Goal: Task Accomplishment & Management: Complete application form

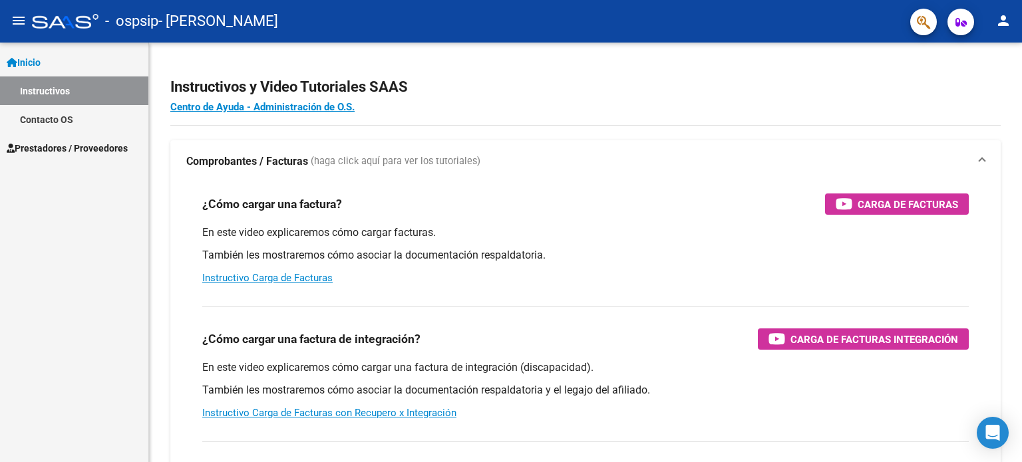
click at [72, 153] on span "Prestadores / Proveedores" at bounding box center [67, 148] width 121 height 15
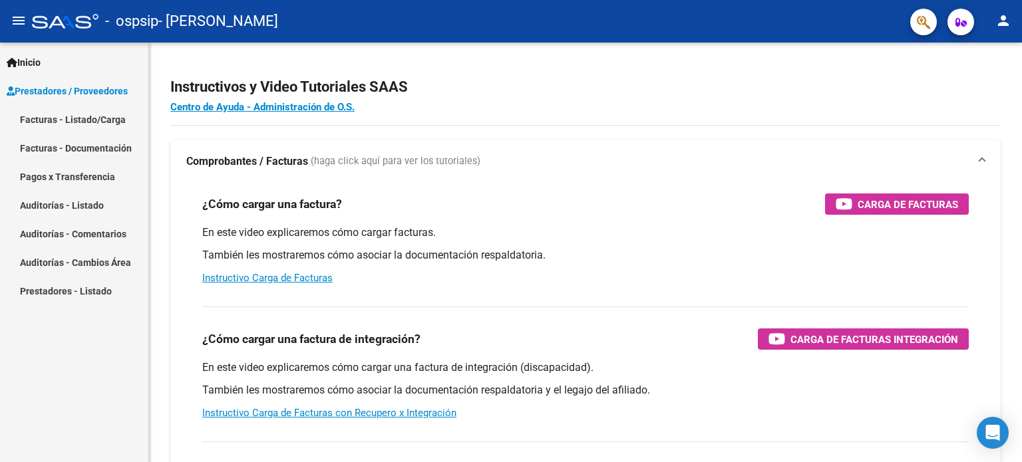
click at [108, 125] on link "Facturas - Listado/Carga" at bounding box center [74, 119] width 148 height 29
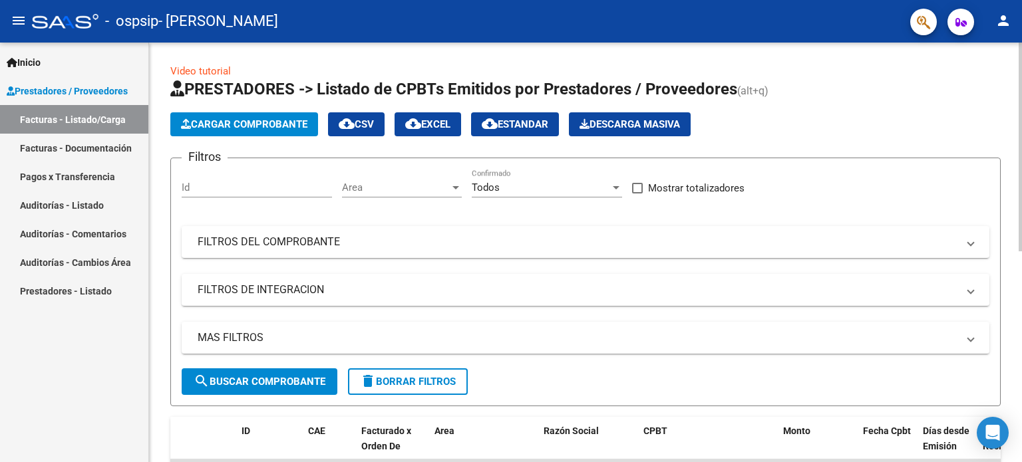
scroll to position [75, 0]
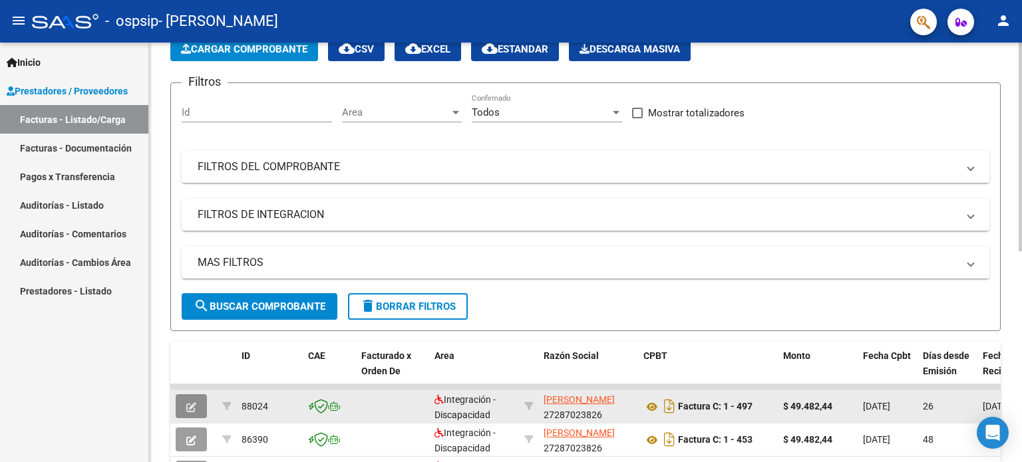
click at [179, 401] on button "button" at bounding box center [191, 407] width 31 height 24
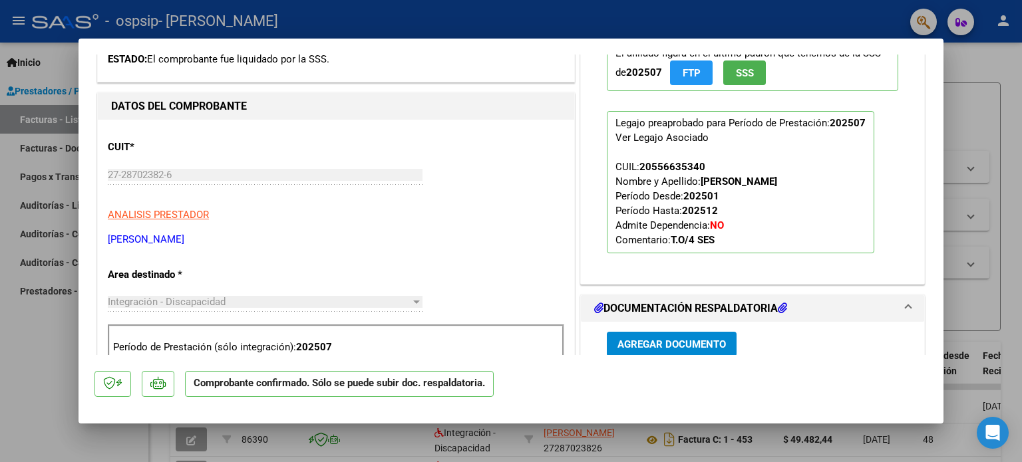
scroll to position [532, 0]
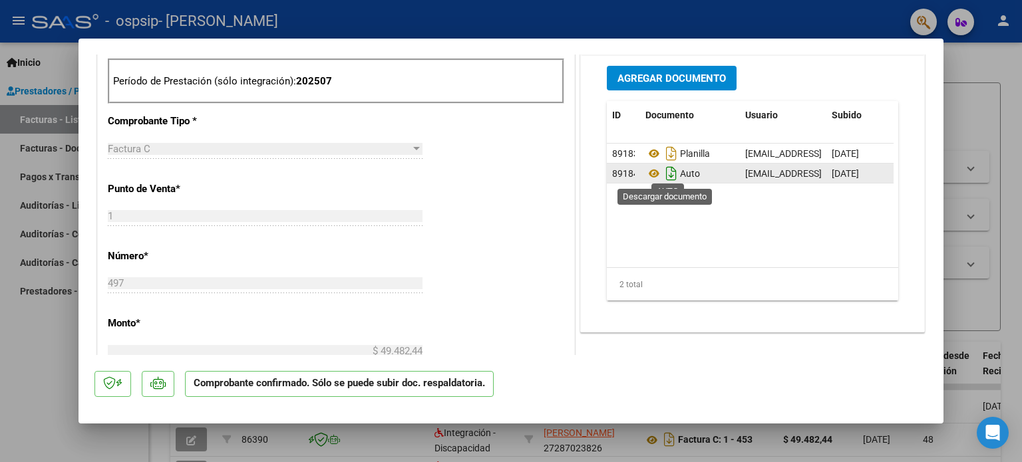
click at [665, 170] on icon "Descargar documento" at bounding box center [671, 173] width 17 height 21
click at [0, 369] on div at bounding box center [511, 231] width 1022 height 462
type input "$ 0,00"
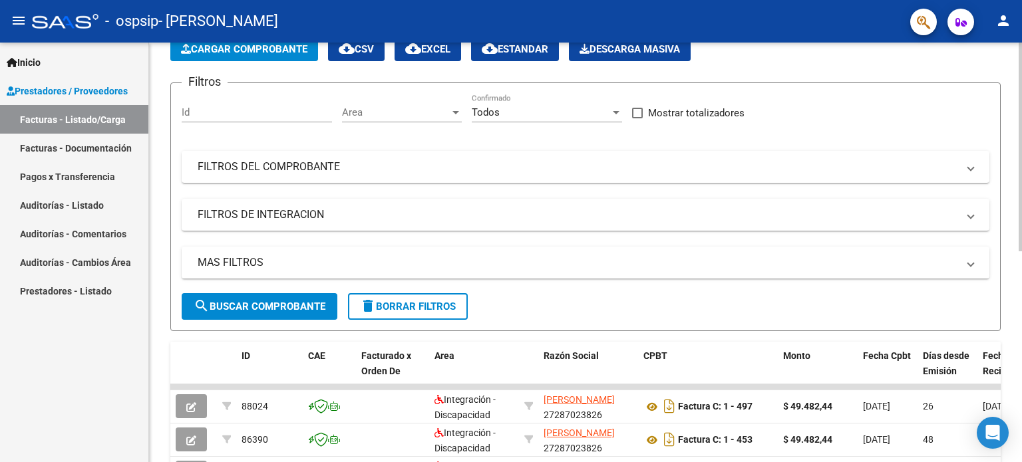
scroll to position [0, 0]
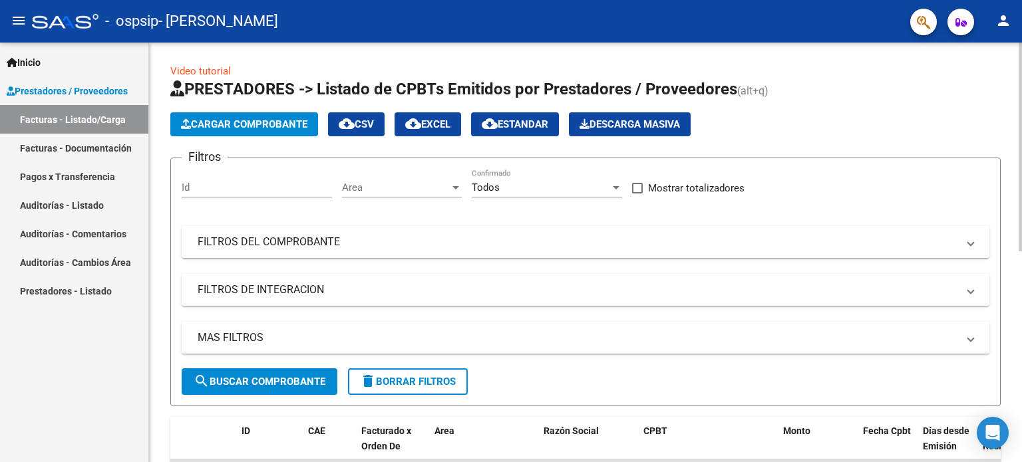
click at [224, 148] on h3 "Filtros" at bounding box center [205, 157] width 46 height 19
click at [225, 130] on button "Cargar Comprobante" at bounding box center [244, 124] width 148 height 24
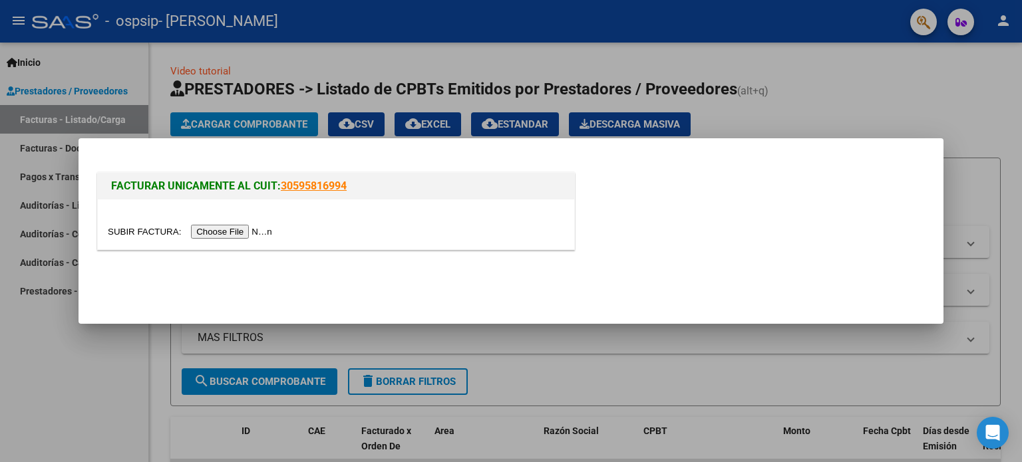
click at [248, 227] on input "file" at bounding box center [192, 232] width 168 height 14
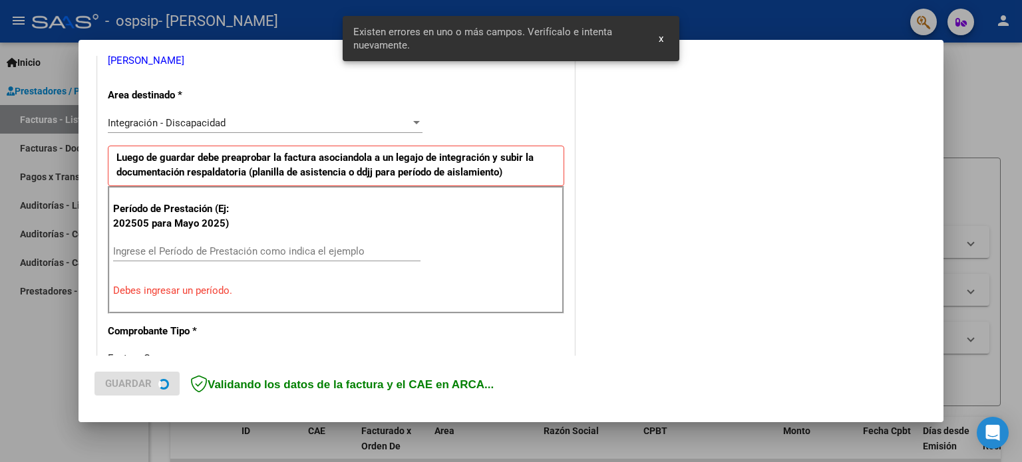
scroll to position [287, 0]
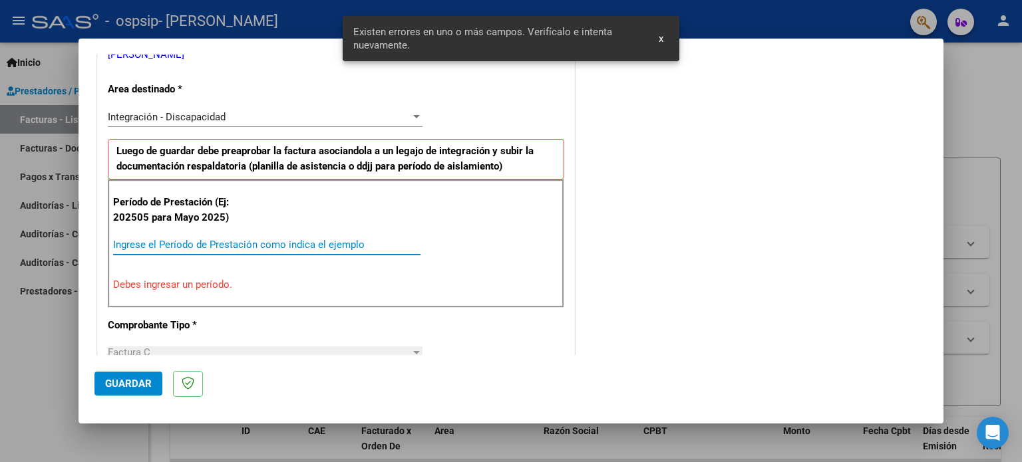
click at [197, 250] on input "Ingrese el Período de Prestación como indica el ejemplo" at bounding box center [266, 245] width 307 height 12
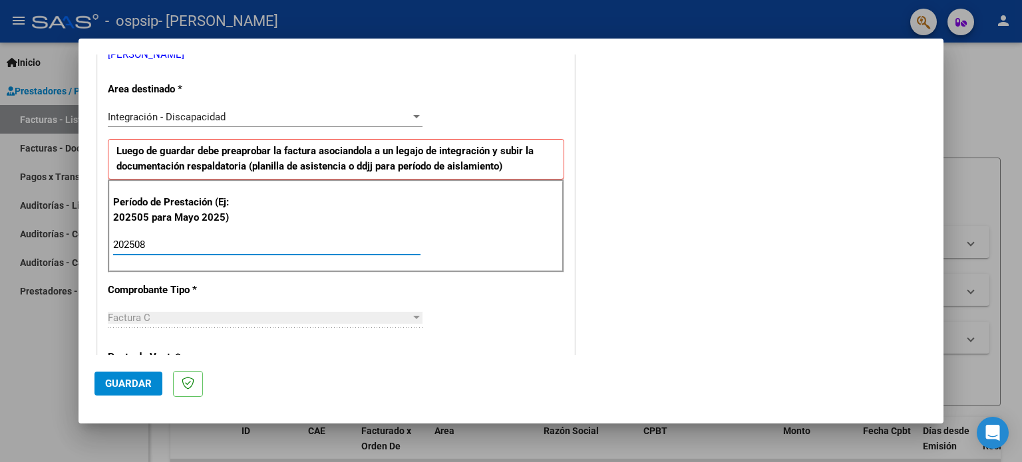
type input "202508"
click at [120, 375] on button "Guardar" at bounding box center [128, 384] width 68 height 24
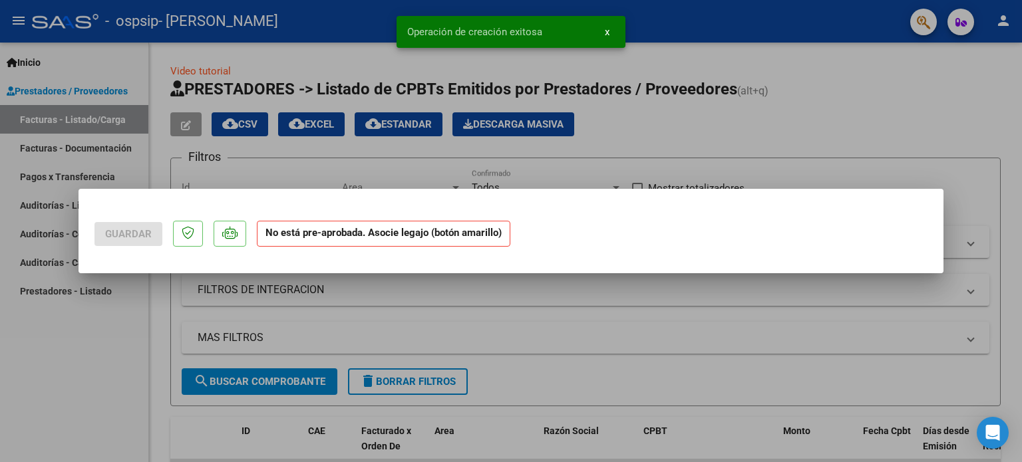
scroll to position [0, 0]
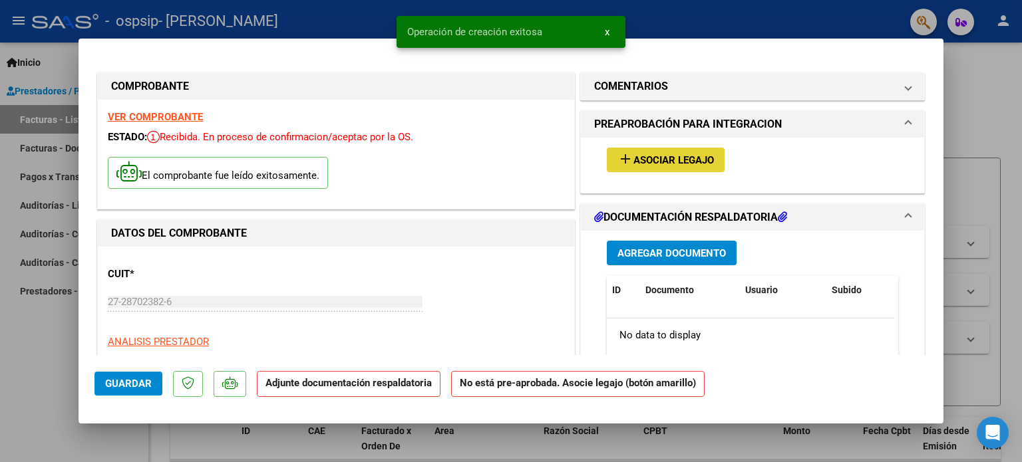
click at [675, 165] on span "Asociar Legajo" at bounding box center [673, 160] width 81 height 12
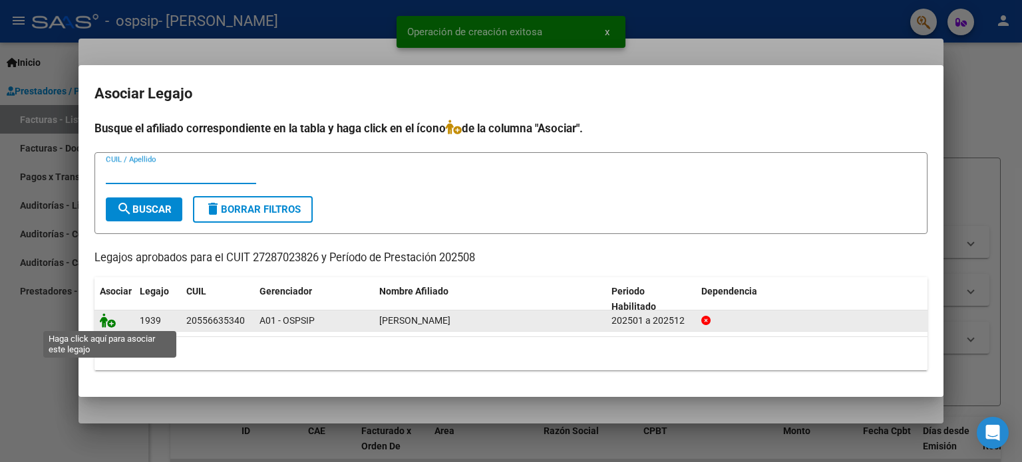
click at [104, 318] on icon at bounding box center [108, 320] width 16 height 15
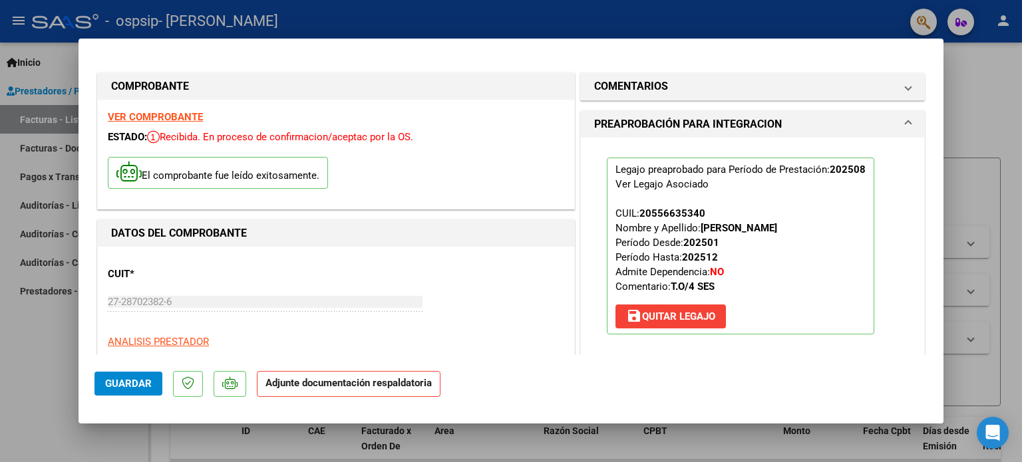
scroll to position [266, 0]
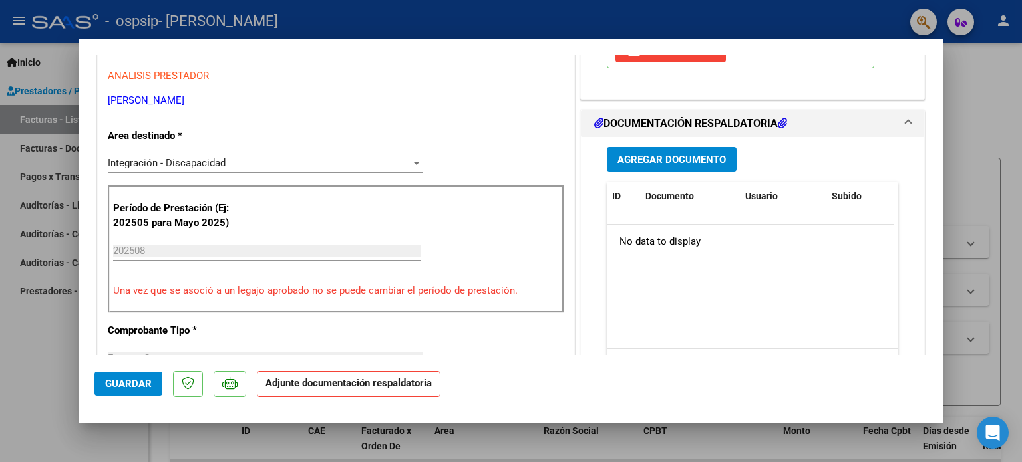
click at [685, 147] on button "Agregar Documento" at bounding box center [672, 159] width 130 height 25
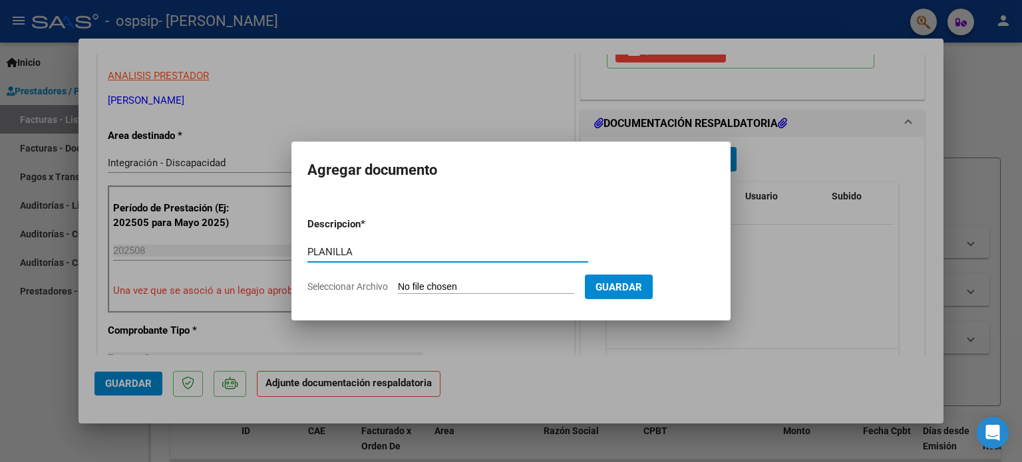
type input "PLANILLA"
click at [500, 286] on input "Seleccionar Archivo" at bounding box center [486, 287] width 176 height 13
type input "C:\fakepath\Planilla Gallardo Blanco Matias TO AGOSTO 25.jpeg"
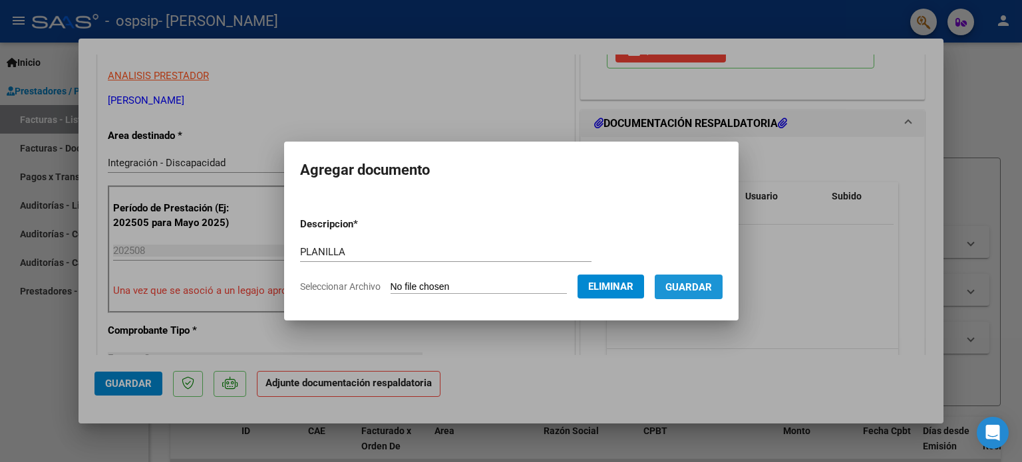
click at [695, 290] on span "Guardar" at bounding box center [688, 287] width 47 height 12
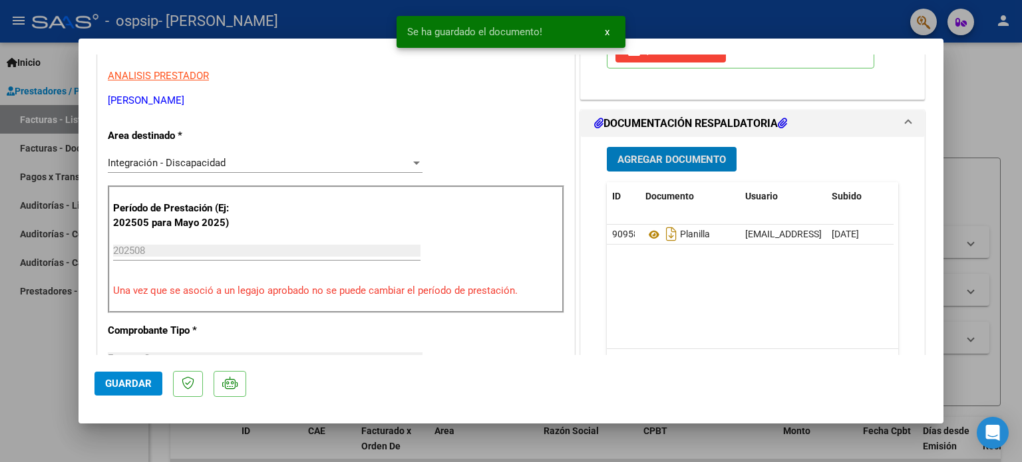
click at [677, 167] on button "Agregar Documento" at bounding box center [672, 159] width 130 height 25
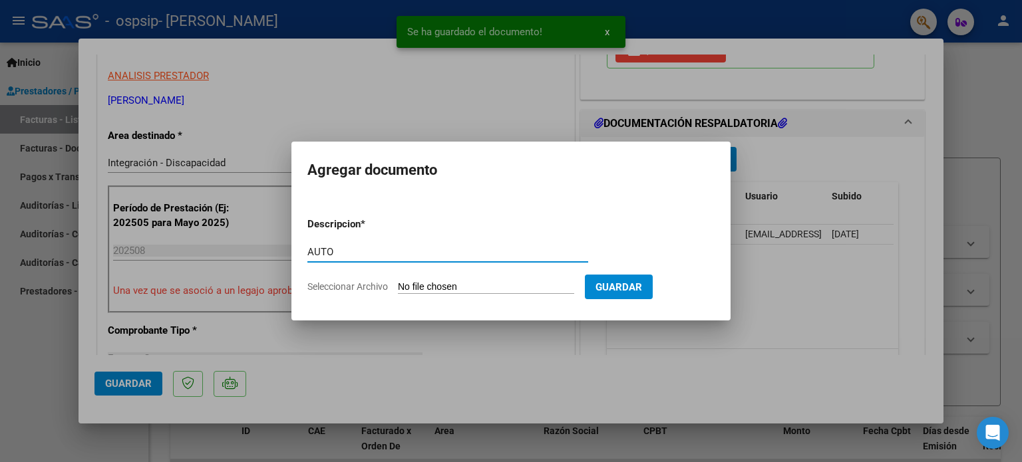
type input "AUTO"
click at [490, 286] on input "Seleccionar Archivo" at bounding box center [486, 287] width 176 height 13
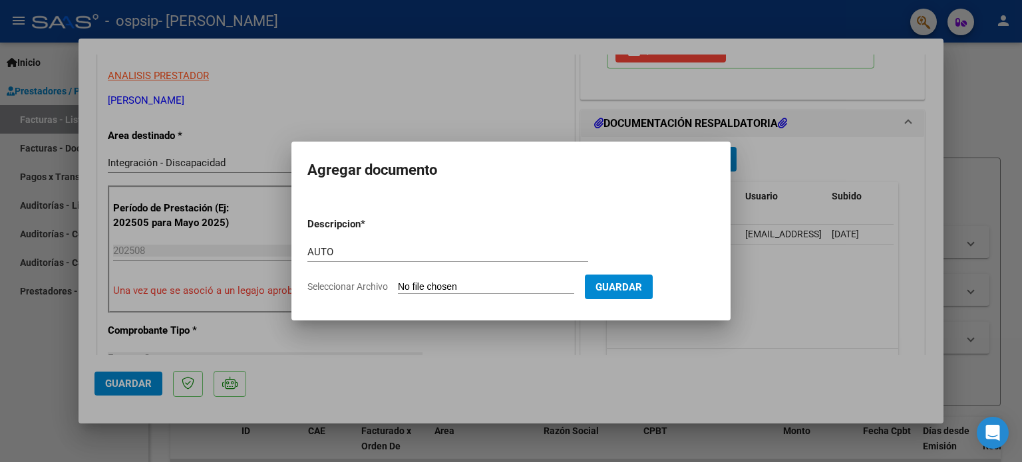
type input "C:\fakepath\27287023826-FACTURA_C-1-497-ANEXO-AUTO.pdf"
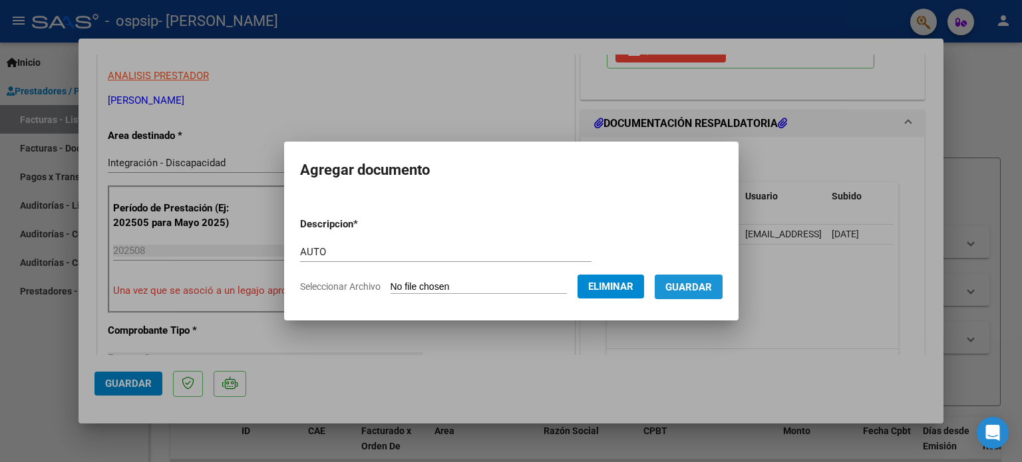
click at [696, 279] on button "Guardar" at bounding box center [689, 287] width 68 height 25
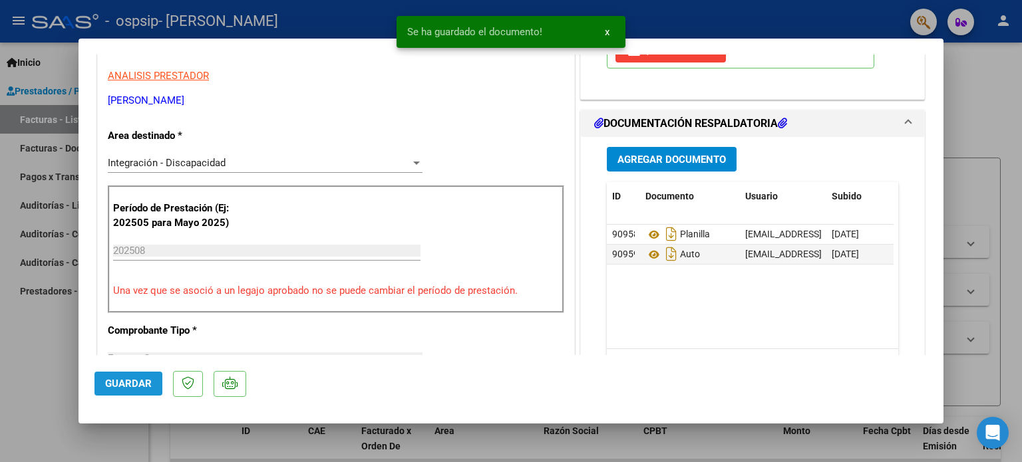
click at [142, 374] on button "Guardar" at bounding box center [128, 384] width 68 height 24
click at [4, 361] on div at bounding box center [511, 231] width 1022 height 462
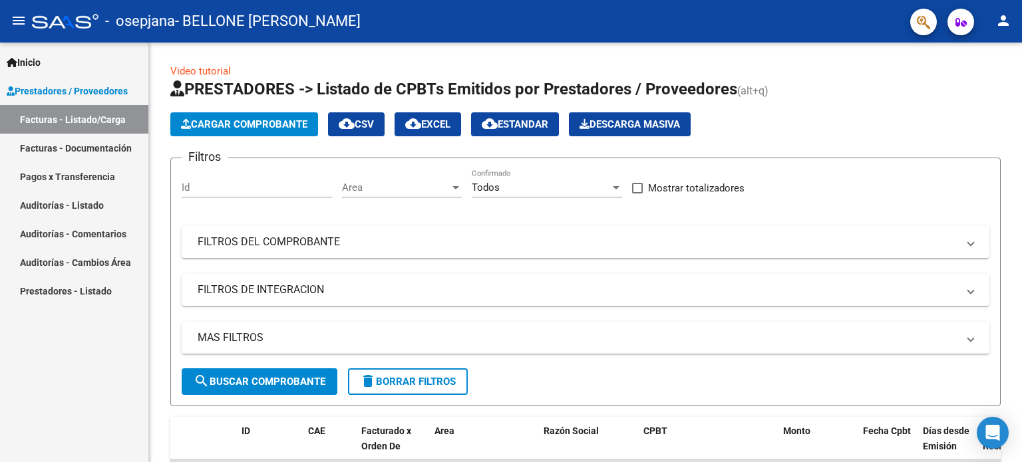
click at [1003, 23] on mat-icon "person" at bounding box center [1003, 21] width 16 height 16
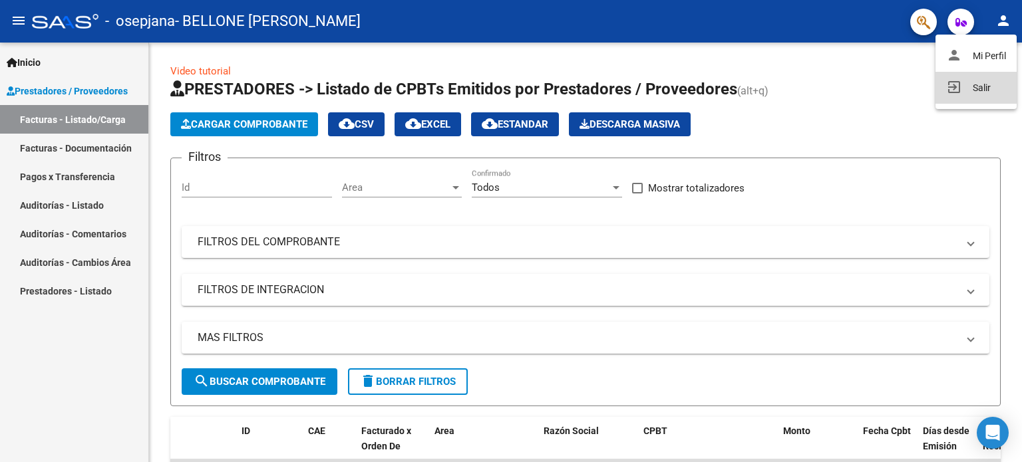
click at [972, 94] on button "exit_to_app Salir" at bounding box center [976, 88] width 81 height 32
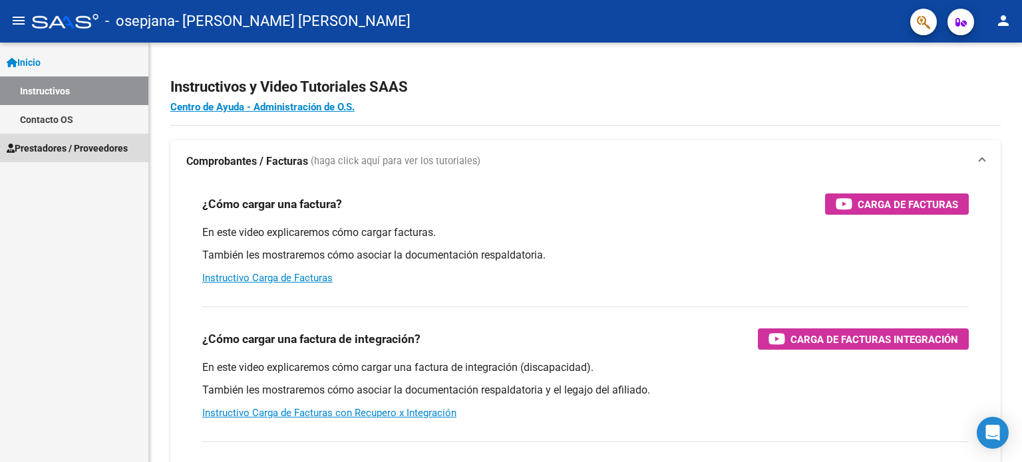
click at [61, 146] on span "Prestadores / Proveedores" at bounding box center [67, 148] width 121 height 15
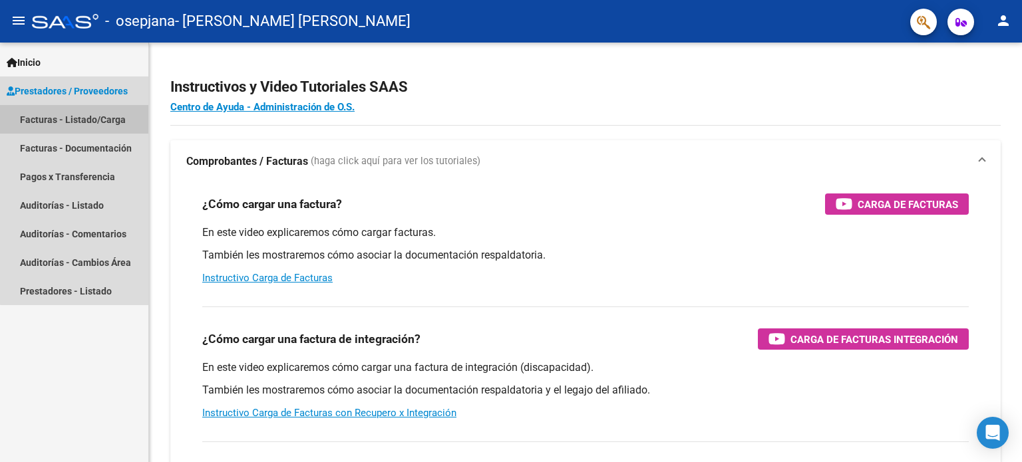
drag, startPoint x: 88, startPoint y: 118, endPoint x: 114, endPoint y: 11, distance: 110.4
click at [87, 119] on link "Facturas - Listado/Carga" at bounding box center [74, 119] width 148 height 29
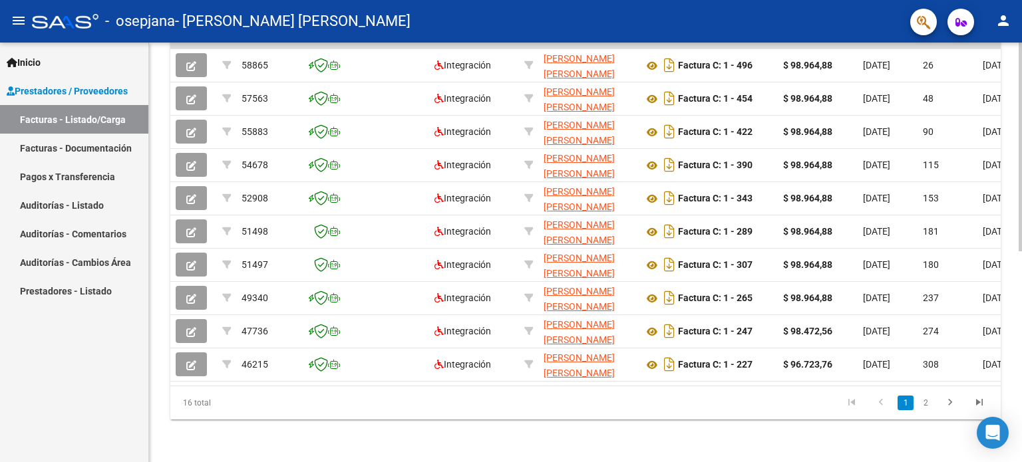
scroll to position [158, 0]
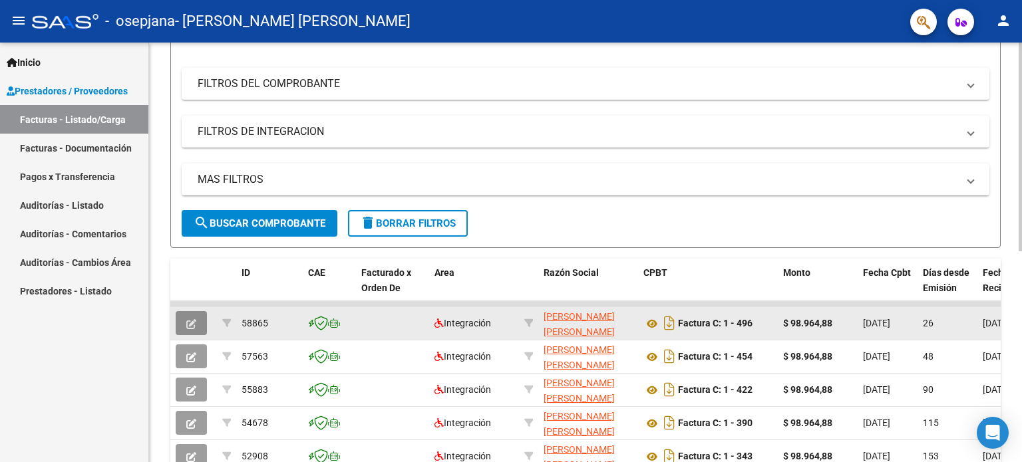
click at [198, 321] on button "button" at bounding box center [191, 323] width 31 height 24
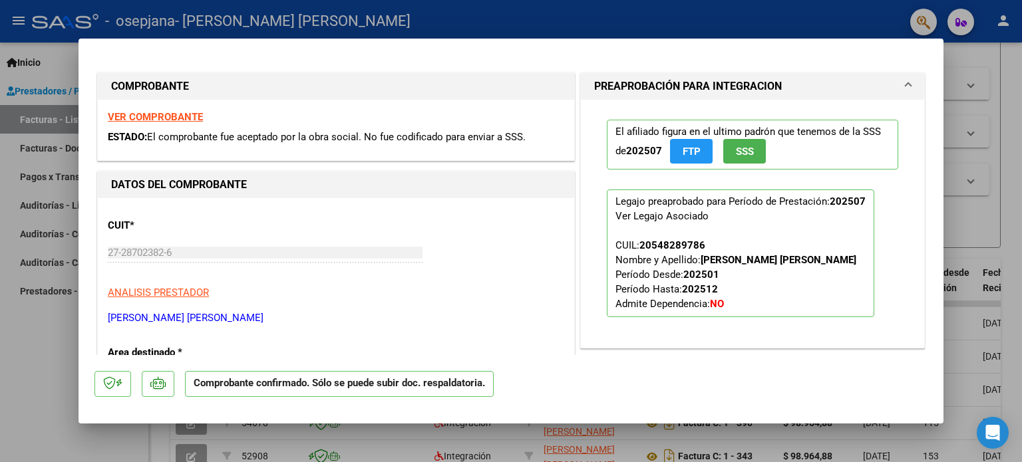
scroll to position [266, 0]
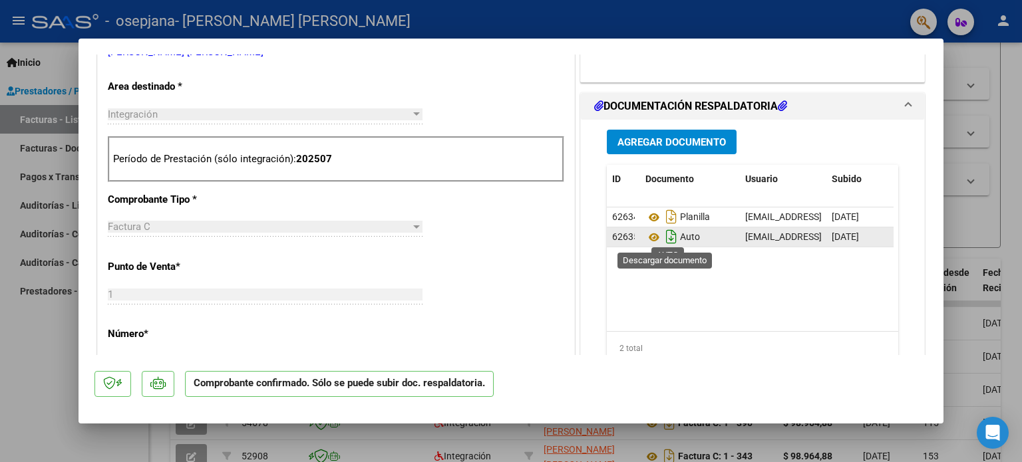
click at [664, 233] on icon "Descargar documento" at bounding box center [671, 236] width 17 height 21
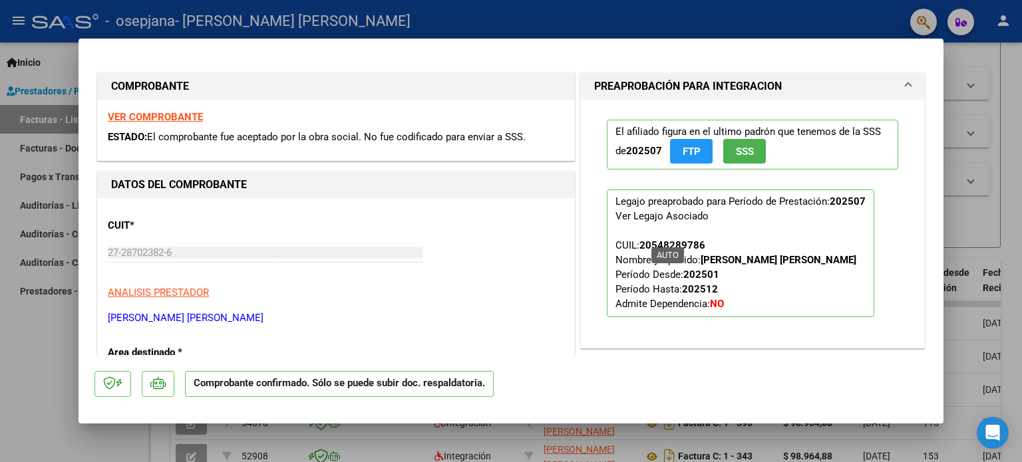
click at [17, 371] on div at bounding box center [511, 231] width 1022 height 462
type input "$ 0,00"
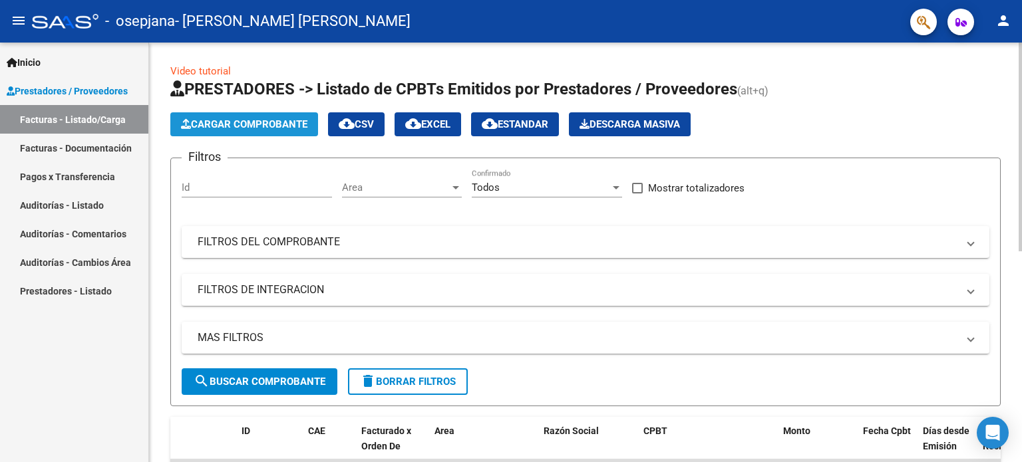
click at [287, 124] on span "Cargar Comprobante" at bounding box center [244, 124] width 126 height 12
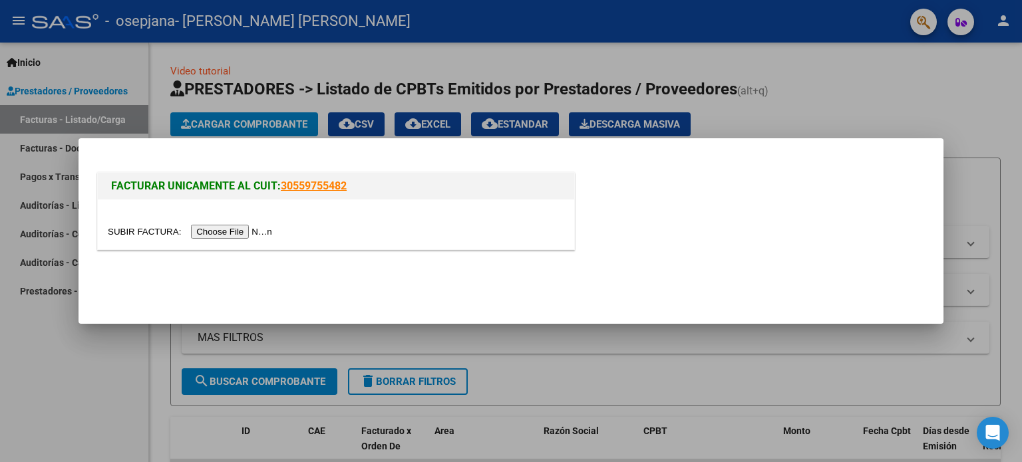
click at [255, 231] on input "file" at bounding box center [192, 232] width 168 height 14
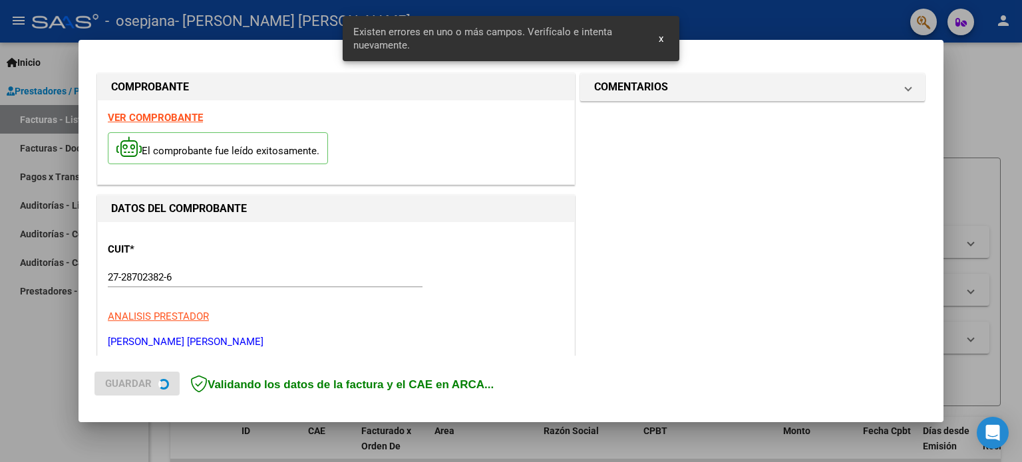
scroll to position [287, 0]
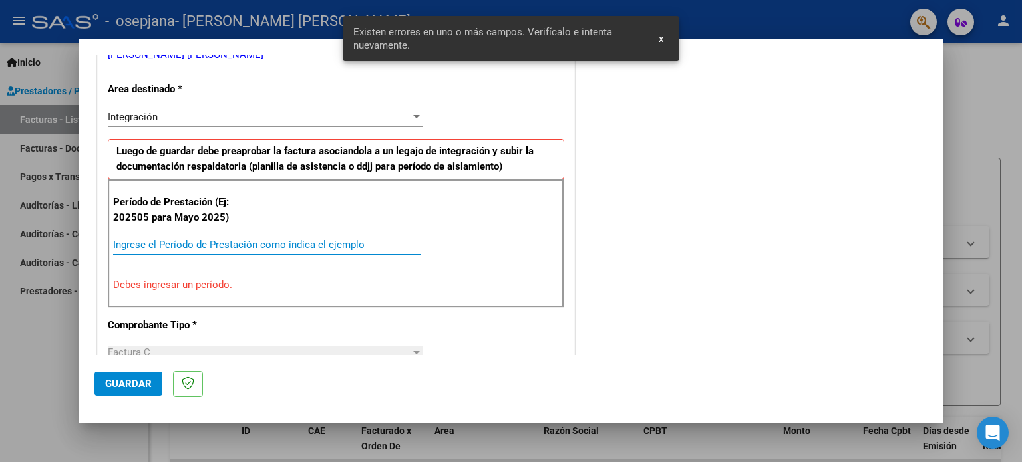
click at [283, 239] on input "Ingrese el Período de Prestación como indica el ejemplo" at bounding box center [266, 245] width 307 height 12
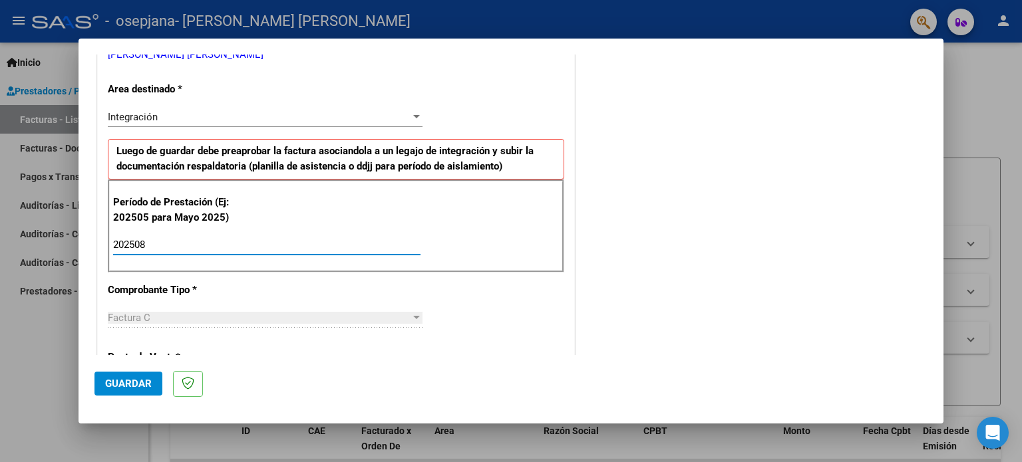
type input "202508"
click at [138, 358] on mat-dialog-actions "Guardar" at bounding box center [510, 381] width 833 height 53
click at [149, 375] on button "Guardar" at bounding box center [128, 384] width 68 height 24
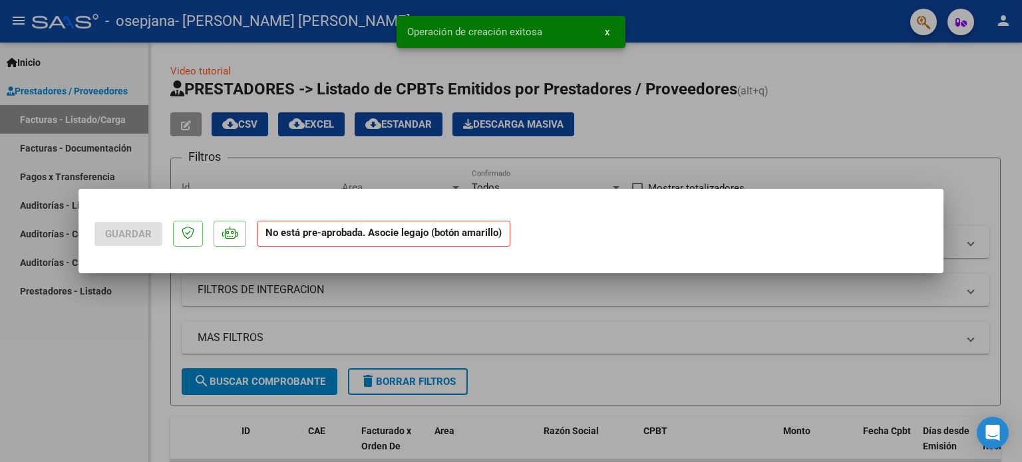
scroll to position [0, 0]
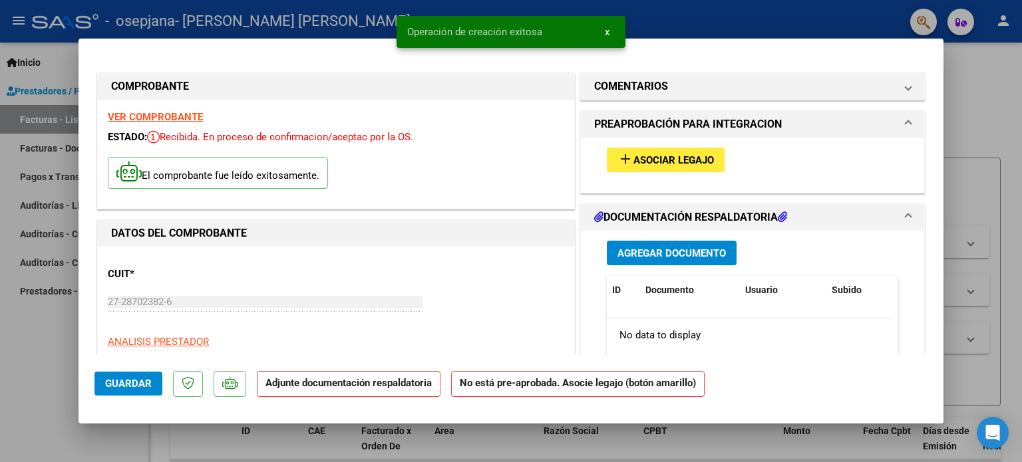
click at [633, 156] on span "Asociar Legajo" at bounding box center [673, 160] width 81 height 12
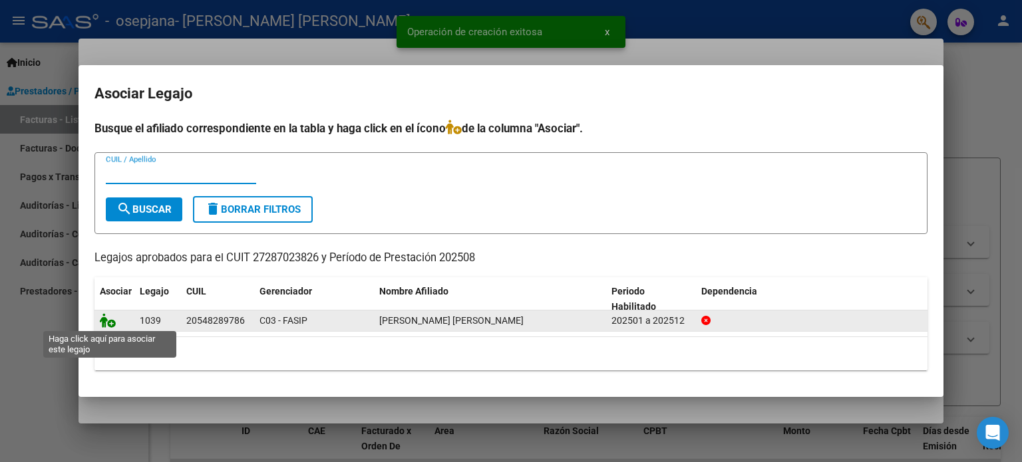
click at [103, 317] on icon at bounding box center [108, 320] width 16 height 15
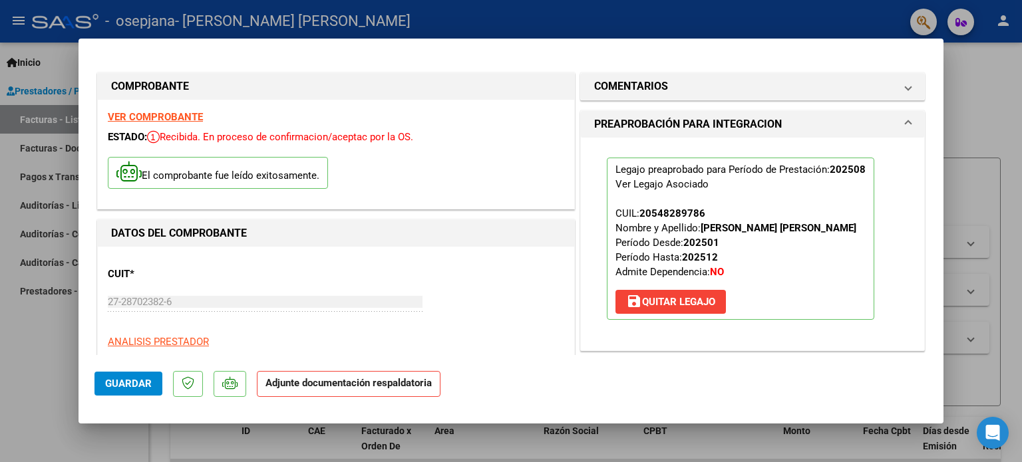
scroll to position [266, 0]
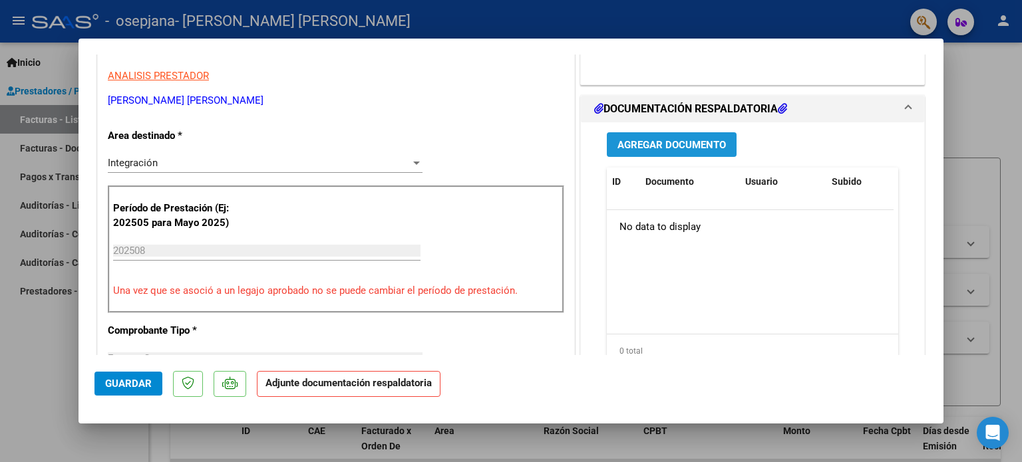
click at [607, 150] on button "Agregar Documento" at bounding box center [672, 144] width 130 height 25
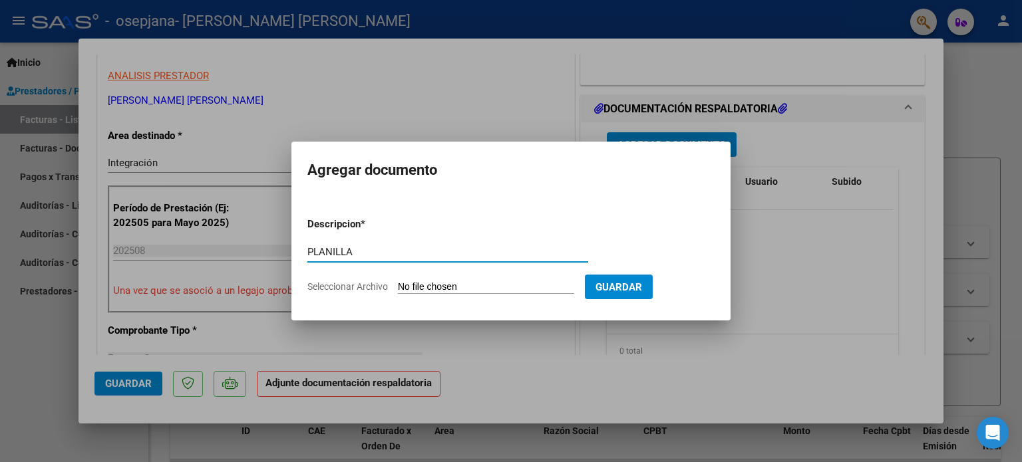
type input "PLANILLA"
click at [458, 281] on input "Seleccionar Archivo" at bounding box center [486, 287] width 176 height 13
type input "C:\fakepath\Planilla Barrera Federico TO AGOSTO 25.jpeg"
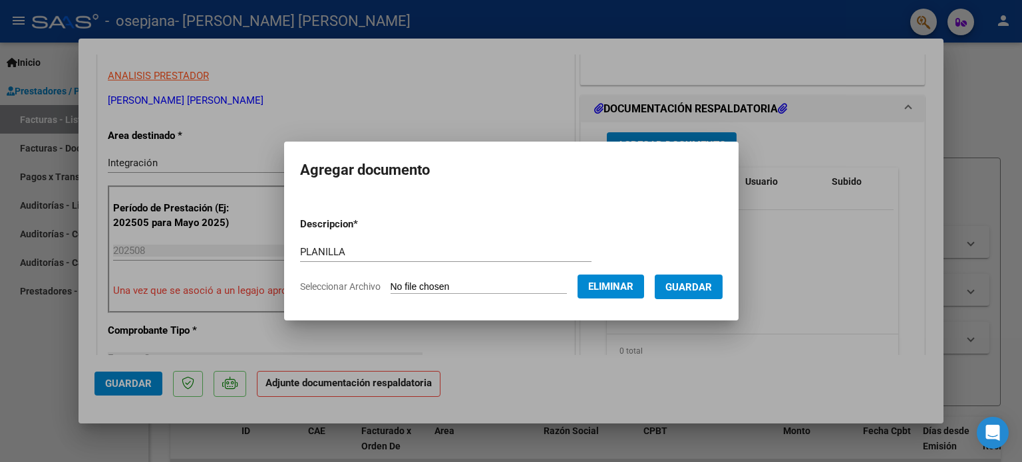
click at [695, 291] on span "Guardar" at bounding box center [688, 287] width 47 height 12
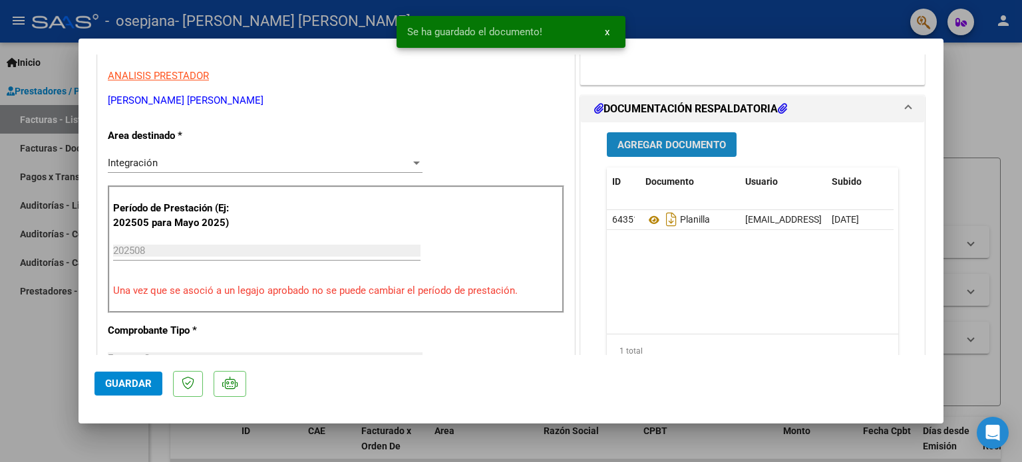
click at [671, 149] on span "Agregar Documento" at bounding box center [671, 145] width 108 height 12
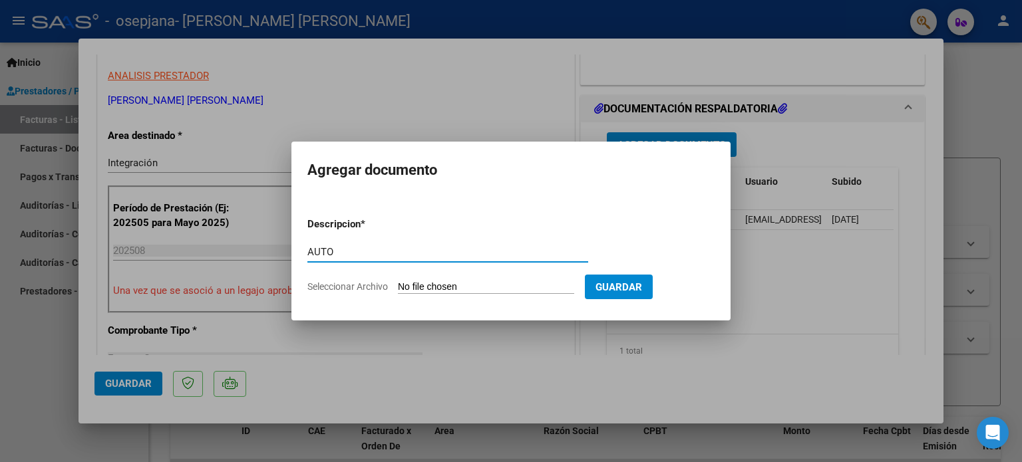
type input "AUTO"
click at [471, 289] on input "Seleccionar Archivo" at bounding box center [486, 287] width 176 height 13
type input "C:\fakepath\27287023826-FACTURA_C-1-496-ANEXO-AUTO.png"
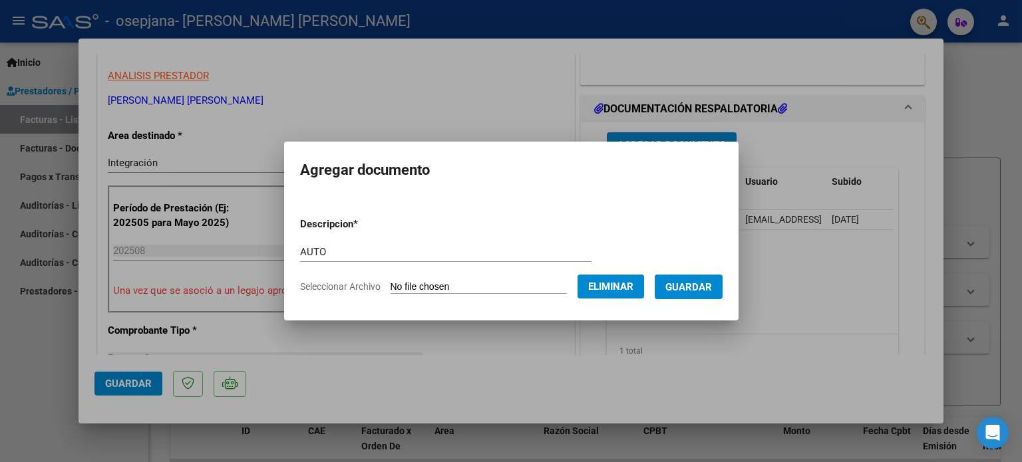
click at [717, 296] on button "Guardar" at bounding box center [689, 287] width 68 height 25
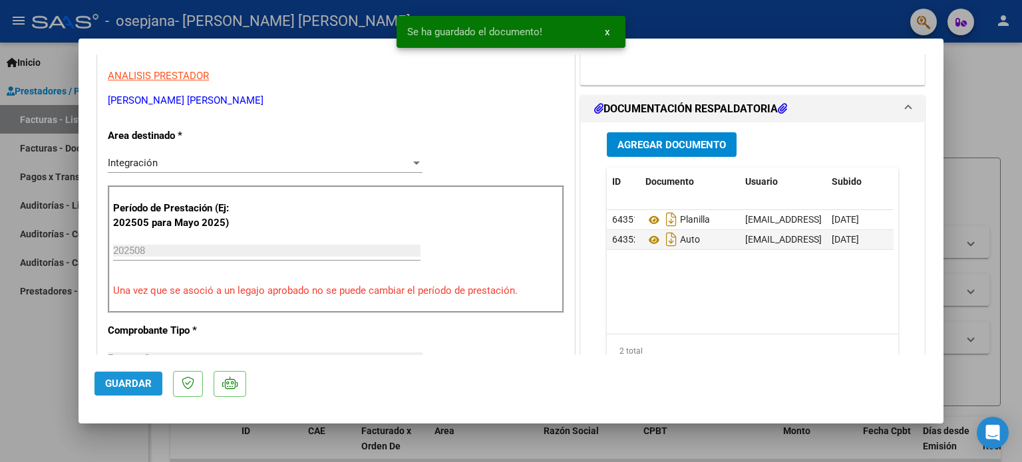
drag, startPoint x: 144, startPoint y: 393, endPoint x: 49, endPoint y: 318, distance: 120.3
click at [140, 388] on button "Guardar" at bounding box center [128, 384] width 68 height 24
click at [45, 323] on div at bounding box center [511, 231] width 1022 height 462
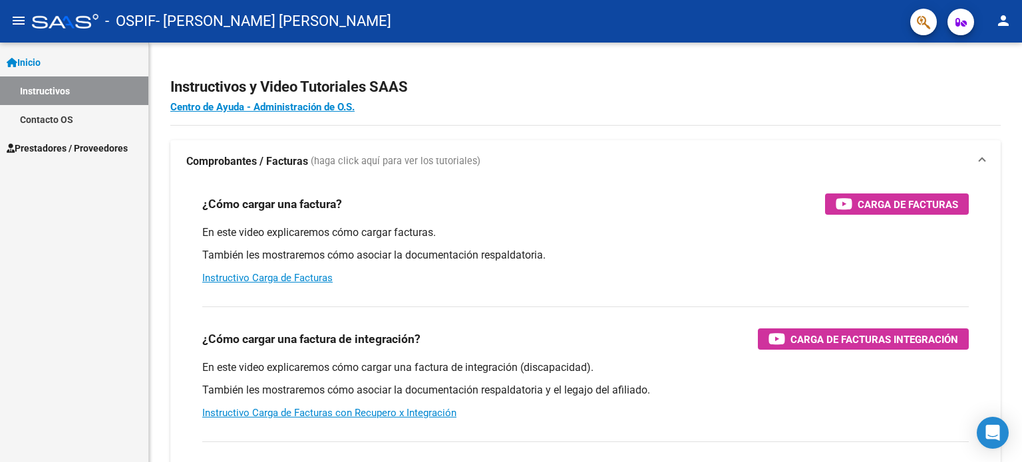
click at [121, 138] on link "Prestadores / Proveedores" at bounding box center [74, 148] width 148 height 29
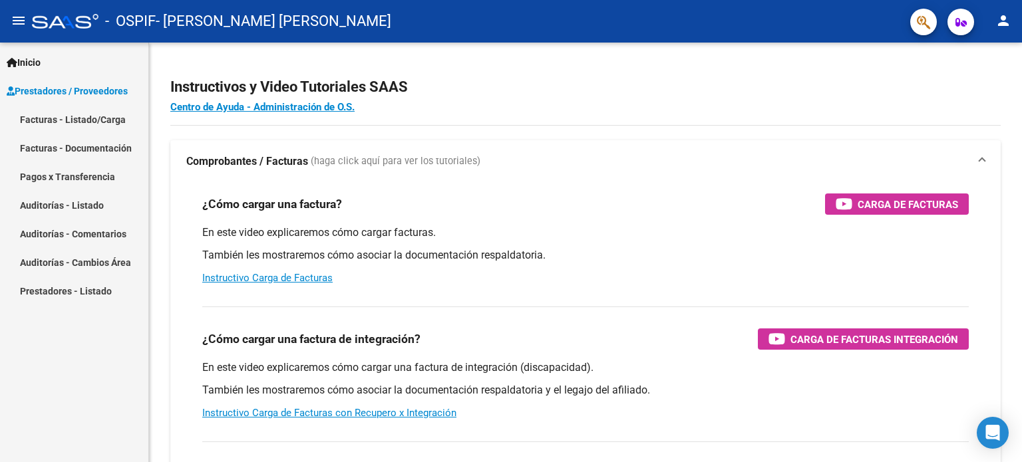
click at [123, 124] on link "Facturas - Listado/Carga" at bounding box center [74, 119] width 148 height 29
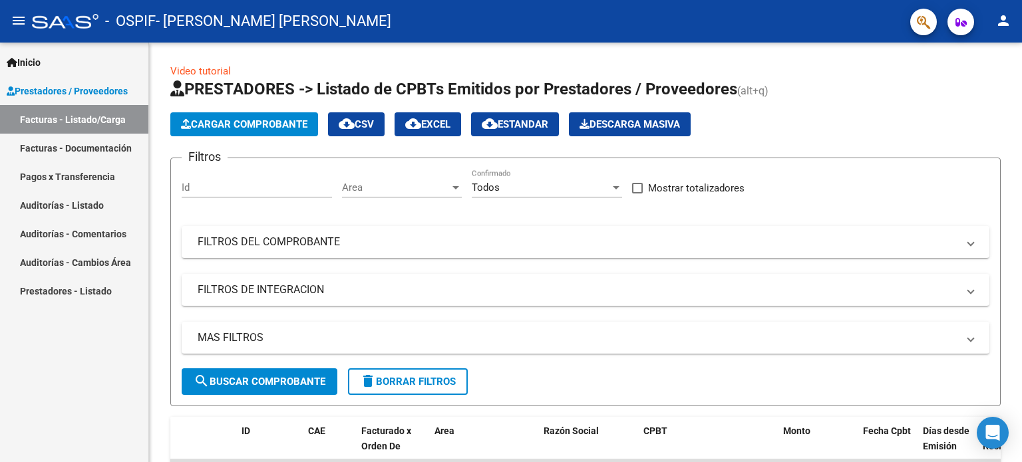
click at [1007, 29] on button "person" at bounding box center [1003, 21] width 27 height 27
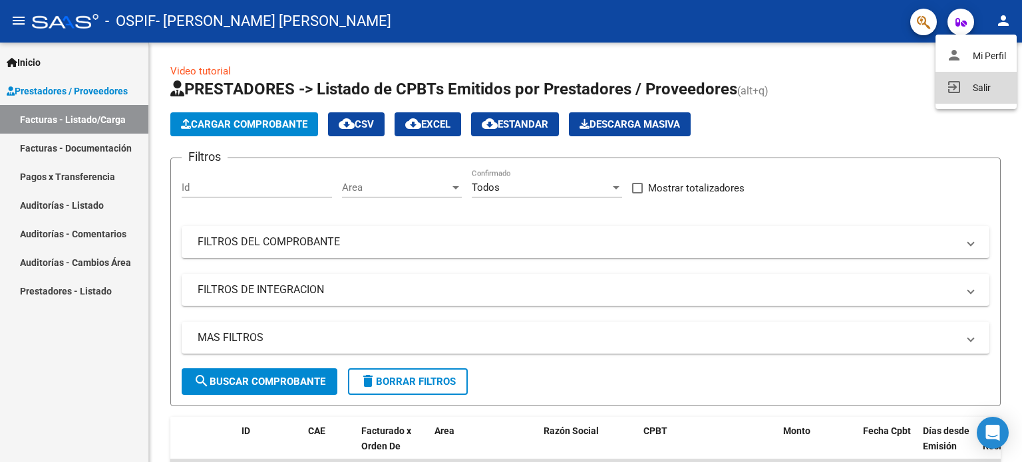
click at [995, 75] on button "exit_to_app Salir" at bounding box center [976, 88] width 81 height 32
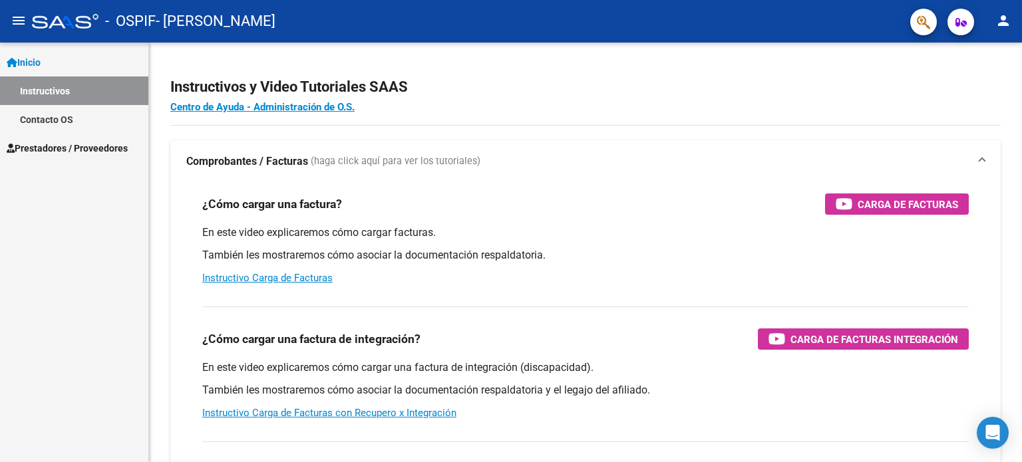
click at [128, 151] on span "Prestadores / Proveedores" at bounding box center [67, 148] width 121 height 15
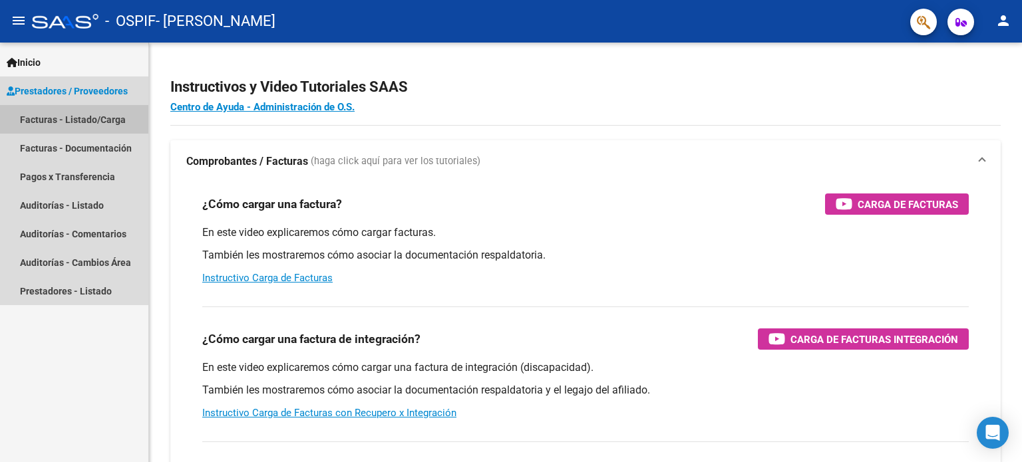
click at [103, 113] on link "Facturas - Listado/Carga" at bounding box center [74, 119] width 148 height 29
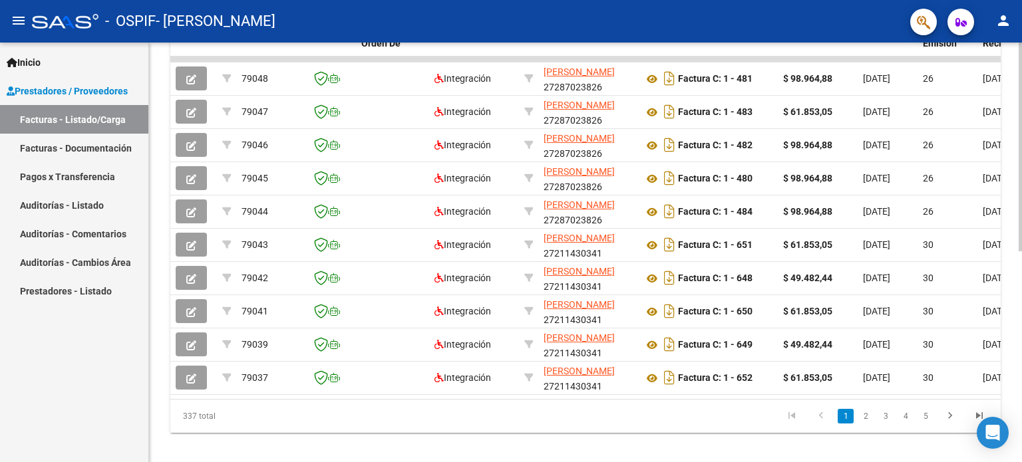
scroll to position [425, 0]
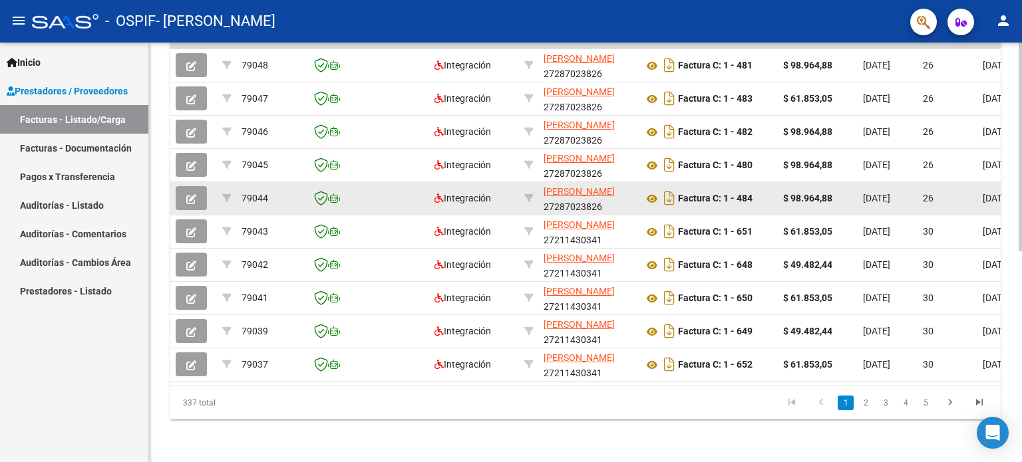
click at [196, 194] on button "button" at bounding box center [191, 198] width 31 height 24
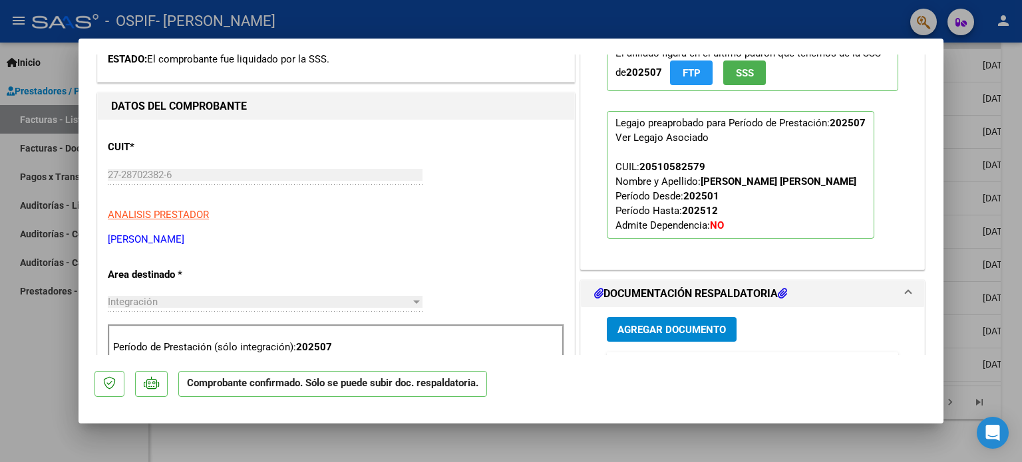
scroll to position [532, 0]
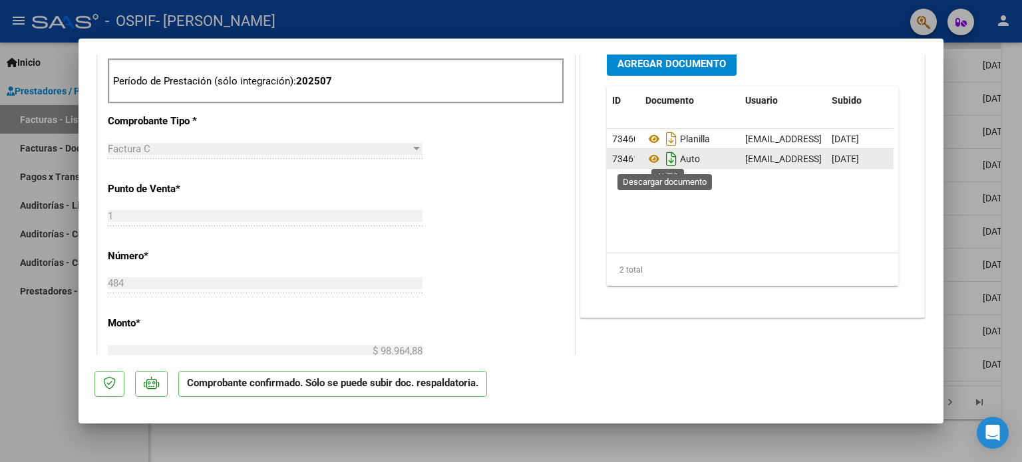
click at [667, 154] on icon "Descargar documento" at bounding box center [671, 158] width 17 height 21
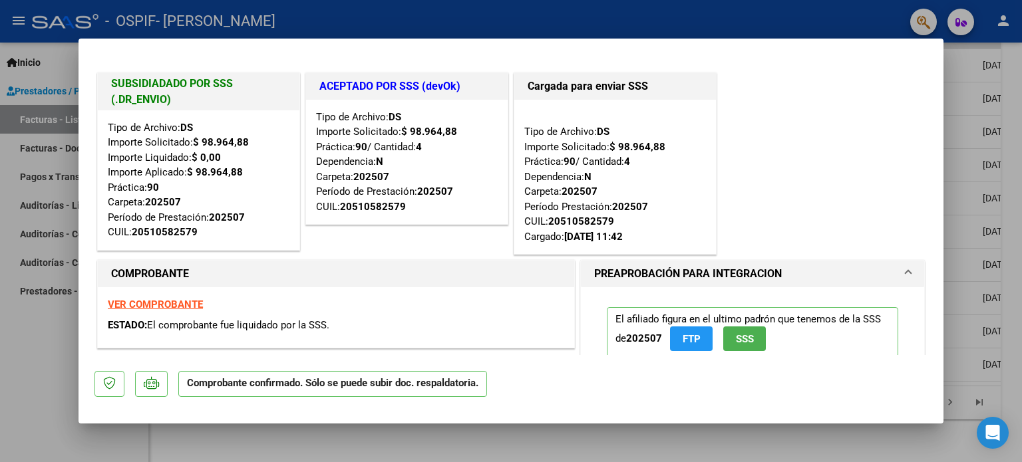
click at [0, 407] on div at bounding box center [511, 231] width 1022 height 462
type input "$ 0,00"
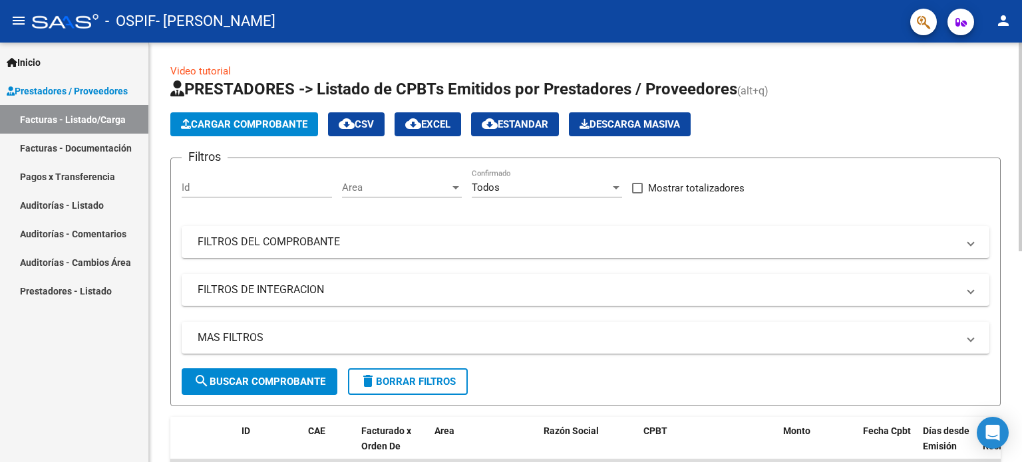
click at [253, 119] on span "Cargar Comprobante" at bounding box center [244, 124] width 126 height 12
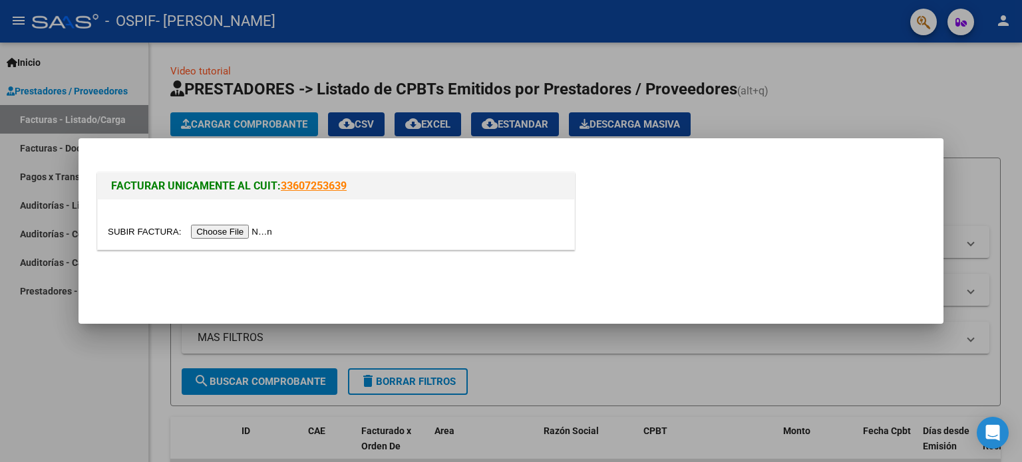
click at [260, 232] on input "file" at bounding box center [192, 232] width 168 height 14
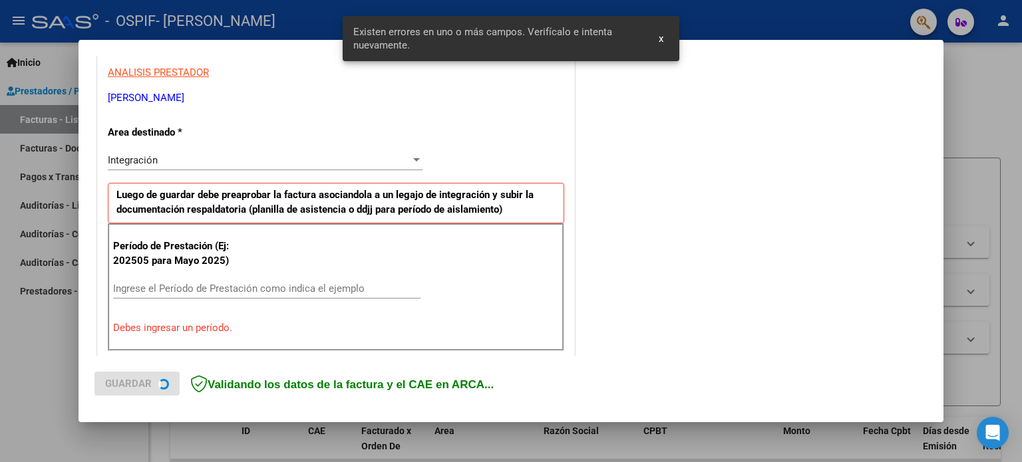
scroll to position [287, 0]
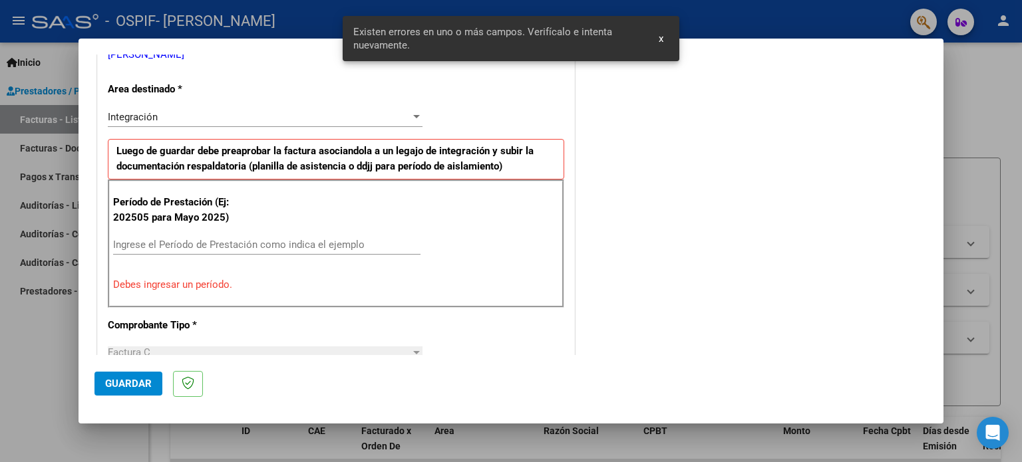
drag, startPoint x: 334, startPoint y: 252, endPoint x: 323, endPoint y: 238, distance: 17.6
click at [327, 244] on div "Ingrese el Período de Prestación como indica el ejemplo" at bounding box center [266, 245] width 307 height 20
click at [323, 239] on input "Ingrese el Período de Prestación como indica el ejemplo" at bounding box center [266, 245] width 307 height 12
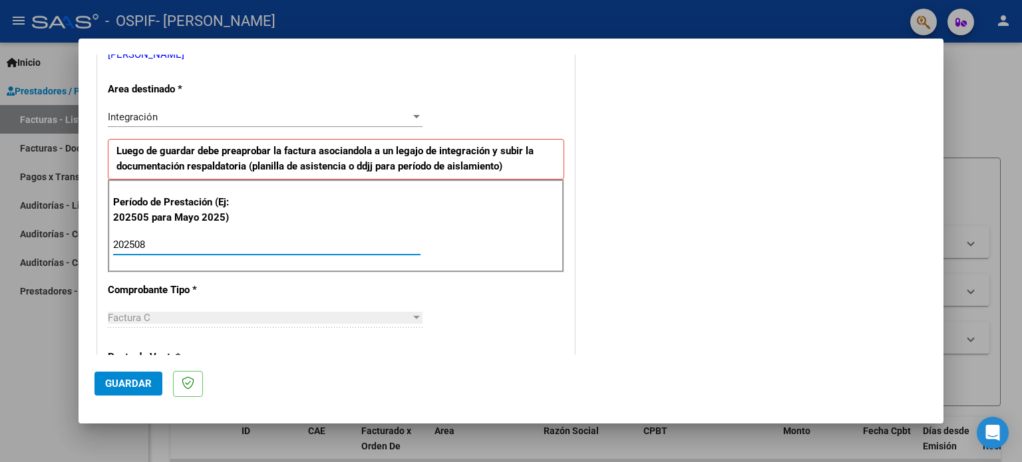
type input "202508"
click at [160, 385] on button "Guardar" at bounding box center [128, 384] width 68 height 24
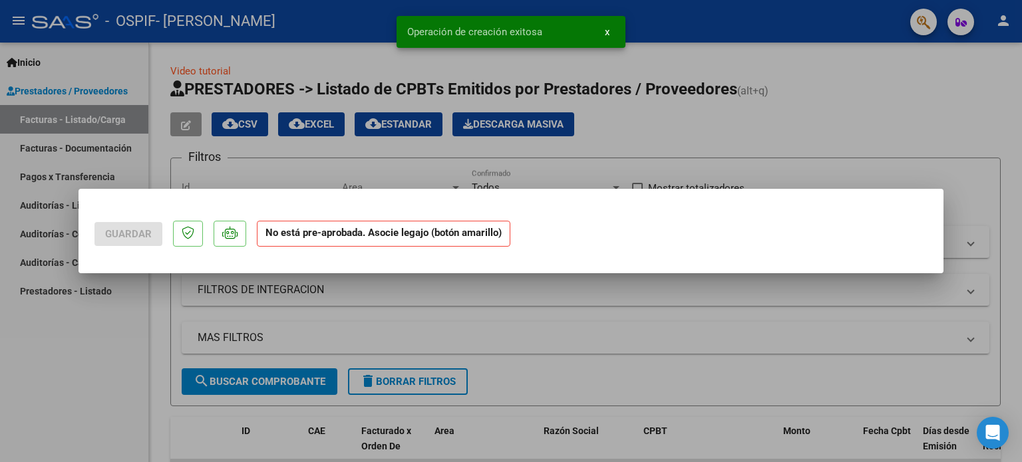
scroll to position [0, 0]
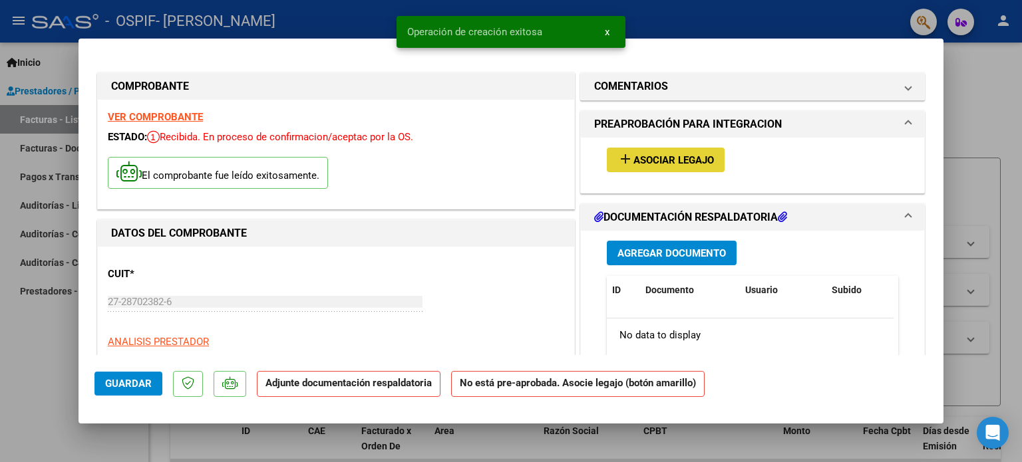
click at [619, 154] on mat-icon "add" at bounding box center [625, 159] width 16 height 16
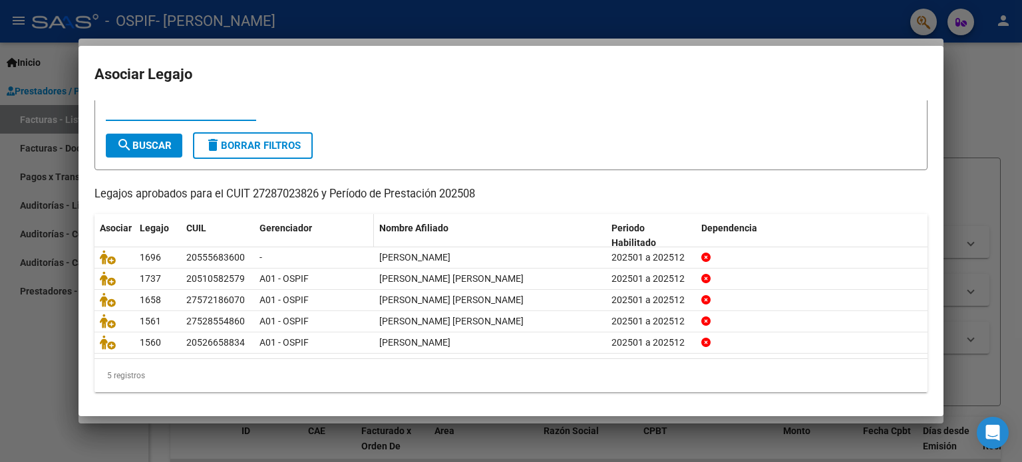
scroll to position [45, 0]
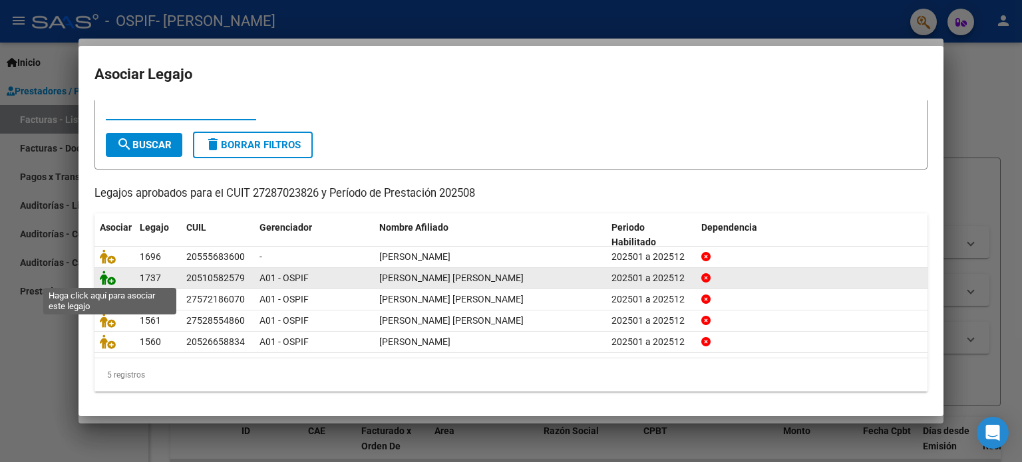
click at [102, 271] on icon at bounding box center [108, 278] width 16 height 15
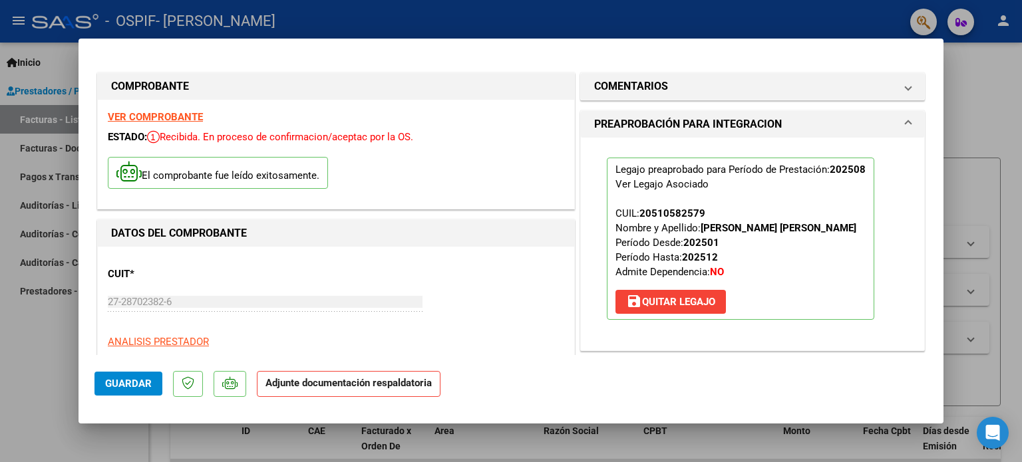
scroll to position [266, 0]
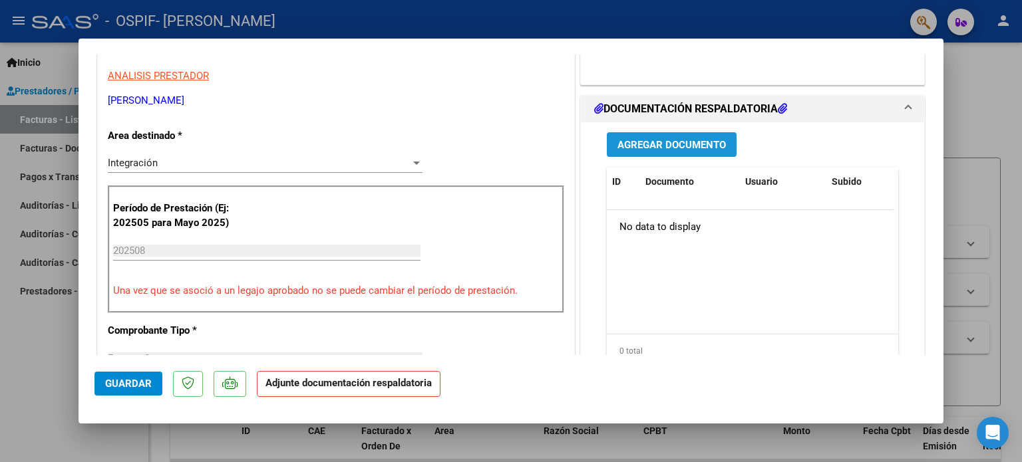
click at [634, 134] on button "Agregar Documento" at bounding box center [672, 144] width 130 height 25
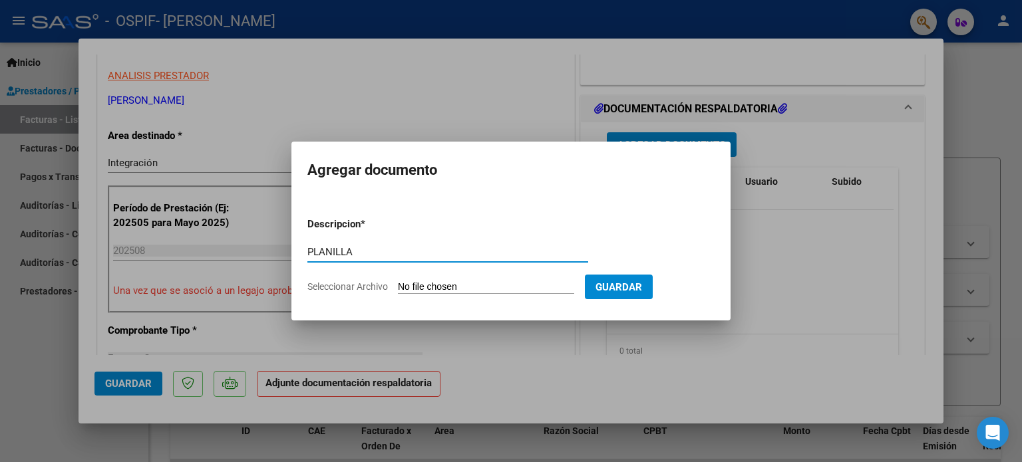
type input "PLANILLA"
click at [502, 293] on input "Seleccionar Archivo" at bounding box center [486, 287] width 176 height 13
type input "C:\fakepath\Planilla Carrizo Benjamin TO AGOSTO 25.jpeg"
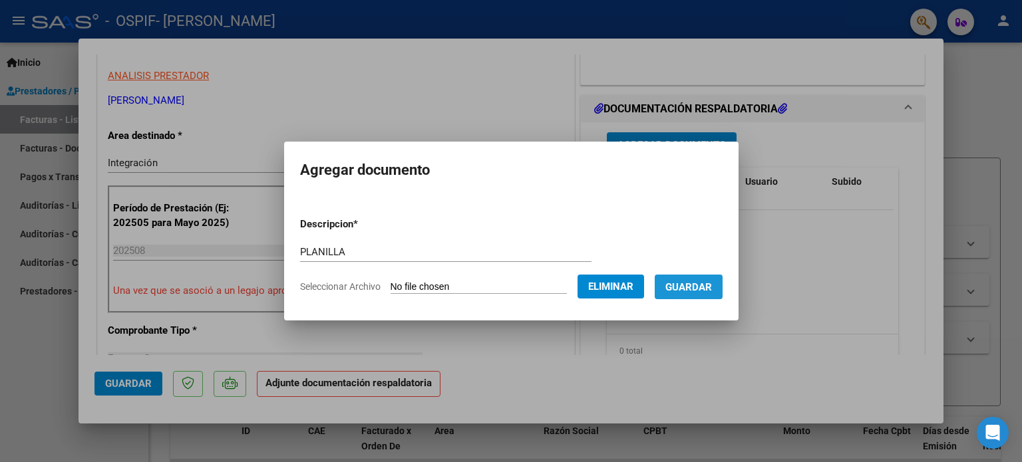
click at [699, 281] on span "Guardar" at bounding box center [688, 287] width 47 height 12
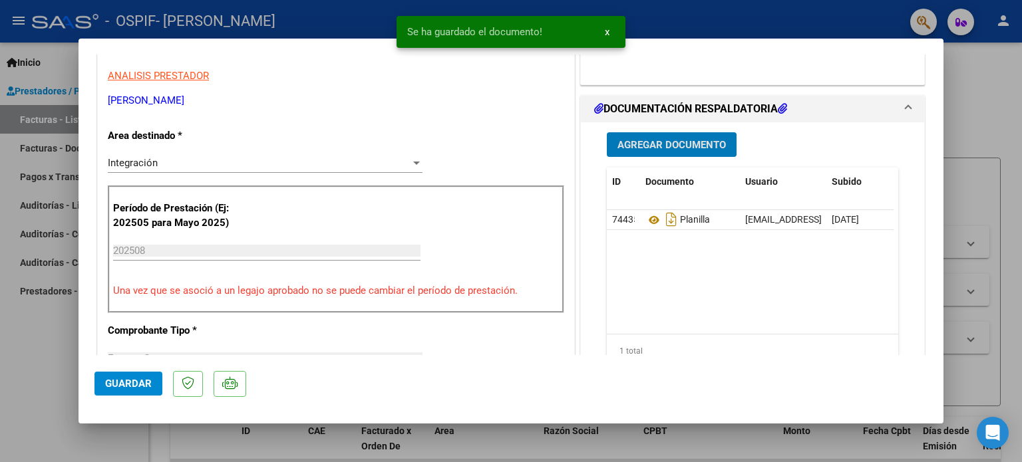
click at [665, 144] on span "Agregar Documento" at bounding box center [671, 145] width 108 height 12
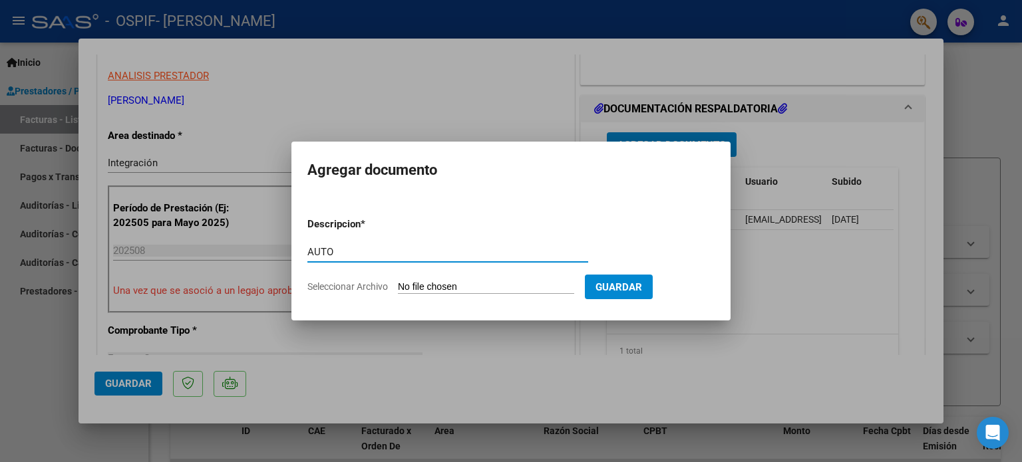
type input "AUTO"
click at [448, 292] on input "Seleccionar Archivo" at bounding box center [486, 287] width 176 height 13
type input "C:\fakepath\27287023826-FACTURA_C-1-484-ANEXO-AUTO.png"
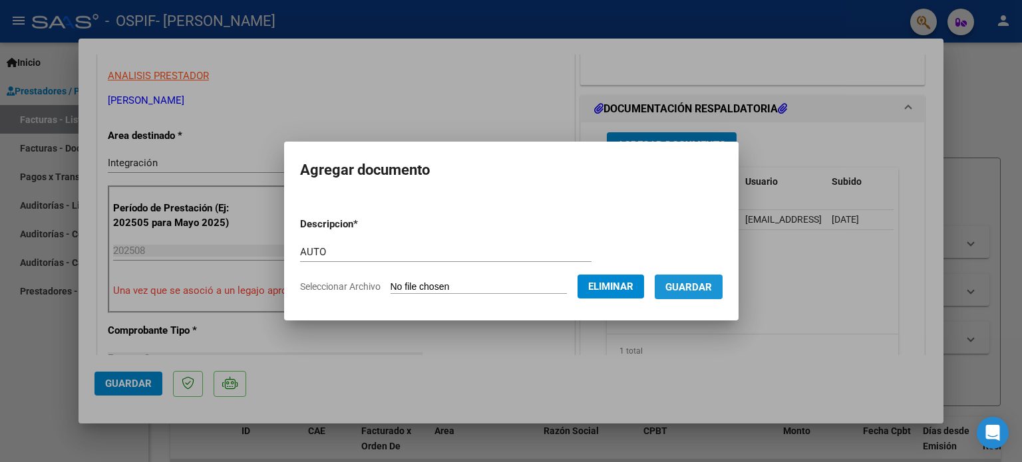
click at [711, 281] on span "Guardar" at bounding box center [688, 287] width 47 height 12
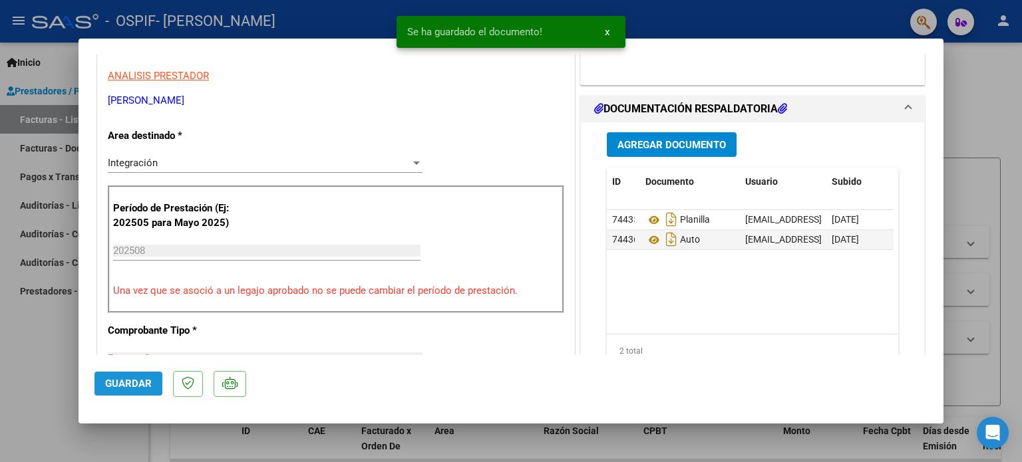
click at [134, 388] on span "Guardar" at bounding box center [128, 384] width 47 height 12
click at [45, 369] on div at bounding box center [511, 231] width 1022 height 462
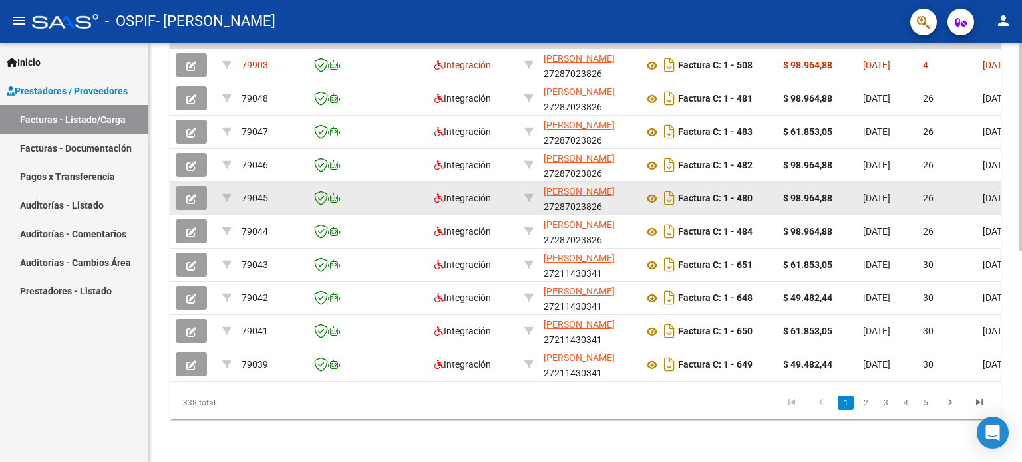
scroll to position [425, 0]
click at [186, 194] on icon "button" at bounding box center [191, 199] width 10 height 10
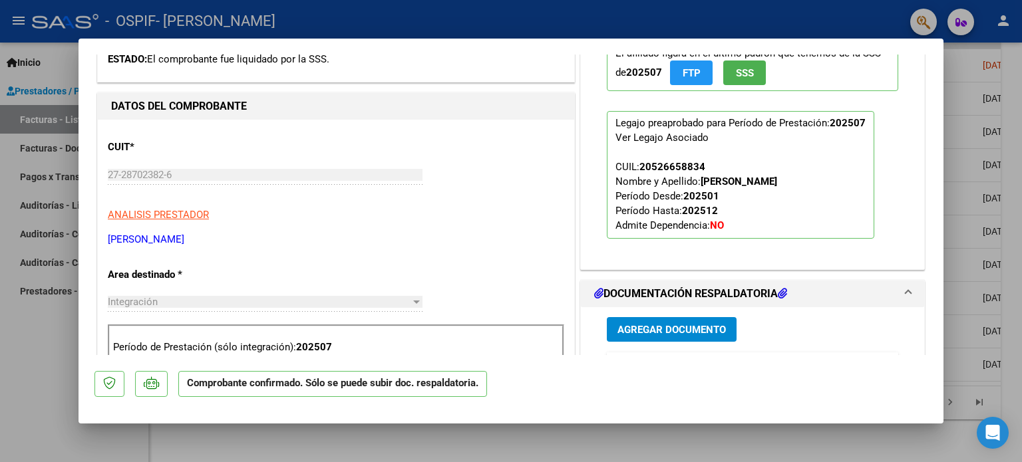
scroll to position [532, 0]
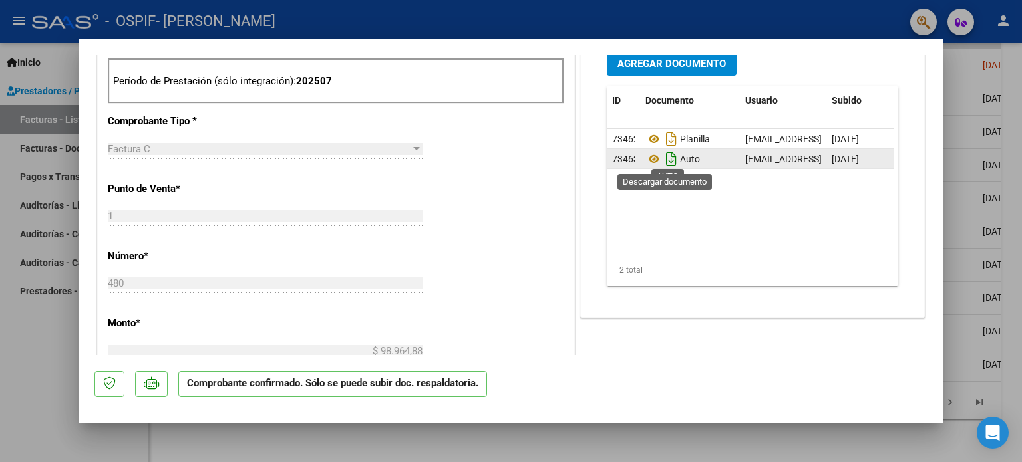
click at [663, 162] on icon "Descargar documento" at bounding box center [671, 158] width 17 height 21
click at [53, 368] on div at bounding box center [511, 231] width 1022 height 462
type input "$ 0,00"
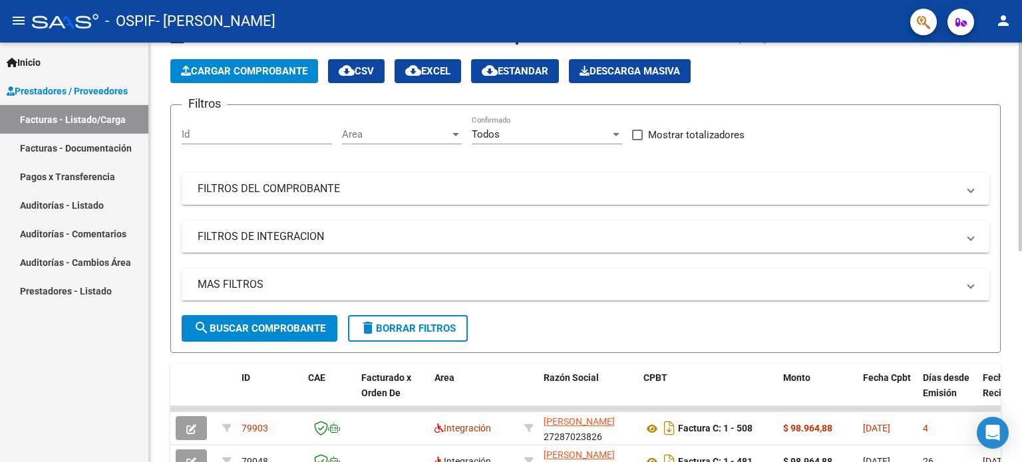
scroll to position [0, 0]
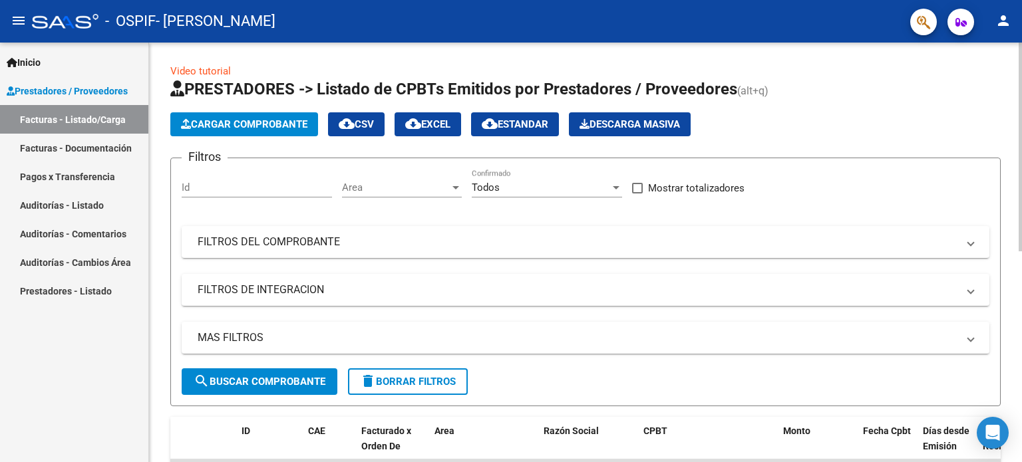
click at [218, 127] on span "Cargar Comprobante" at bounding box center [244, 124] width 126 height 12
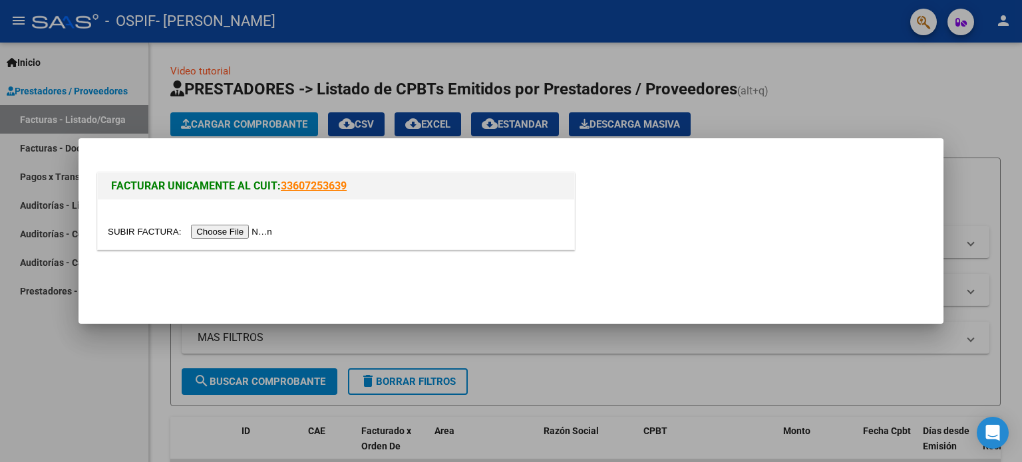
click at [248, 236] on input "file" at bounding box center [192, 232] width 168 height 14
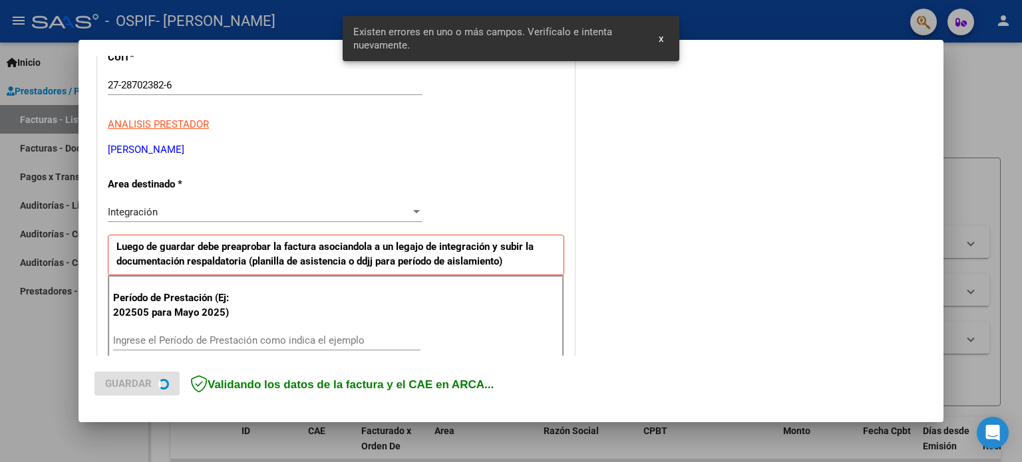
scroll to position [287, 0]
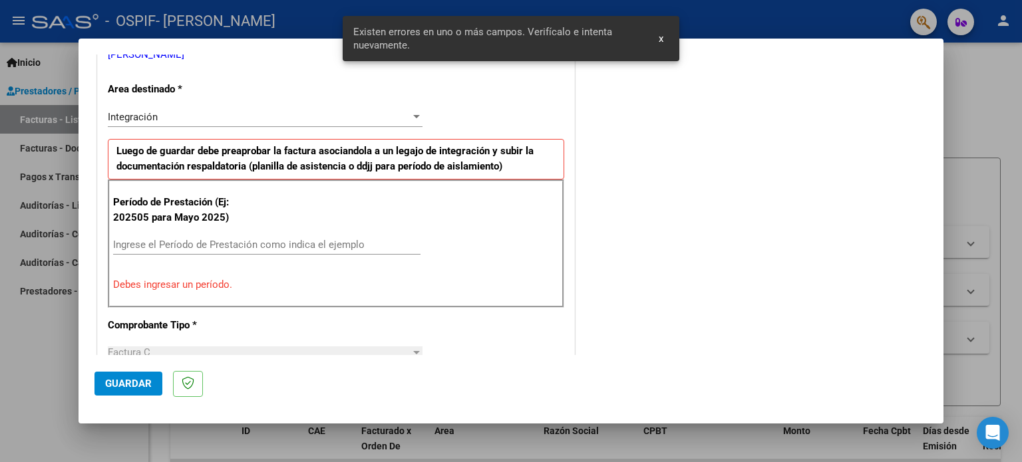
click at [281, 242] on input "Ingrese el Período de Prestación como indica el ejemplo" at bounding box center [266, 245] width 307 height 12
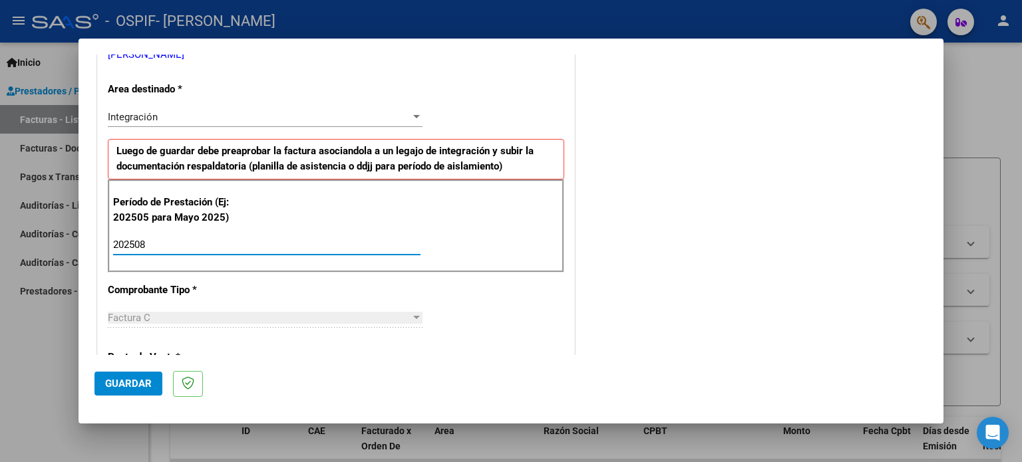
type input "202508"
click at [131, 388] on span "Guardar" at bounding box center [128, 384] width 47 height 12
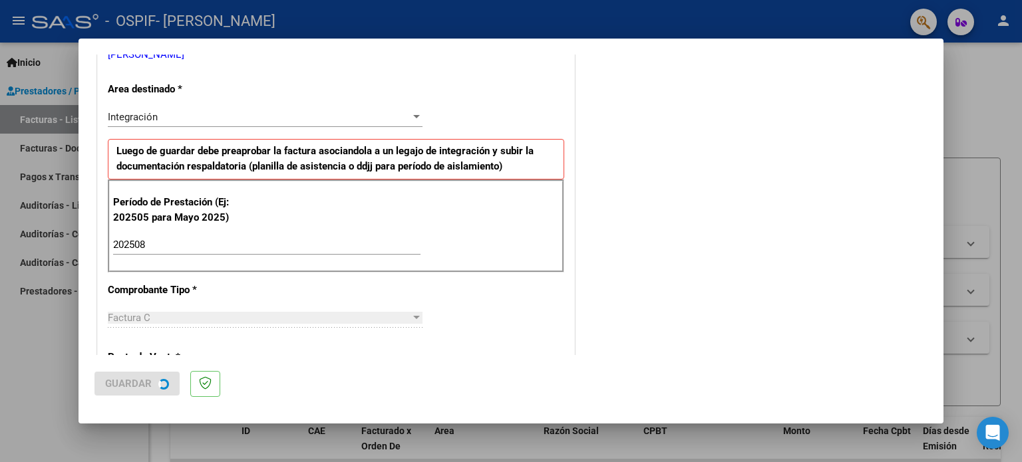
scroll to position [0, 0]
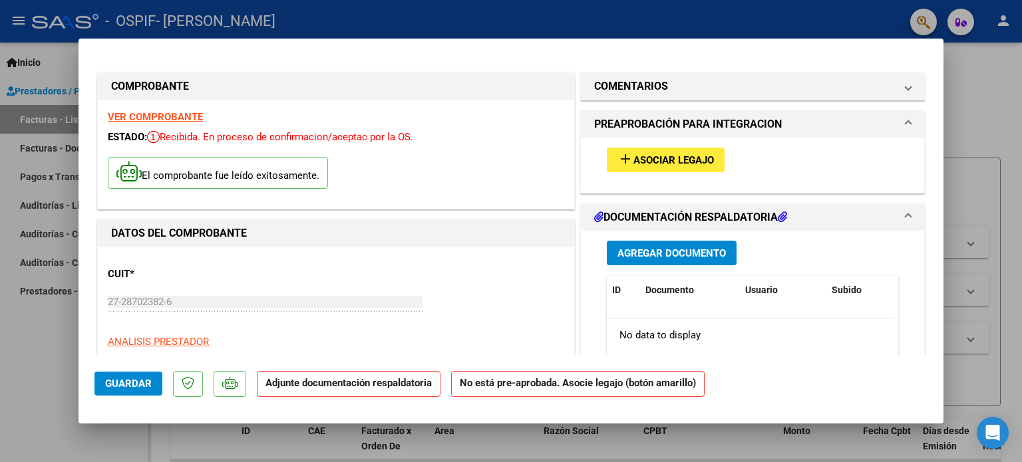
click at [708, 164] on span "Asociar Legajo" at bounding box center [673, 160] width 81 height 12
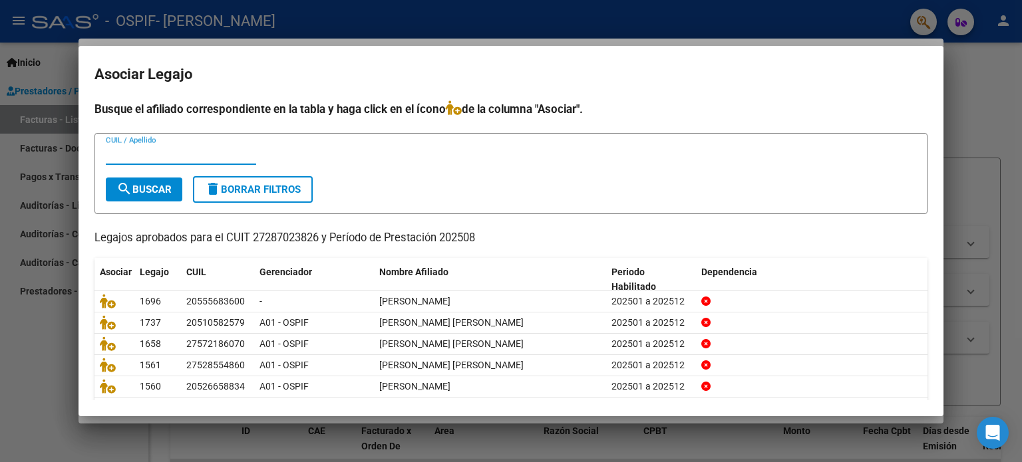
scroll to position [45, 0]
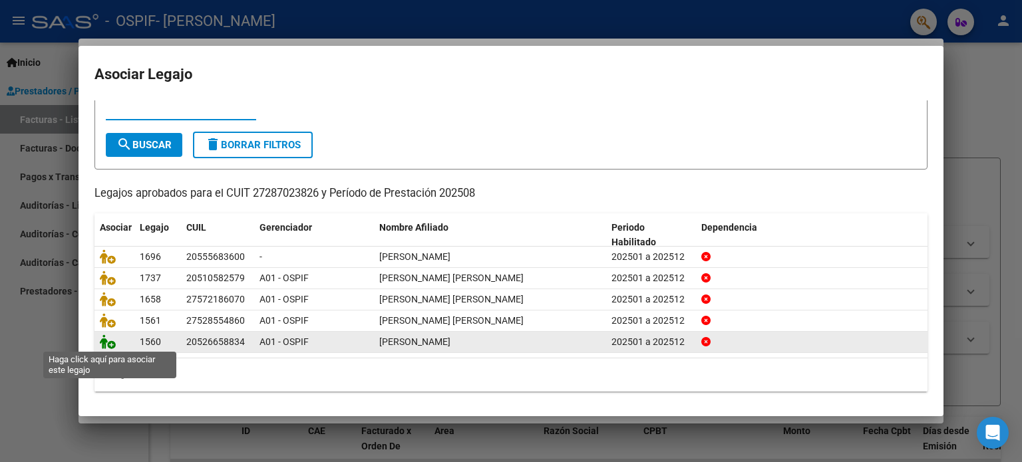
click at [107, 343] on icon at bounding box center [108, 342] width 16 height 15
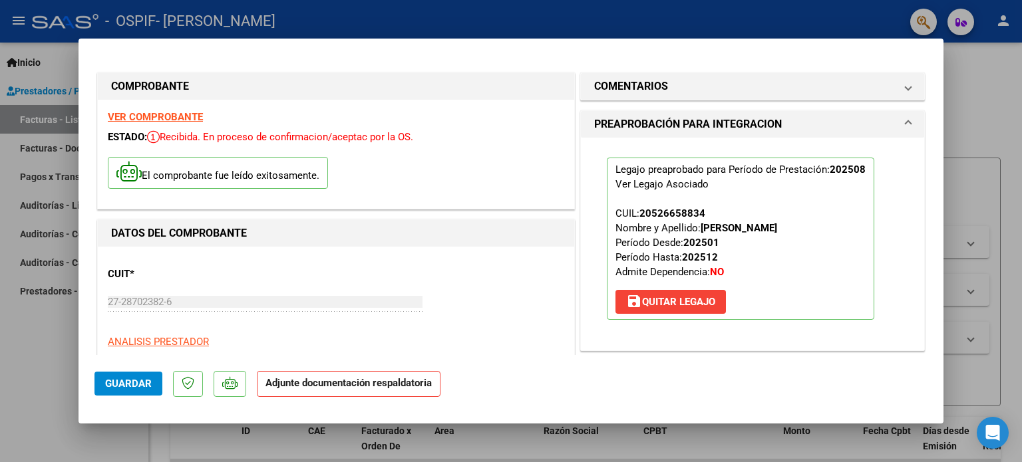
scroll to position [266, 0]
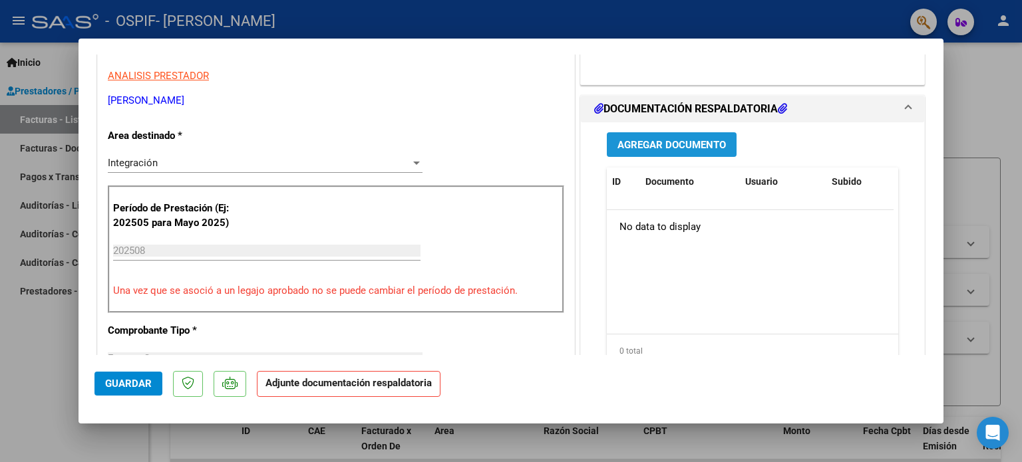
click at [647, 142] on span "Agregar Documento" at bounding box center [671, 145] width 108 height 12
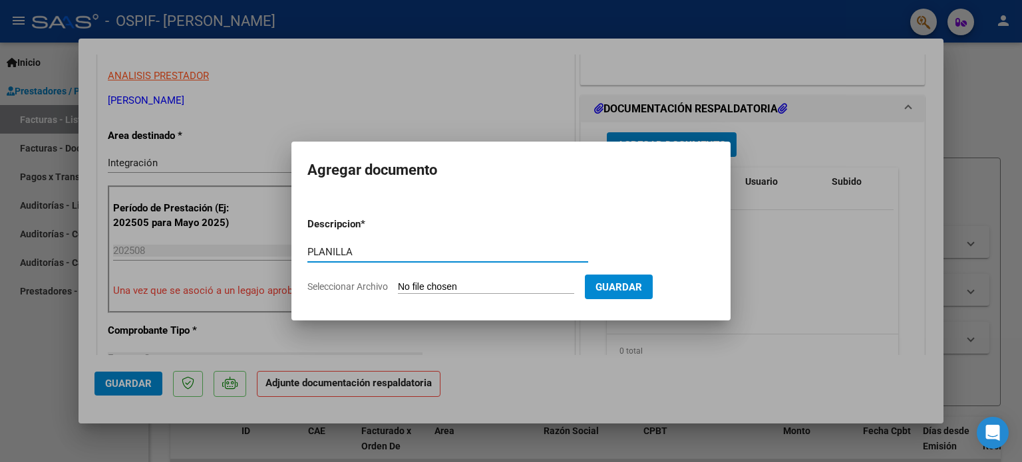
type input "PLANILLA"
click at [480, 287] on input "Seleccionar Archivo" at bounding box center [486, 287] width 176 height 13
type input "C:\fakepath\Planilla Gomez Celis Bruno TO AGOSTO 25.jpeg"
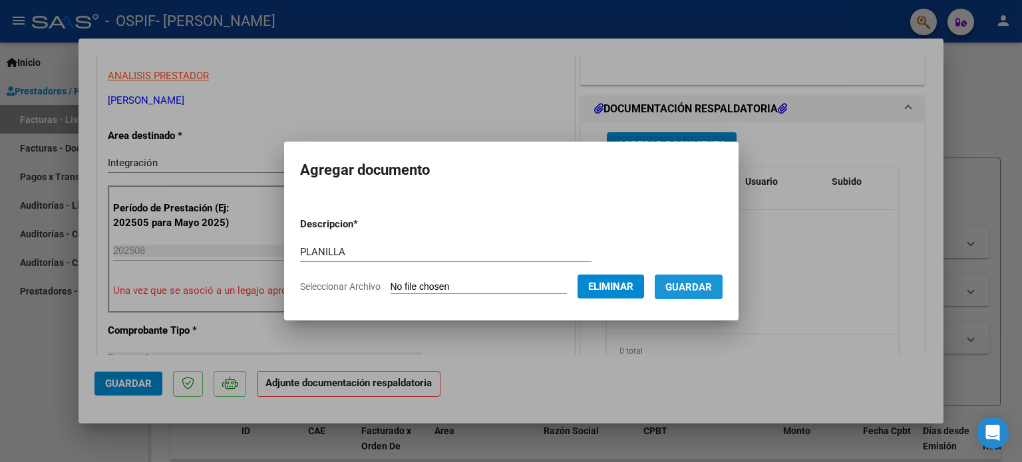
click at [696, 298] on button "Guardar" at bounding box center [689, 287] width 68 height 25
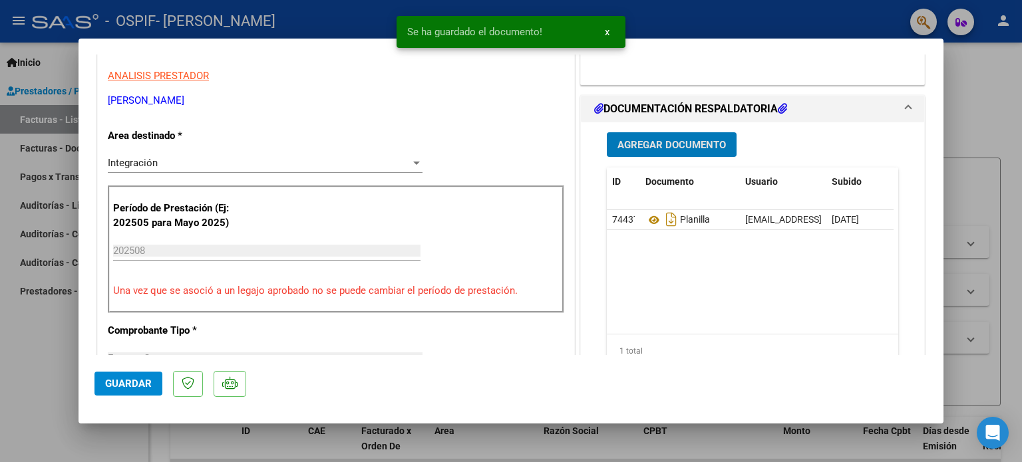
click at [655, 143] on span "Agregar Documento" at bounding box center [671, 145] width 108 height 12
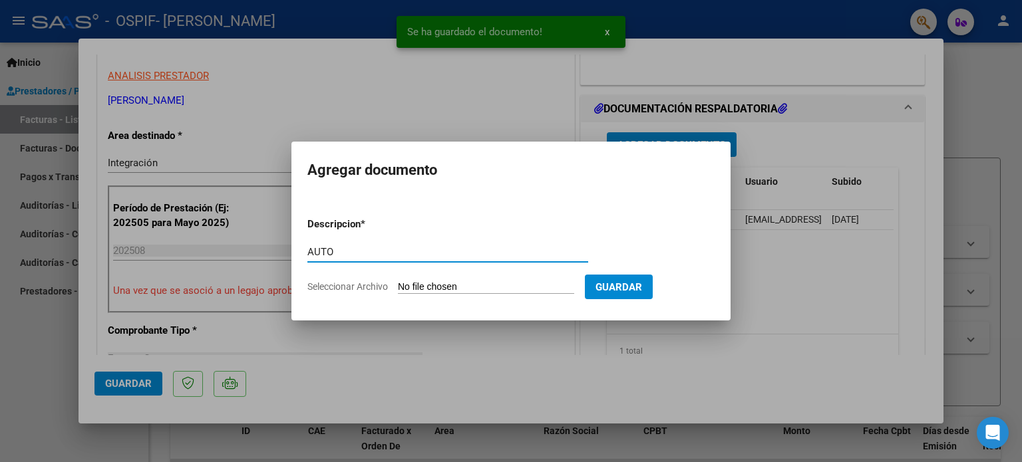
type input "AUTO"
click at [532, 278] on form "Descripcion * AUTO Escriba aquí una descripcion Seleccionar Archivo Guardar" at bounding box center [510, 255] width 407 height 97
click at [532, 281] on input "Seleccionar Archivo" at bounding box center [486, 287] width 176 height 13
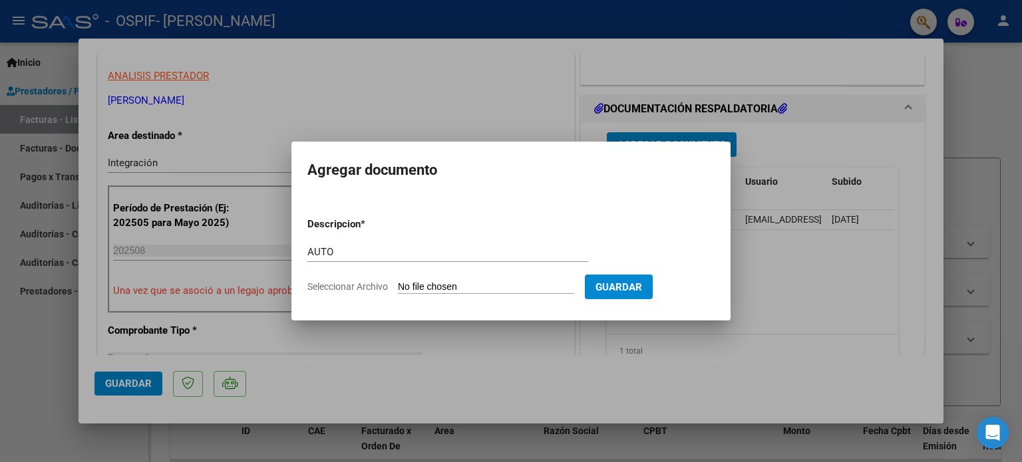
type input "C:\fakepath\27287023826-FACTURA_C-1-480-ANEXO-AUTO.png"
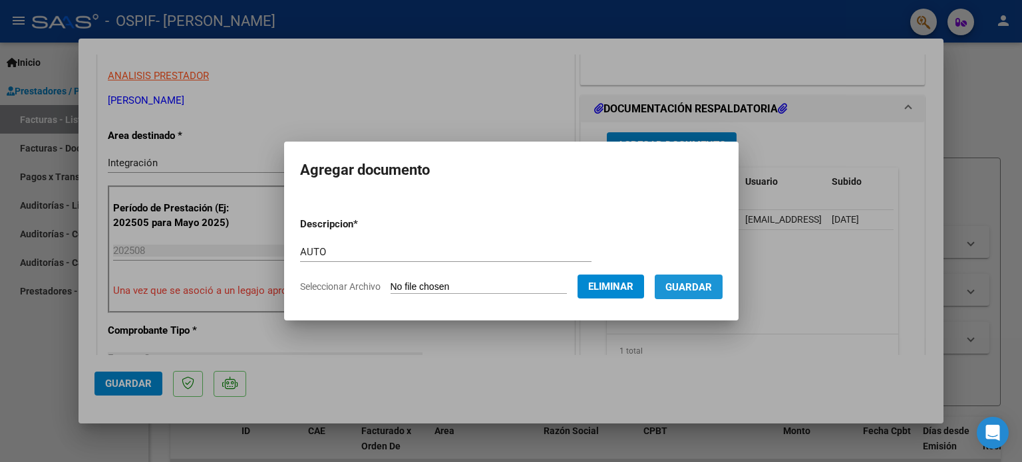
click at [709, 293] on span "Guardar" at bounding box center [688, 287] width 47 height 12
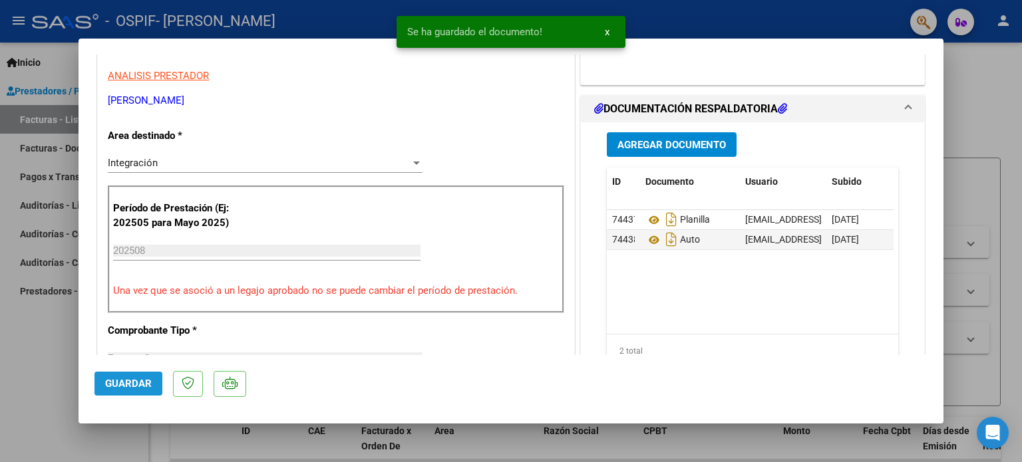
click at [132, 372] on button "Guardar" at bounding box center [128, 384] width 68 height 24
click at [131, 395] on button "Guardar" at bounding box center [128, 384] width 68 height 24
click at [66, 375] on div at bounding box center [511, 231] width 1022 height 462
type input "$ 0,00"
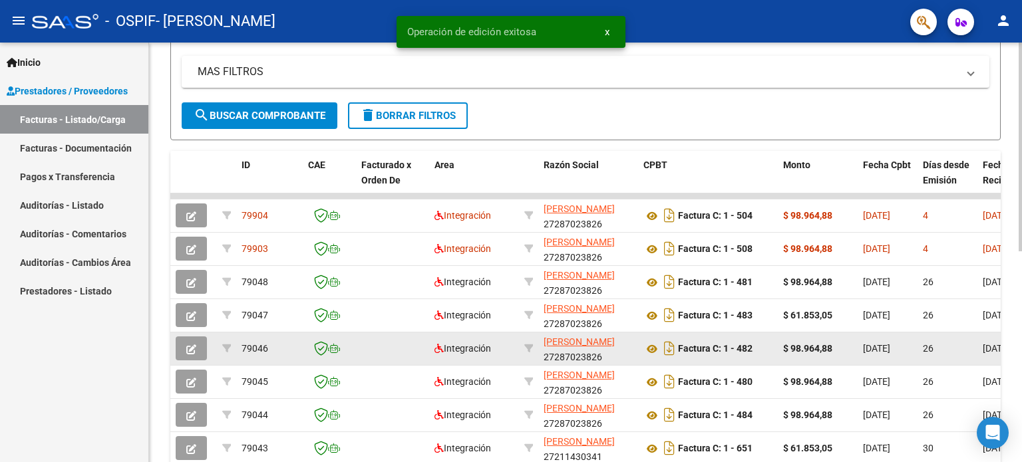
click at [186, 339] on button "button" at bounding box center [191, 349] width 31 height 24
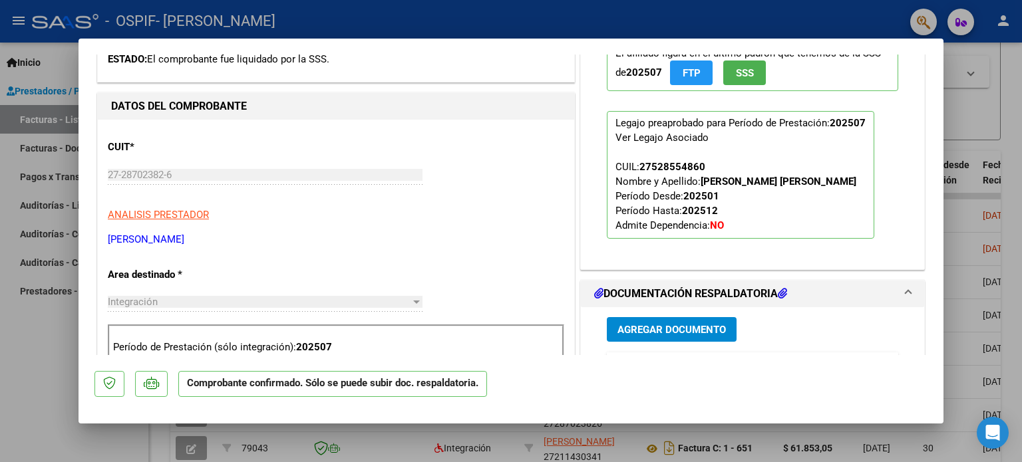
scroll to position [532, 0]
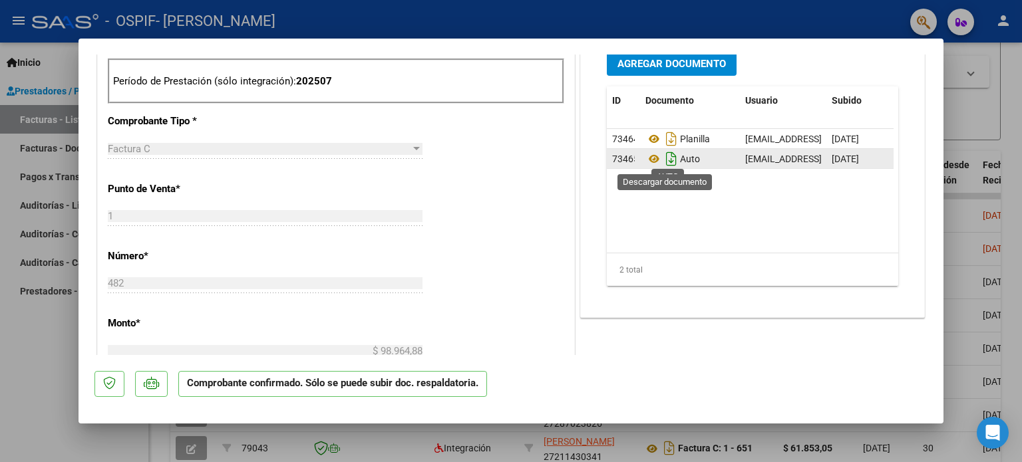
click at [663, 165] on icon "Descargar documento" at bounding box center [671, 158] width 17 height 21
click at [75, 348] on div at bounding box center [511, 231] width 1022 height 462
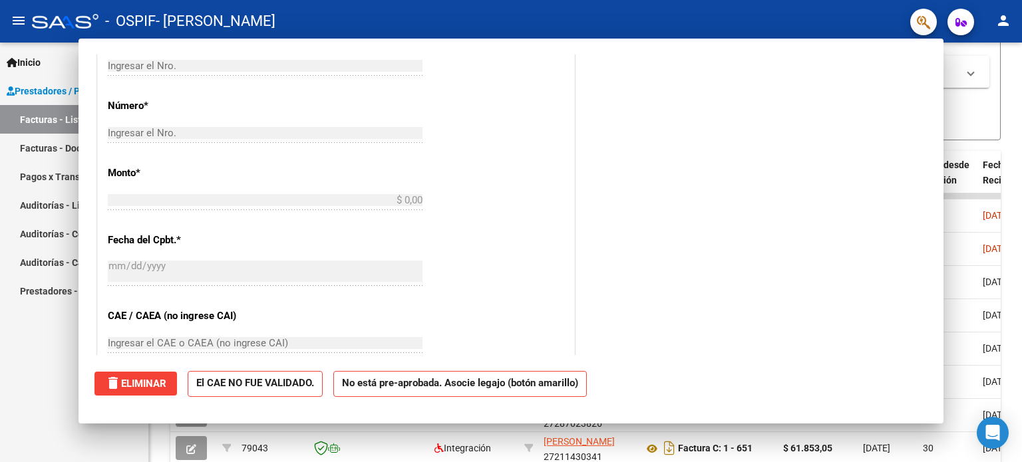
click at [59, 349] on div "Inicio Instructivos Contacto OS Prestadores / Proveedores Facturas - Listado/Ca…" at bounding box center [74, 253] width 148 height 420
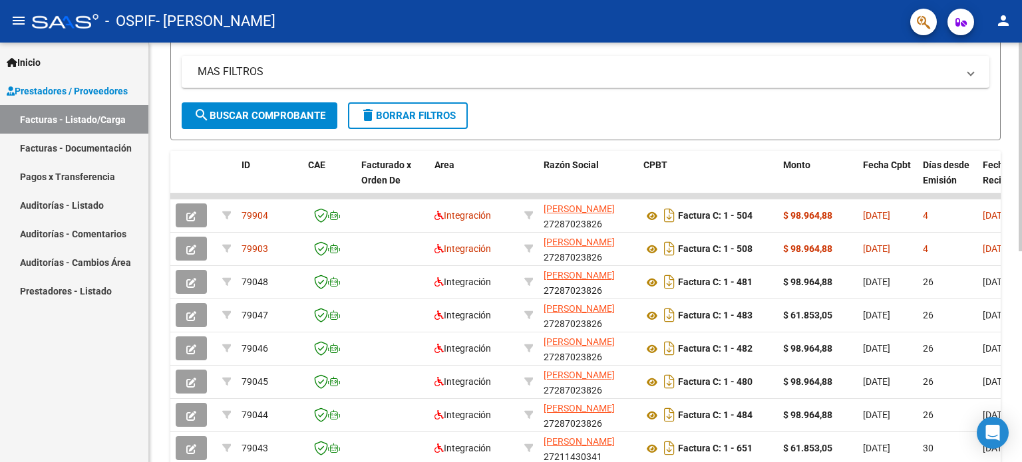
scroll to position [0, 0]
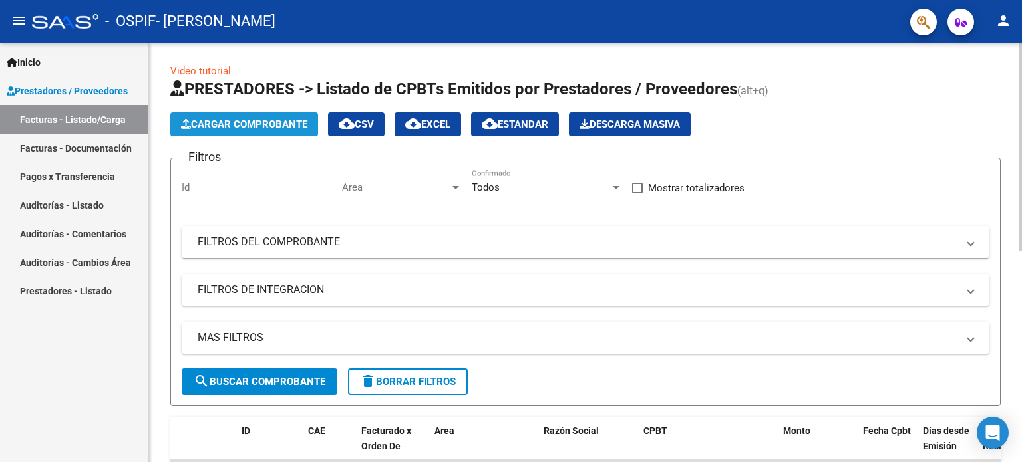
click at [237, 119] on span "Cargar Comprobante" at bounding box center [244, 124] width 126 height 12
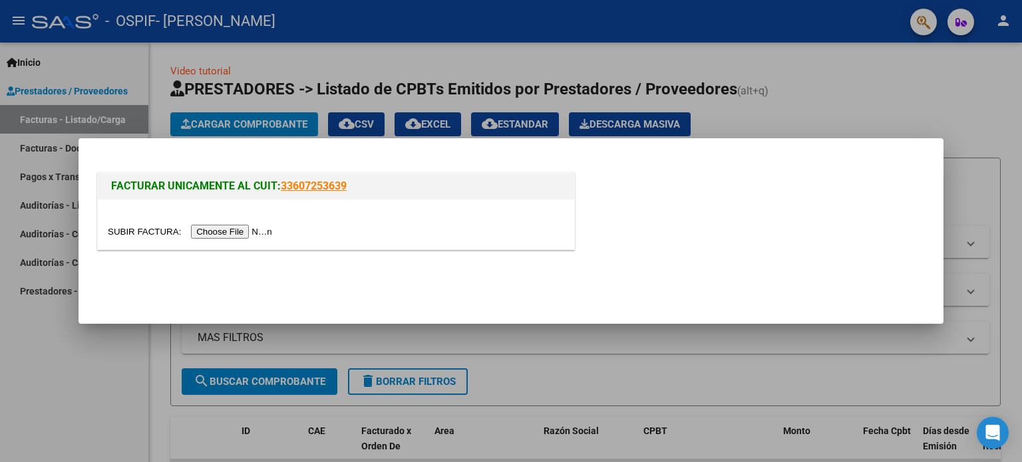
click at [237, 228] on input "file" at bounding box center [192, 232] width 168 height 14
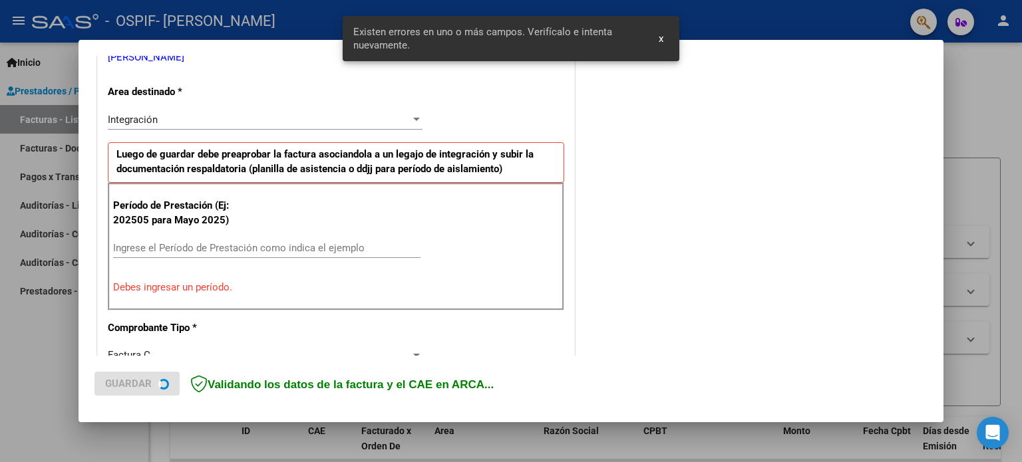
scroll to position [287, 0]
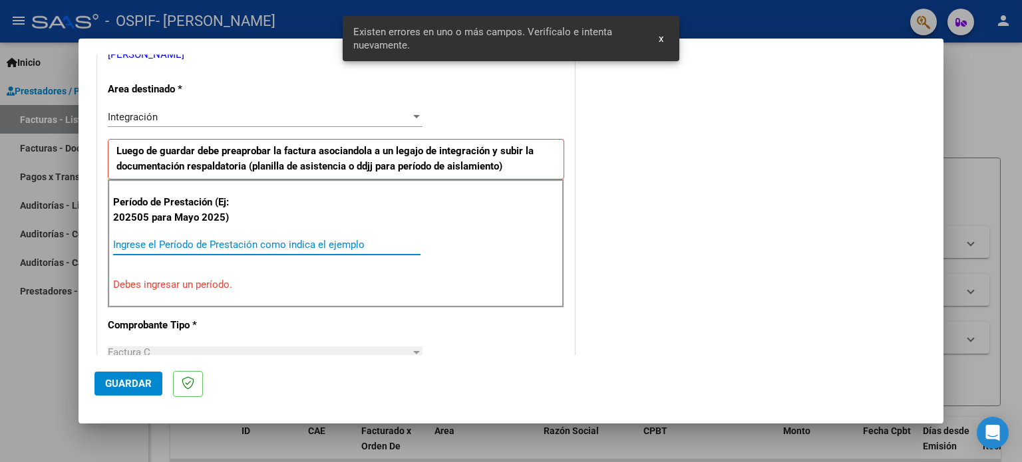
click at [345, 242] on input "Ingrese el Período de Prestación como indica el ejemplo" at bounding box center [266, 245] width 307 height 12
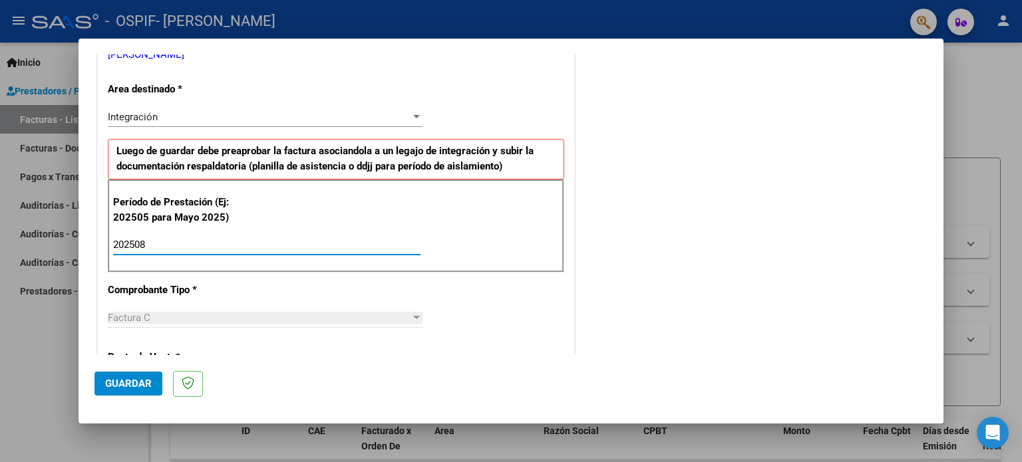
type input "202508"
click at [164, 384] on mat-dialog-actions "Guardar" at bounding box center [510, 381] width 833 height 53
click at [160, 387] on button "Guardar" at bounding box center [128, 384] width 68 height 24
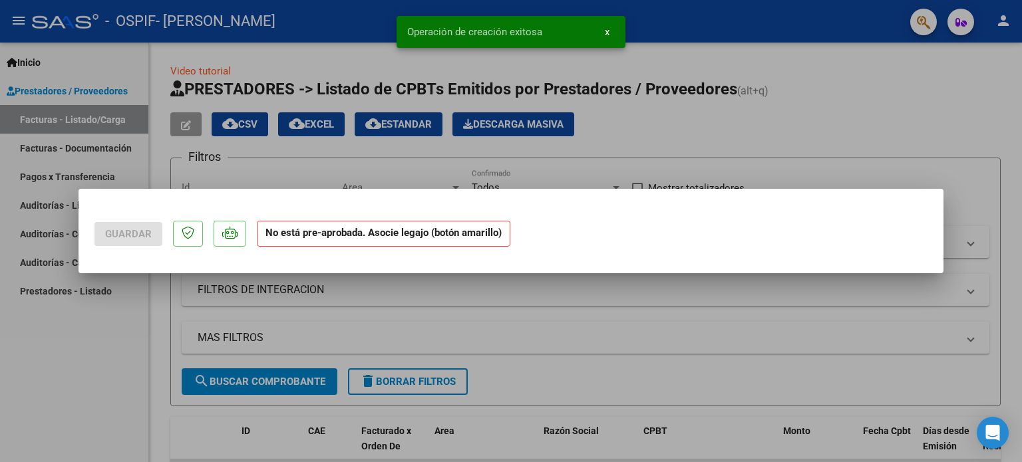
scroll to position [0, 0]
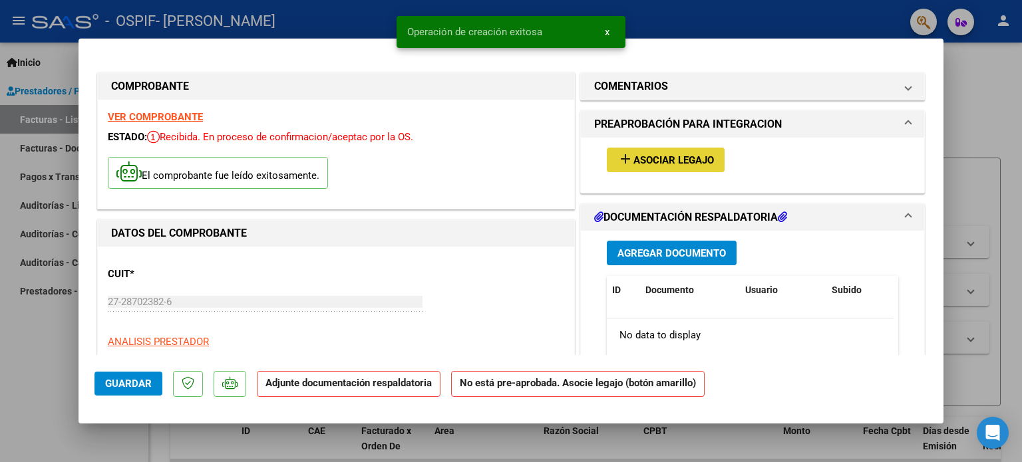
click at [700, 160] on span "Asociar Legajo" at bounding box center [673, 160] width 81 height 12
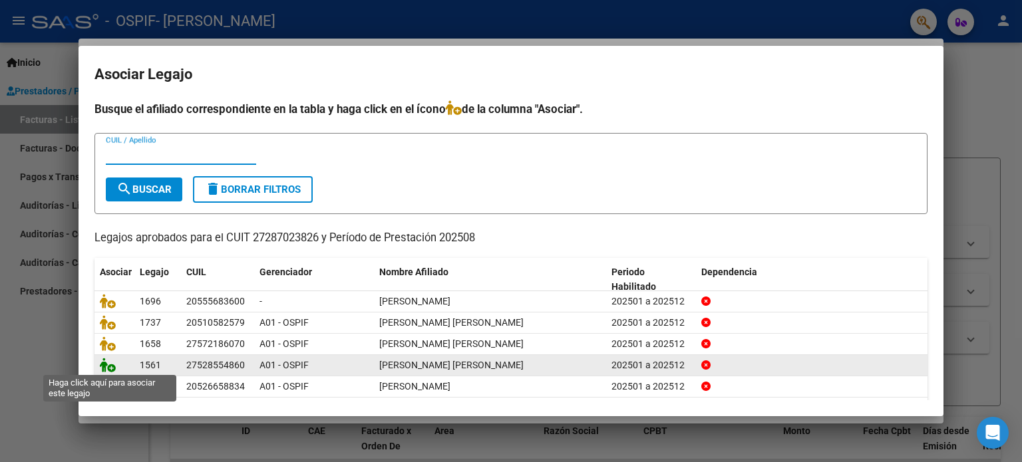
click at [105, 368] on icon at bounding box center [108, 365] width 16 height 15
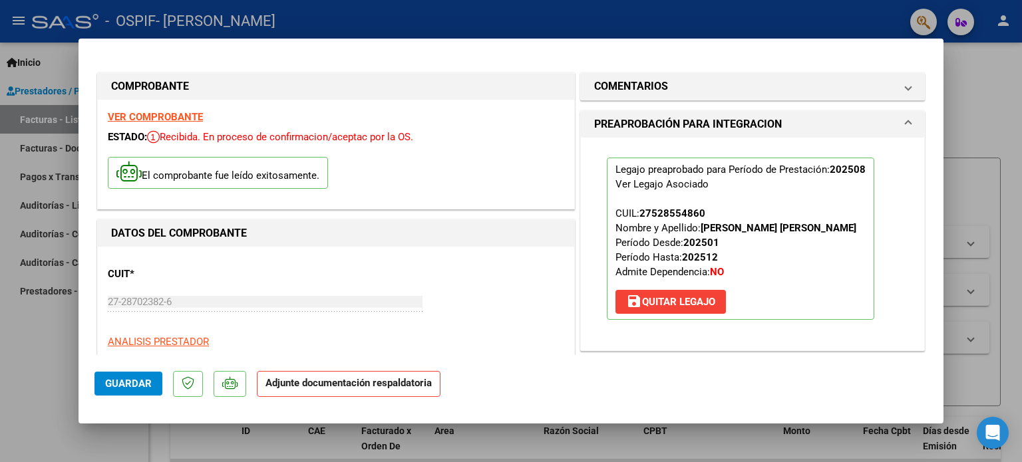
scroll to position [266, 0]
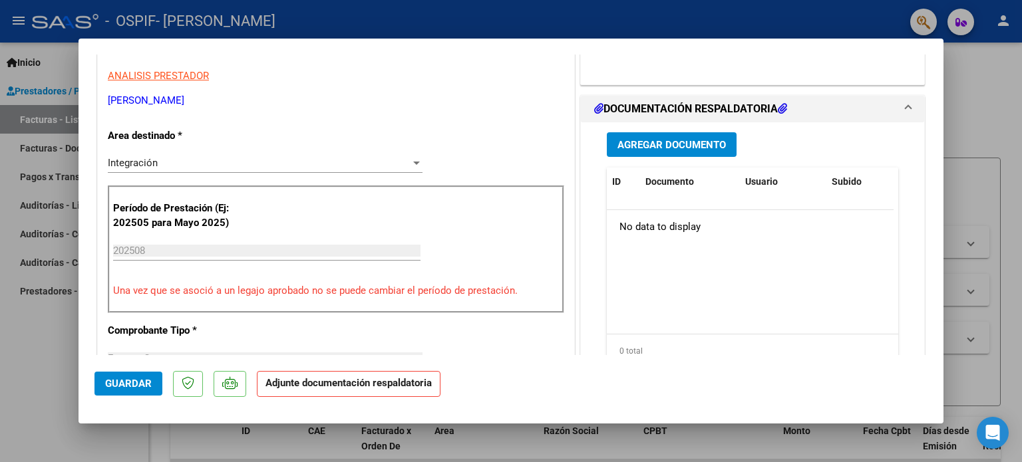
click at [669, 150] on span "Agregar Documento" at bounding box center [671, 145] width 108 height 12
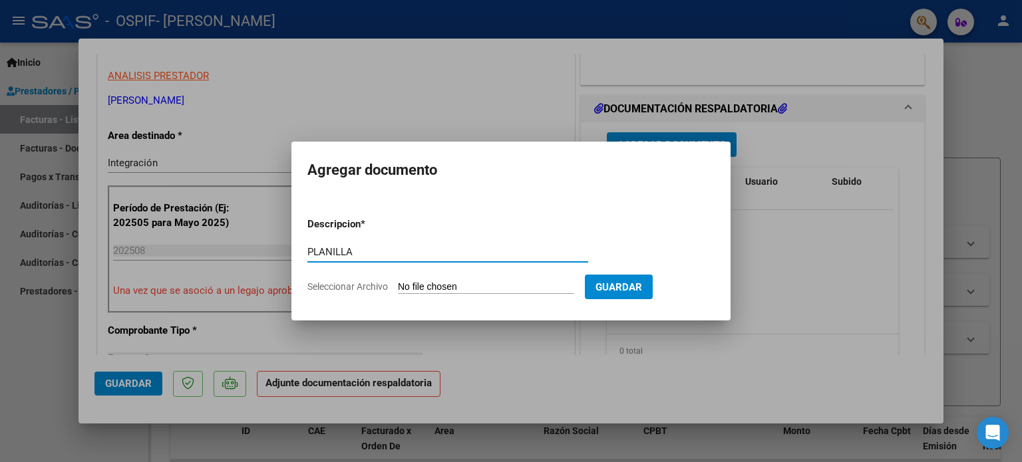
type input "PLANILLA"
click at [476, 291] on input "Seleccionar Archivo" at bounding box center [486, 287] width 176 height 13
type input "C:\fakepath\Planilla Avellino Aylen TO AGOSTO 25.jpeg"
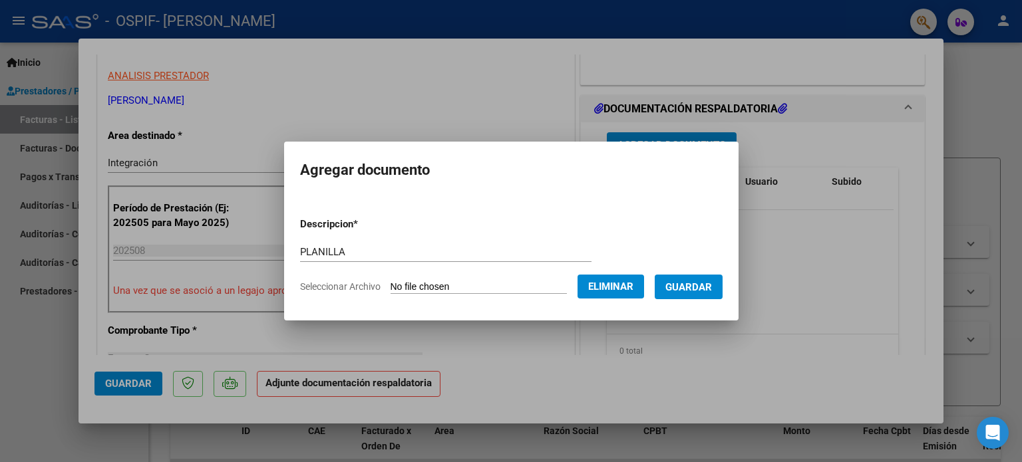
click at [705, 291] on span "Guardar" at bounding box center [688, 287] width 47 height 12
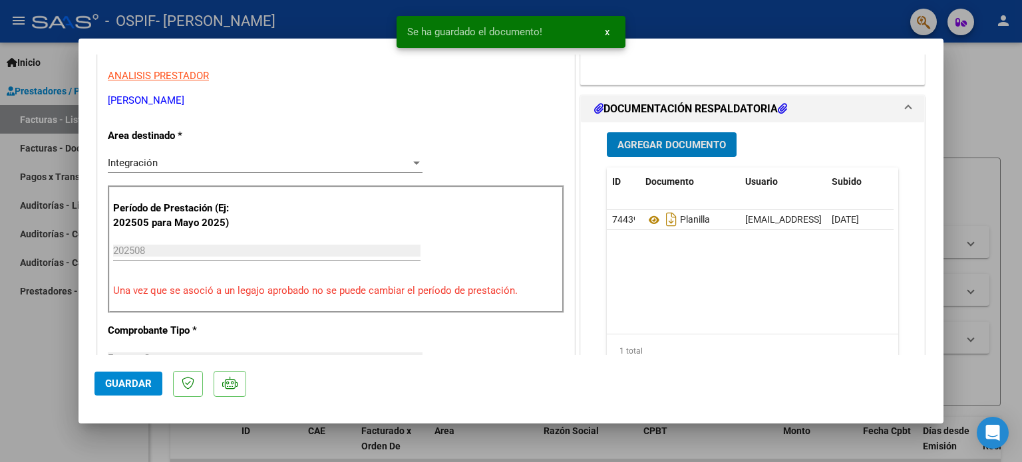
click at [665, 148] on span "Agregar Documento" at bounding box center [671, 145] width 108 height 12
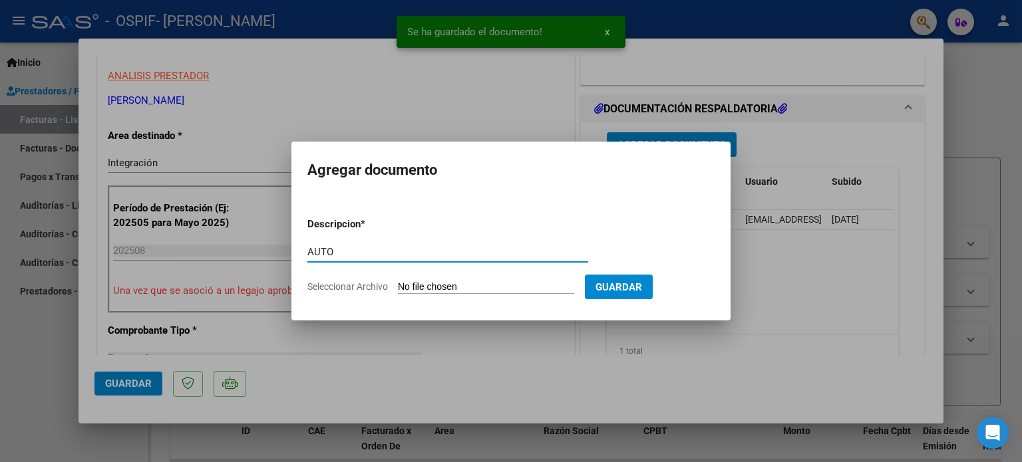
type input "AUTO"
click at [500, 291] on input "Seleccionar Archivo" at bounding box center [486, 287] width 176 height 13
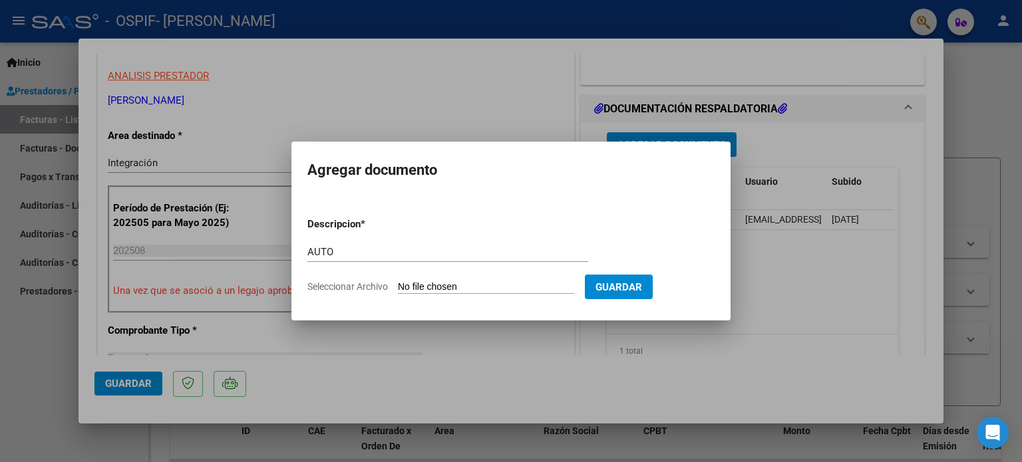
type input "C:\fakepath\27287023826-FACTURA_C-1-482-ANEXO-AUTO.png"
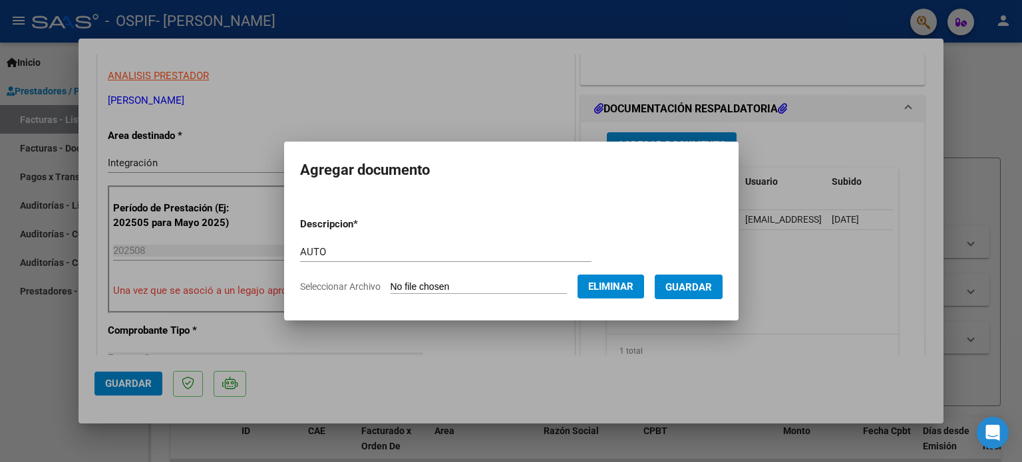
click at [697, 278] on button "Guardar" at bounding box center [689, 287] width 68 height 25
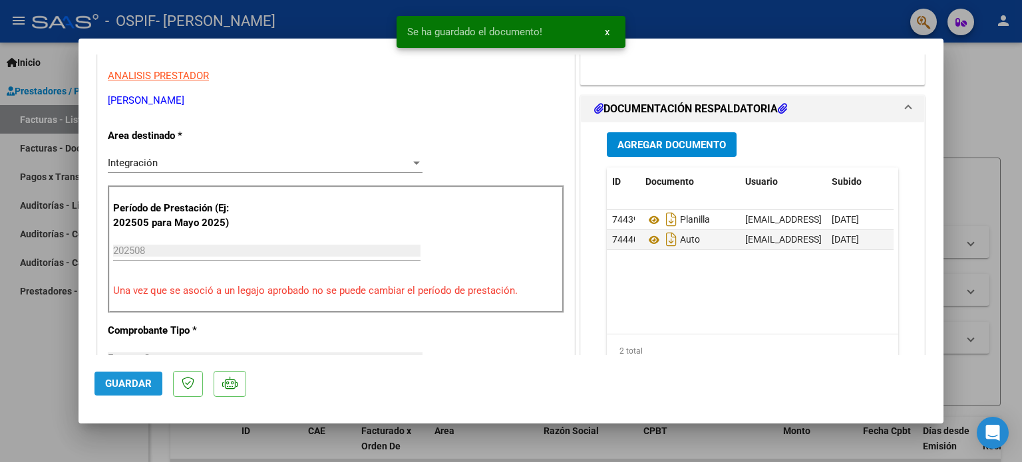
click at [133, 391] on button "Guardar" at bounding box center [128, 384] width 68 height 24
click at [28, 368] on div at bounding box center [511, 231] width 1022 height 462
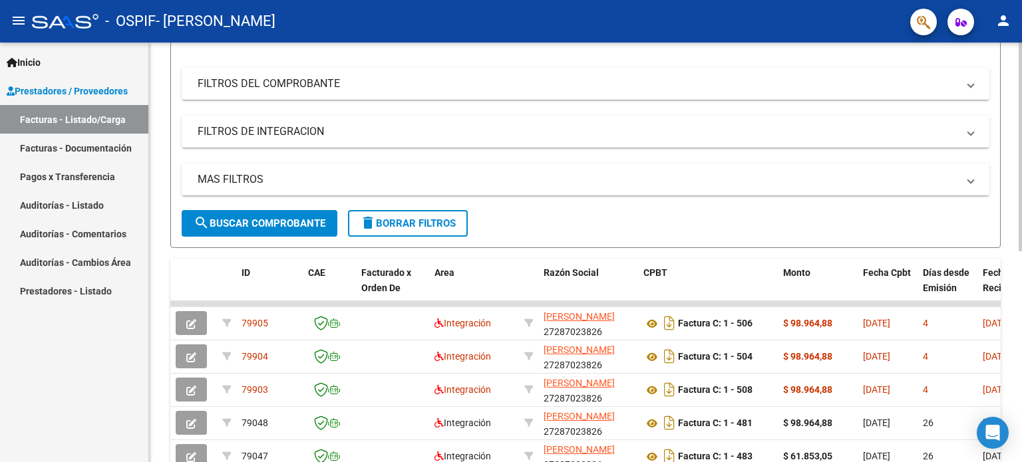
scroll to position [425, 0]
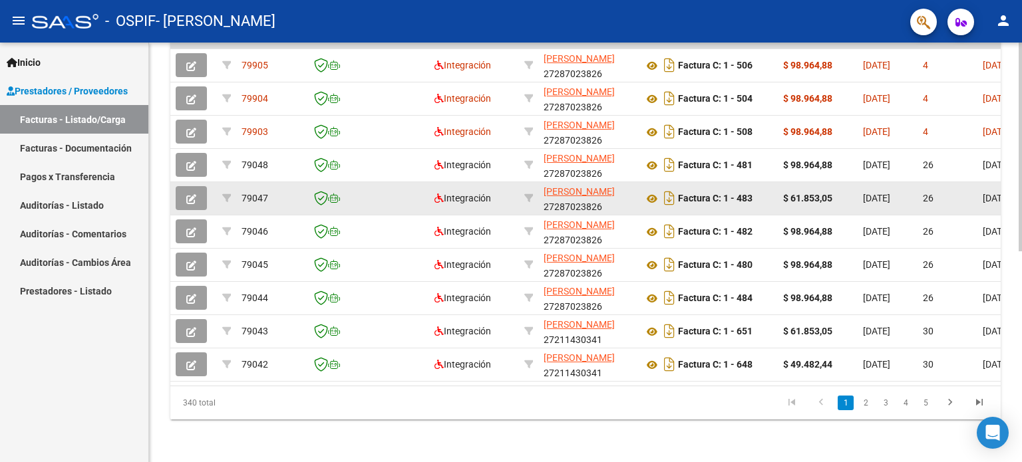
click at [178, 188] on button "button" at bounding box center [191, 198] width 31 height 24
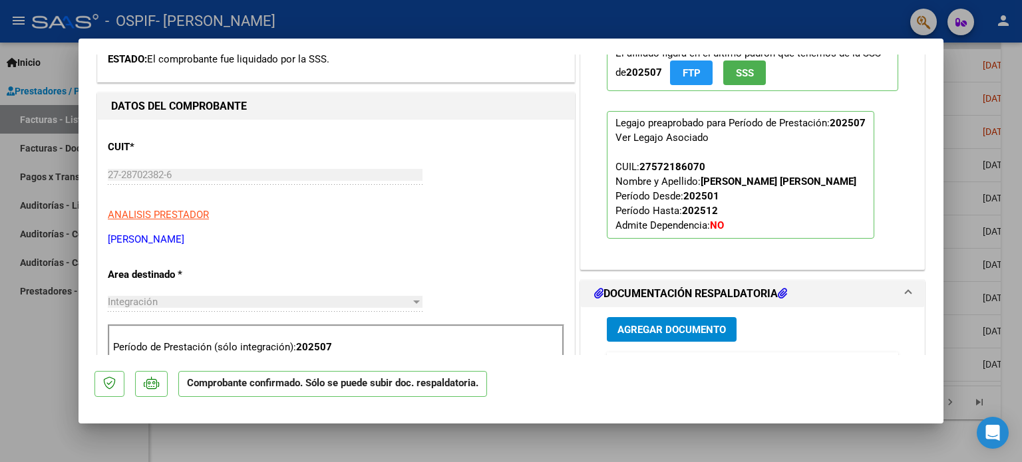
scroll to position [532, 0]
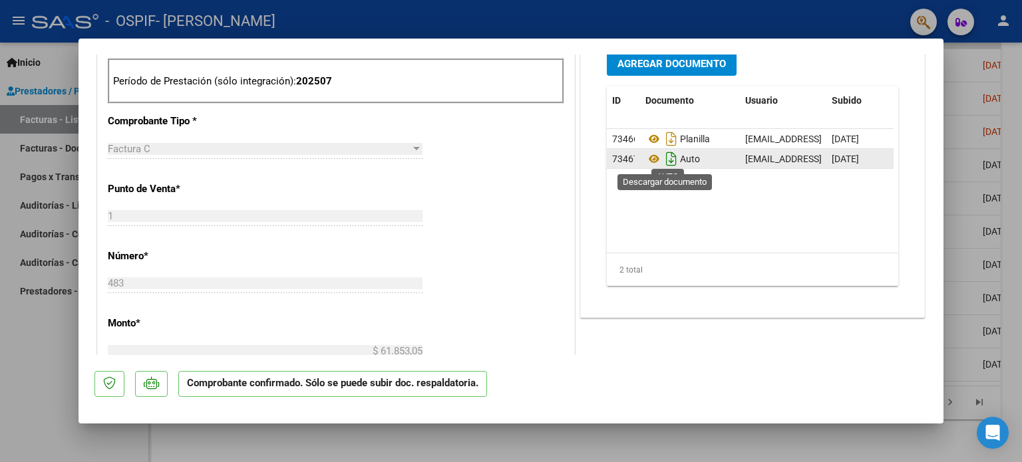
click at [668, 154] on icon "Descargar documento" at bounding box center [671, 158] width 17 height 21
drag, startPoint x: 32, startPoint y: 353, endPoint x: 274, endPoint y: 316, distance: 245.0
click at [32, 353] on div at bounding box center [511, 231] width 1022 height 462
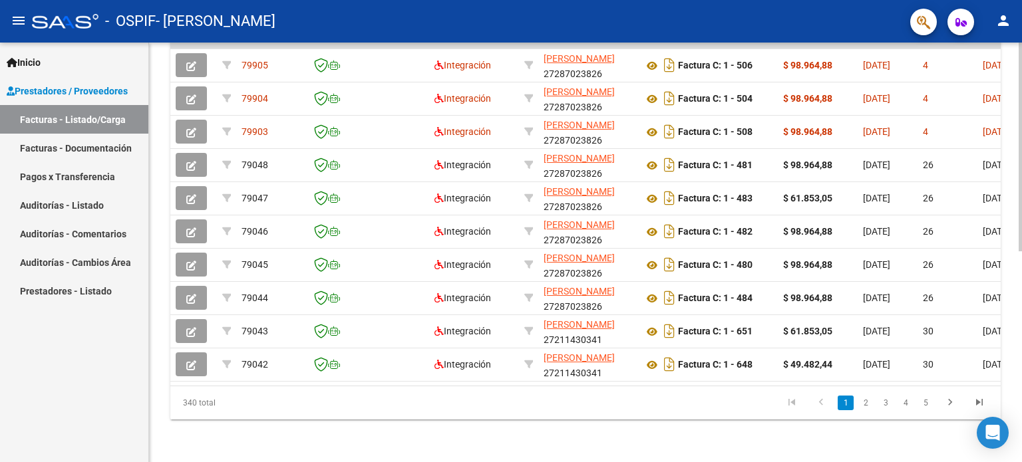
scroll to position [0, 0]
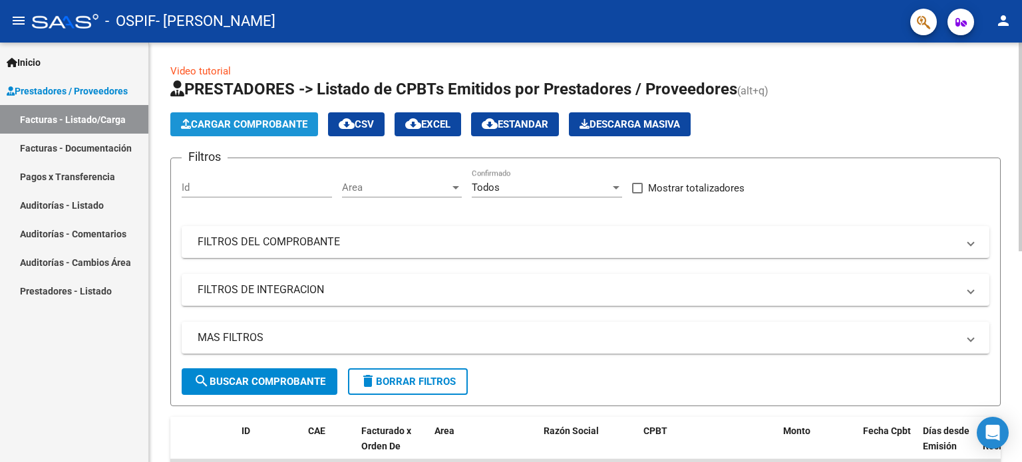
click at [248, 120] on span "Cargar Comprobante" at bounding box center [244, 124] width 126 height 12
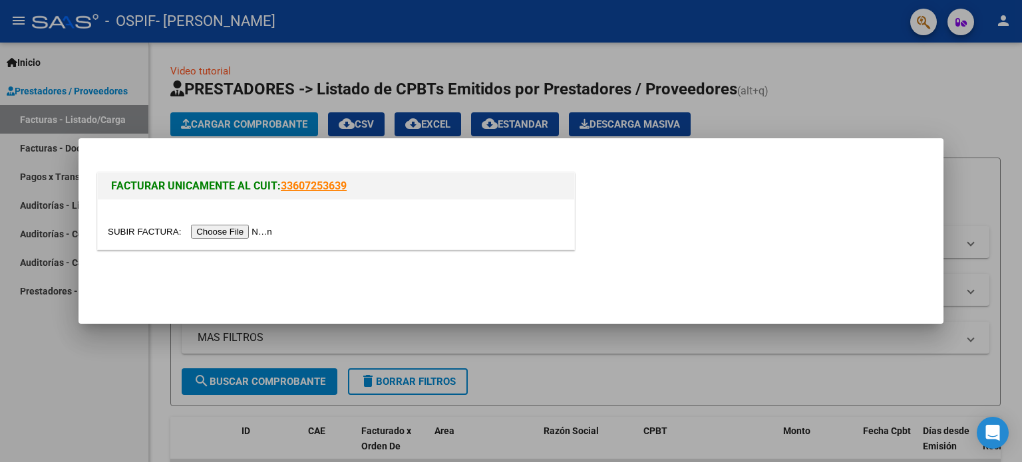
click at [269, 234] on input "file" at bounding box center [192, 232] width 168 height 14
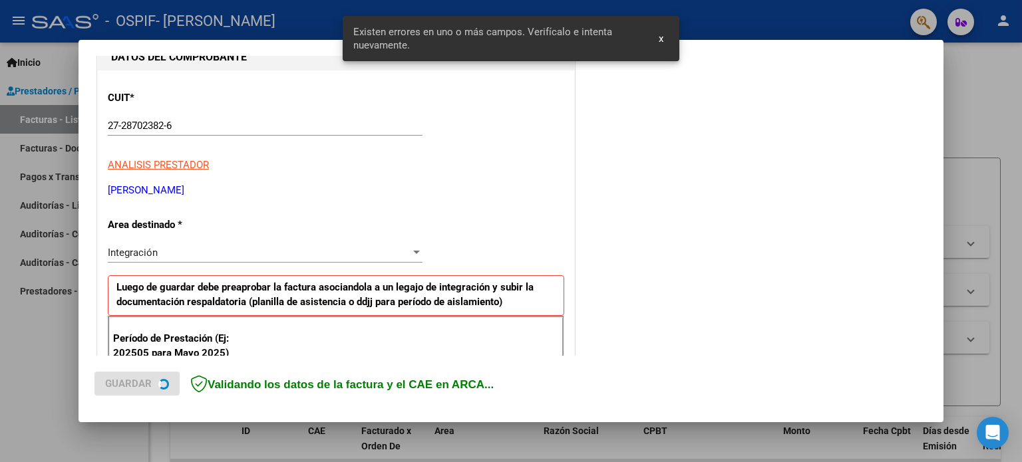
scroll to position [287, 0]
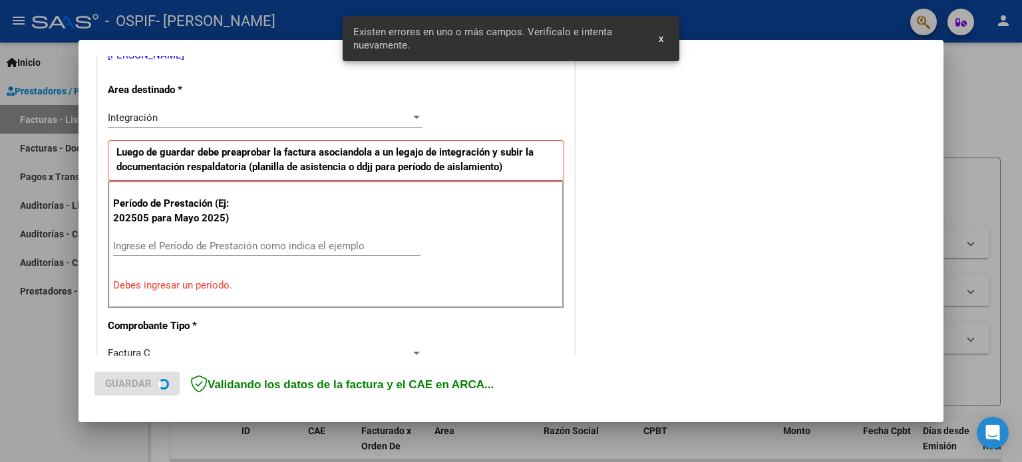
click at [333, 236] on div "Ingrese el Período de Prestación como indica el ejemplo" at bounding box center [266, 246] width 307 height 20
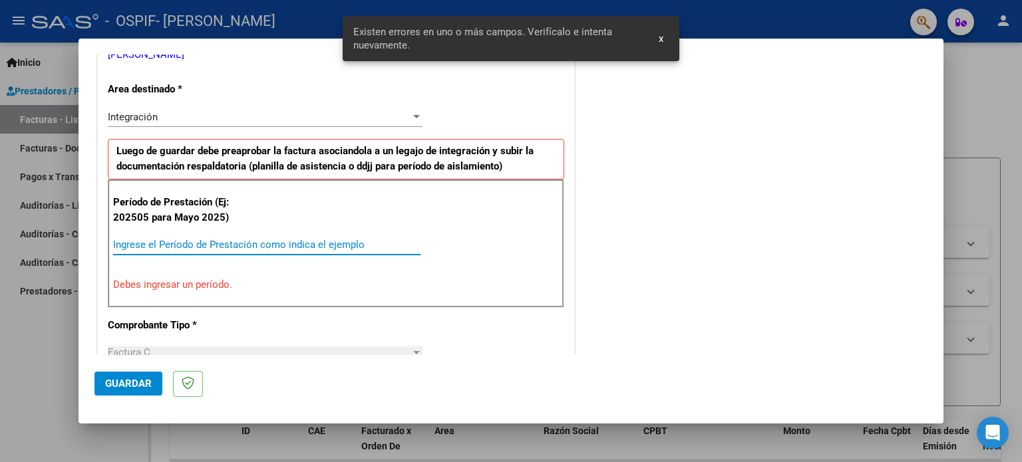
click at [327, 239] on input "Ingrese el Período de Prestación como indica el ejemplo" at bounding box center [266, 245] width 307 height 12
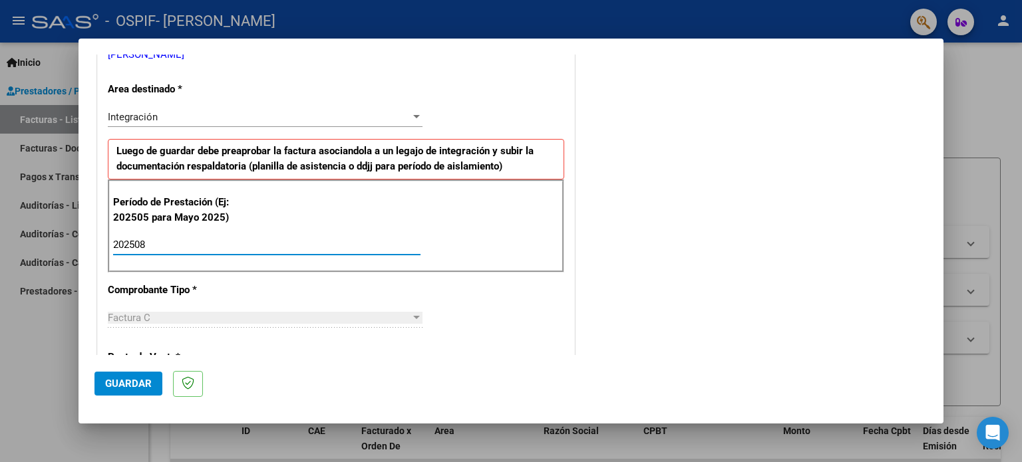
type input "202508"
click at [132, 381] on span "Guardar" at bounding box center [128, 384] width 47 height 12
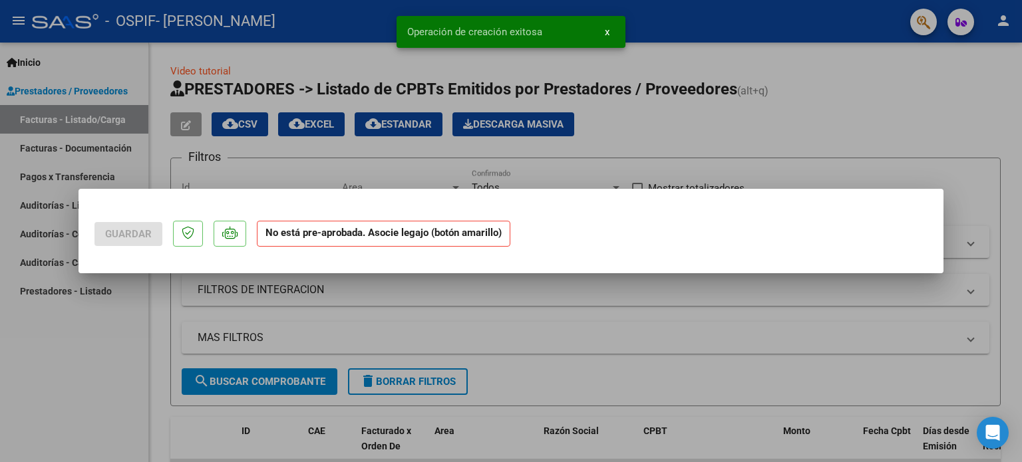
scroll to position [0, 0]
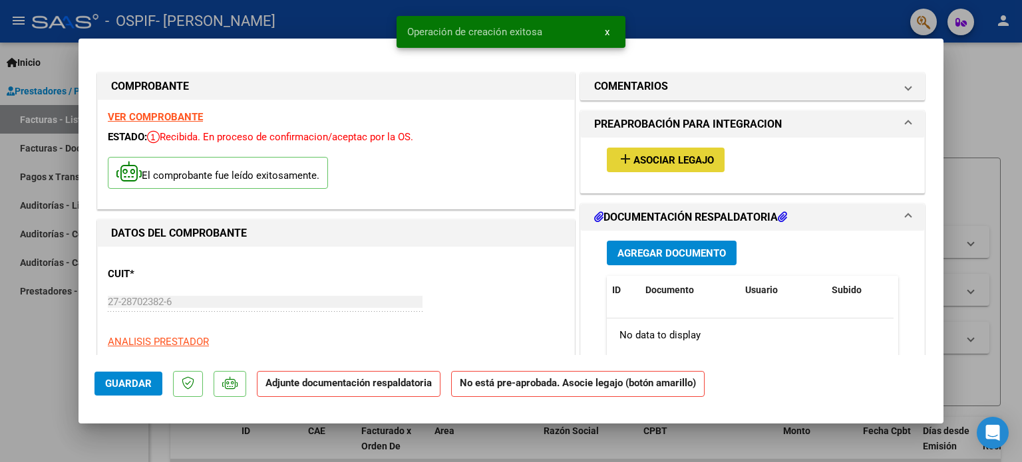
click at [673, 158] on span "Asociar Legajo" at bounding box center [673, 160] width 81 height 12
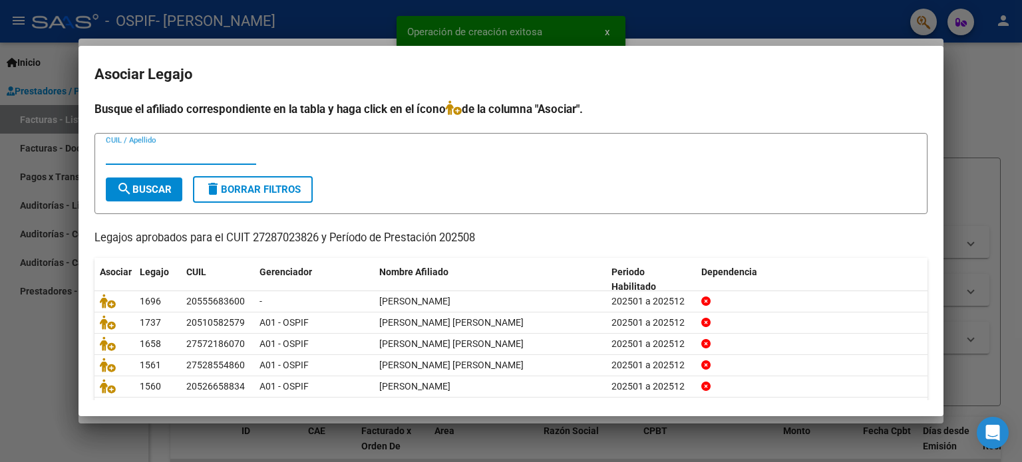
scroll to position [45, 0]
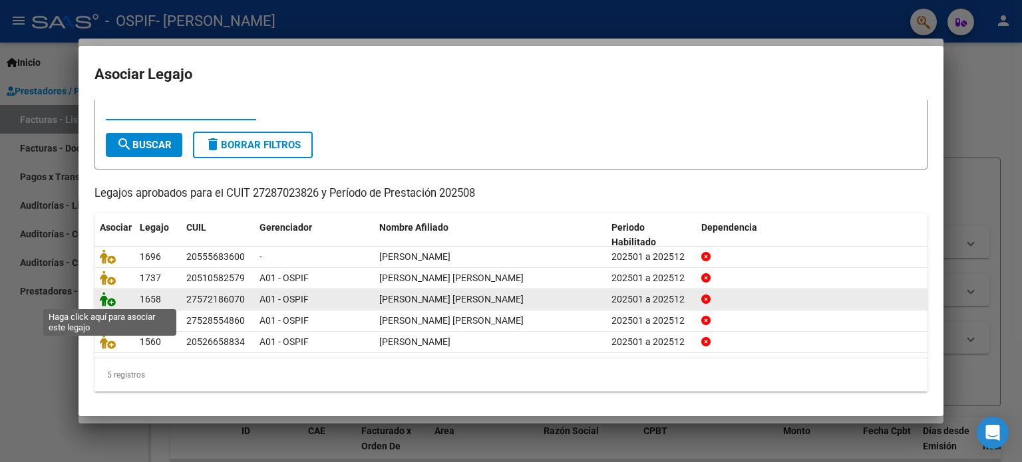
click at [114, 298] on icon at bounding box center [108, 299] width 16 height 15
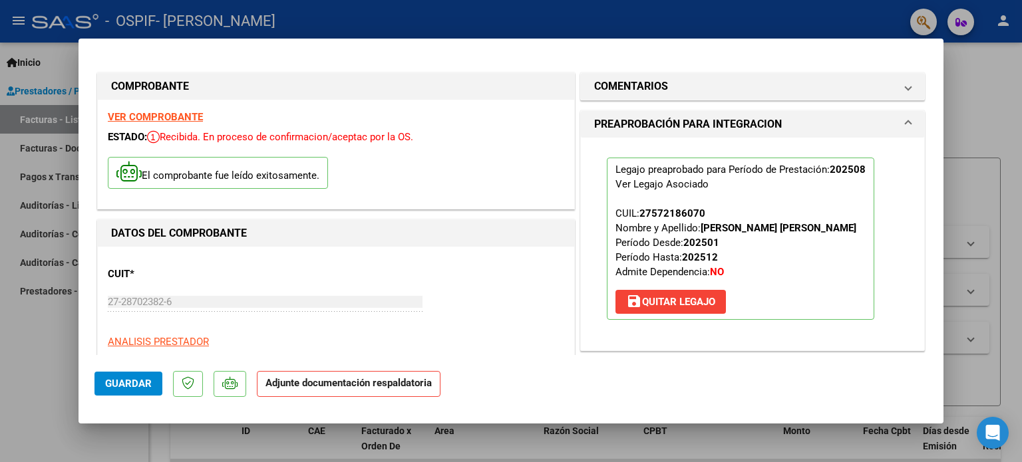
scroll to position [266, 0]
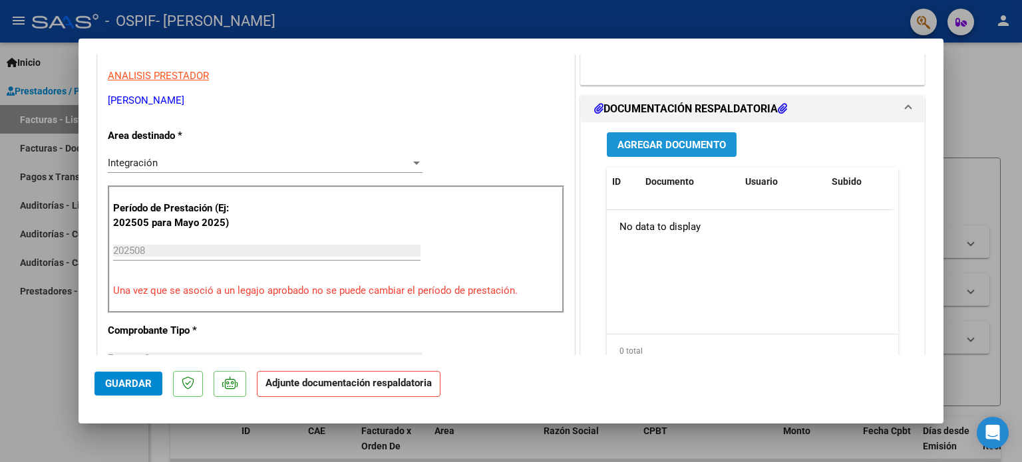
click at [643, 134] on button "Agregar Documento" at bounding box center [672, 144] width 130 height 25
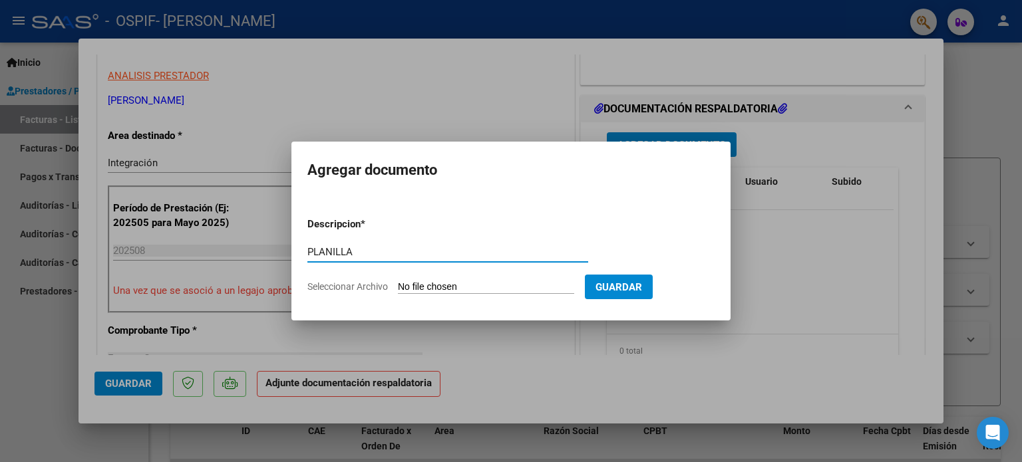
type input "PLANILLA"
click at [504, 289] on input "Seleccionar Archivo" at bounding box center [486, 287] width 176 height 13
type input "C:\fakepath\Planilla Quispe Maria Luz TO AGOSTO 25.jpeg"
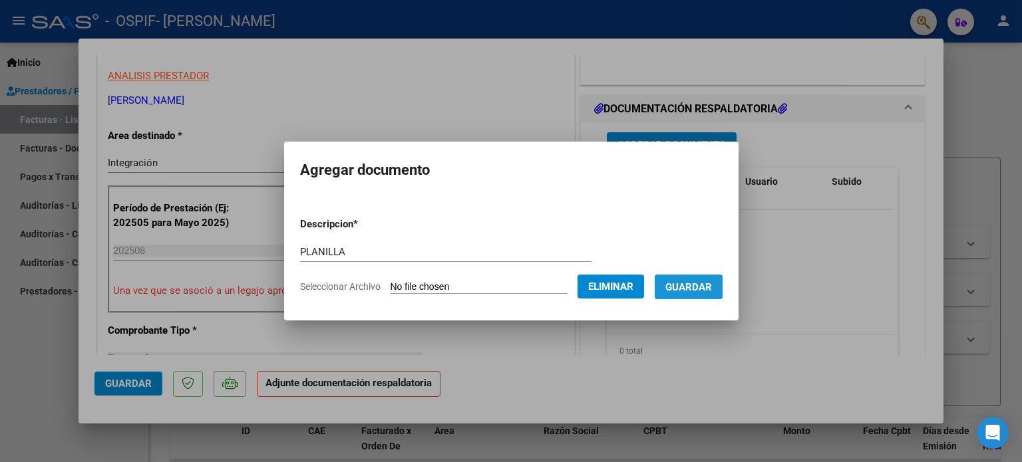
click at [702, 290] on span "Guardar" at bounding box center [688, 287] width 47 height 12
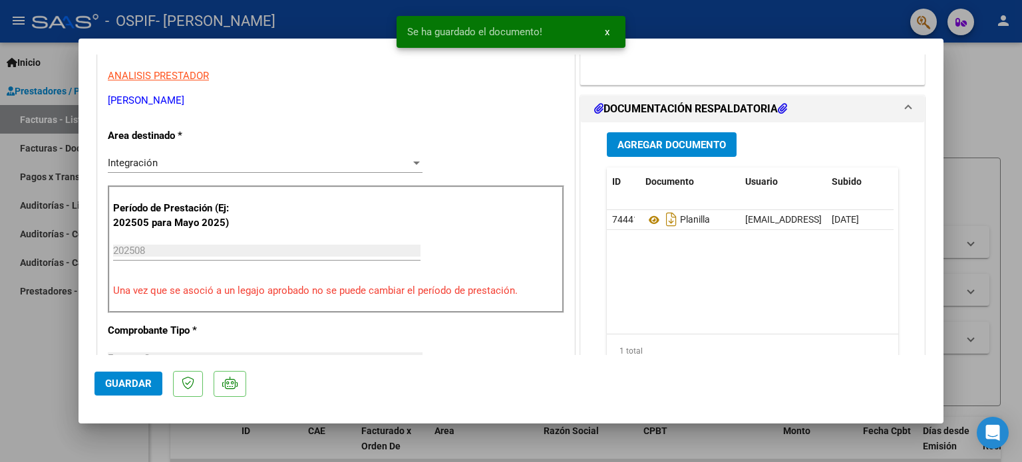
click at [676, 121] on mat-expansion-panel-header "DOCUMENTACIÓN RESPALDATORIA" at bounding box center [752, 109] width 343 height 27
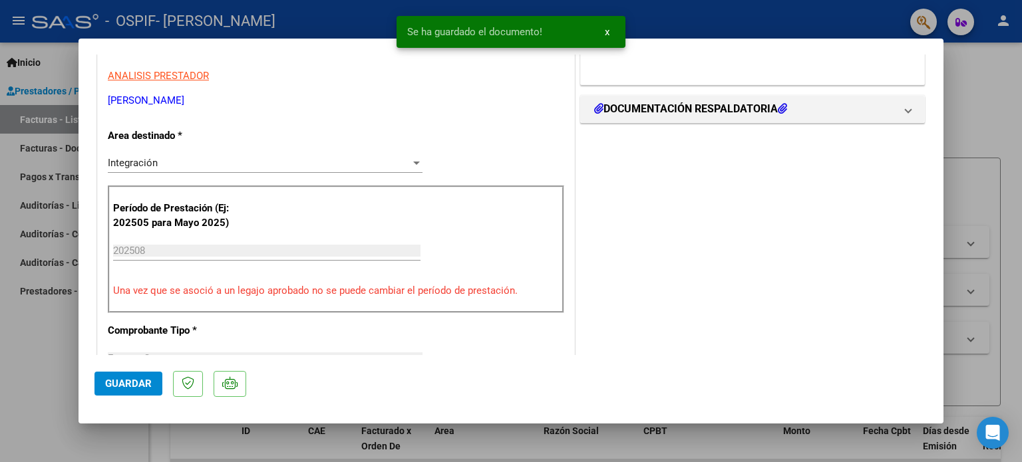
click at [676, 130] on div "COMENTARIOS Comentarios del Prestador / Gerenciador: PREAPROBACIÓN PARA INTEGRA…" at bounding box center [753, 392] width 350 height 1176
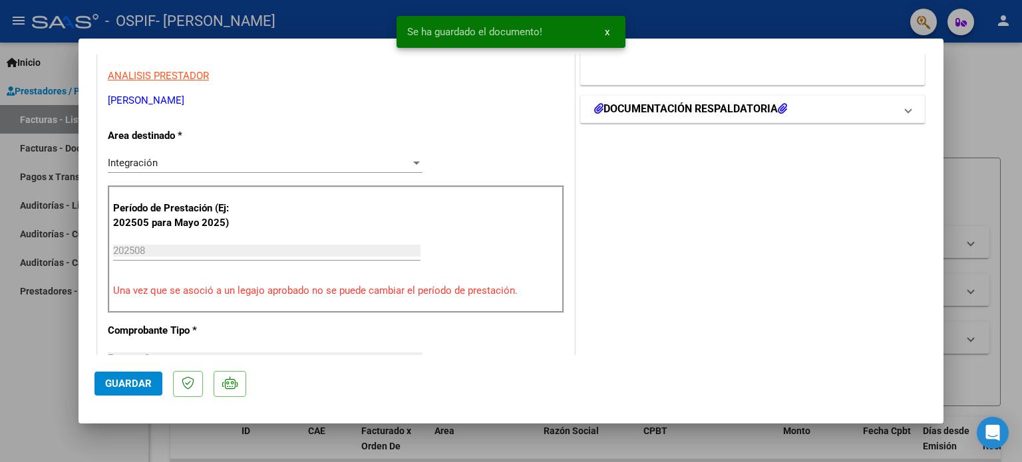
click at [671, 119] on mat-expansion-panel-header "DOCUMENTACIÓN RESPALDATORIA" at bounding box center [752, 109] width 343 height 27
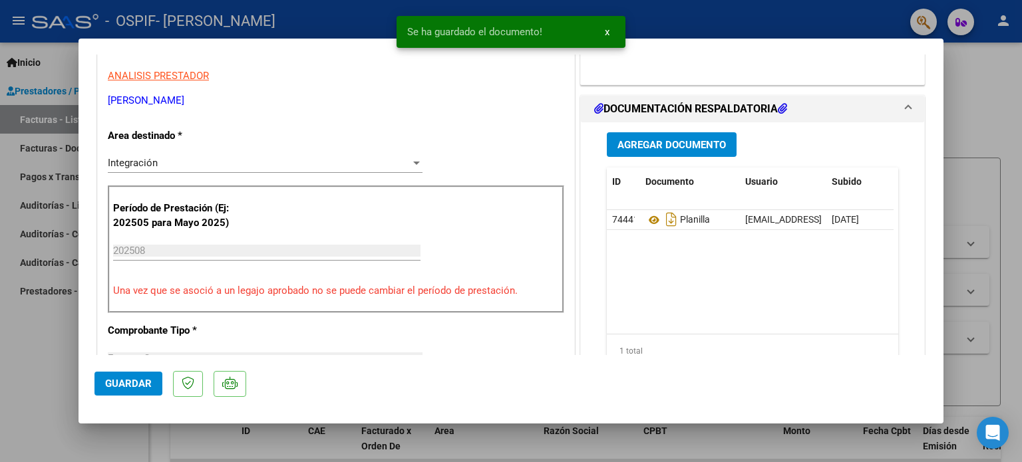
click at [673, 142] on span "Agregar Documento" at bounding box center [671, 145] width 108 height 12
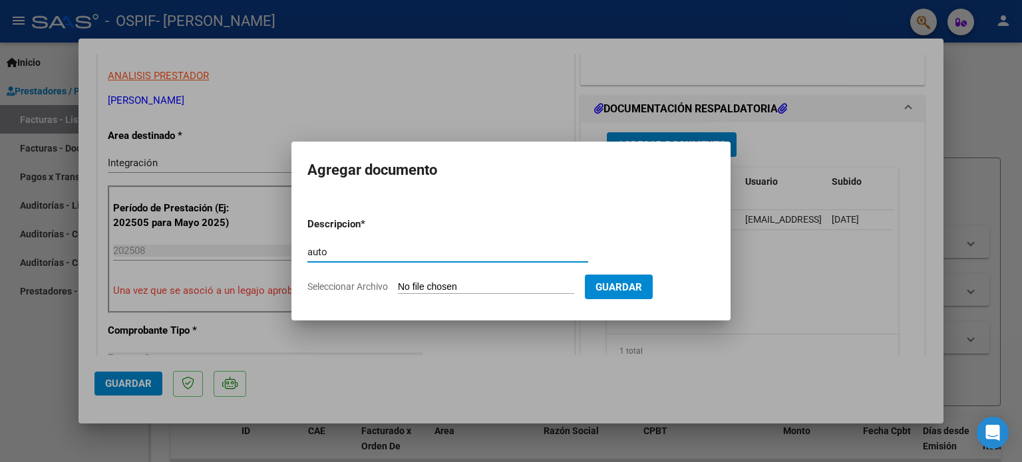
type input "auto"
click at [446, 289] on input "Seleccionar Archivo" at bounding box center [486, 287] width 176 height 13
type input "C:\fakepath\27287023826-FACTURA_C-1-483-ANEXO-AUTO.png"
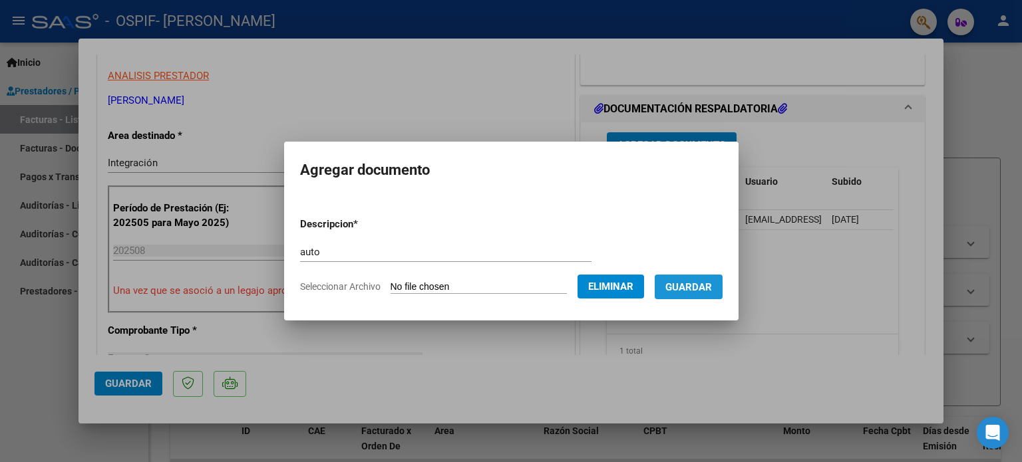
click at [723, 295] on button "Guardar" at bounding box center [689, 287] width 68 height 25
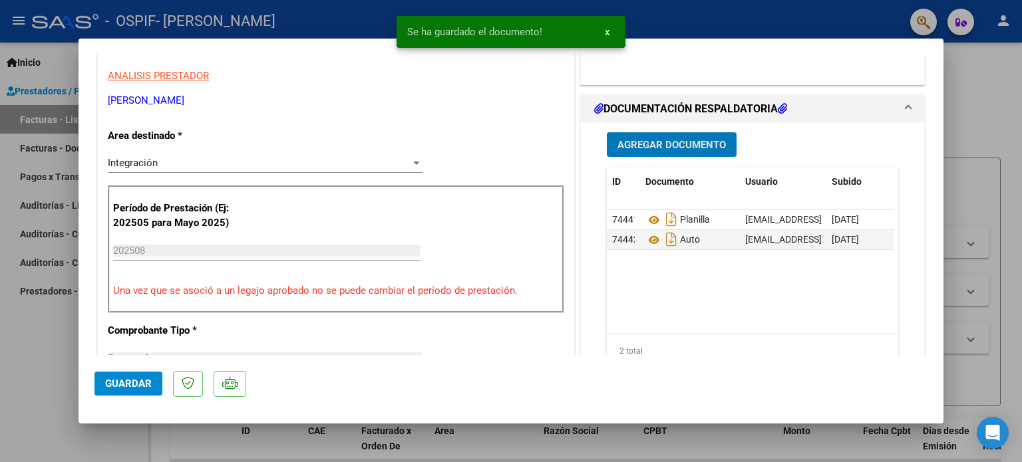
click at [149, 382] on span "Guardar" at bounding box center [128, 384] width 47 height 12
click at [37, 335] on div at bounding box center [511, 231] width 1022 height 462
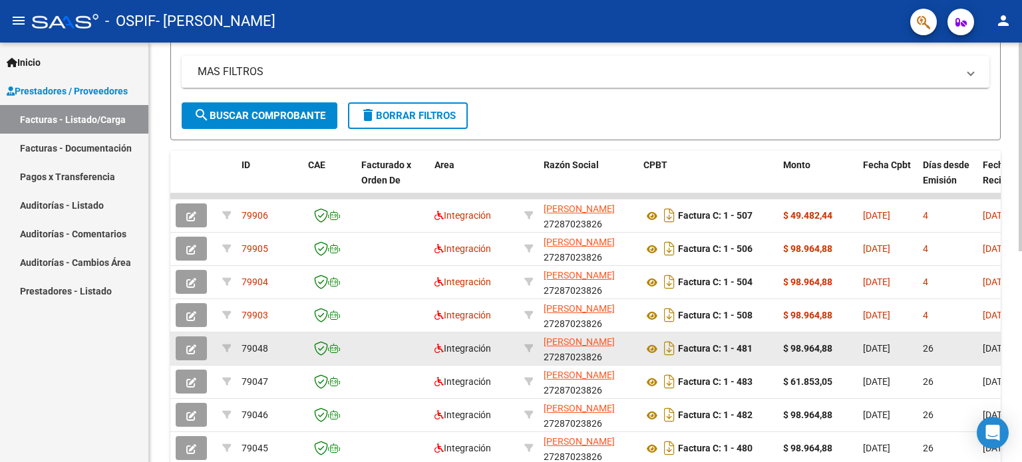
click at [189, 348] on icon "button" at bounding box center [191, 350] width 10 height 10
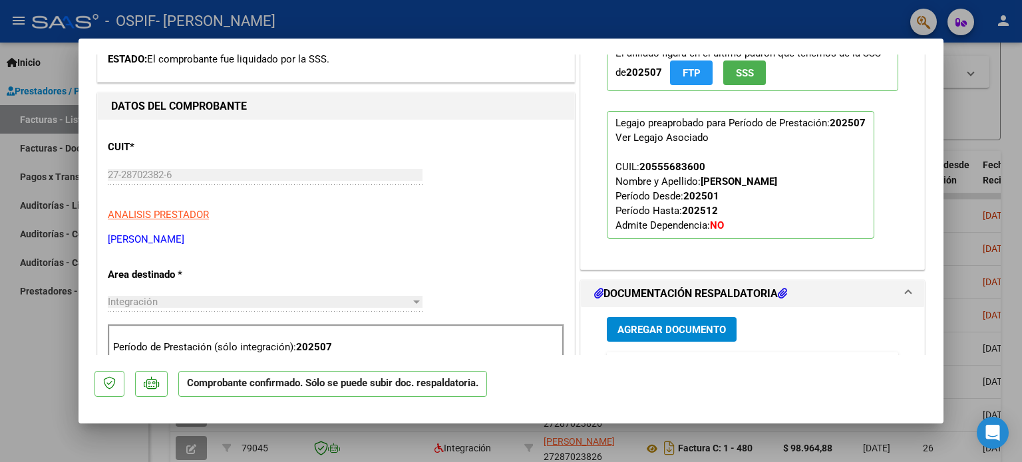
scroll to position [532, 0]
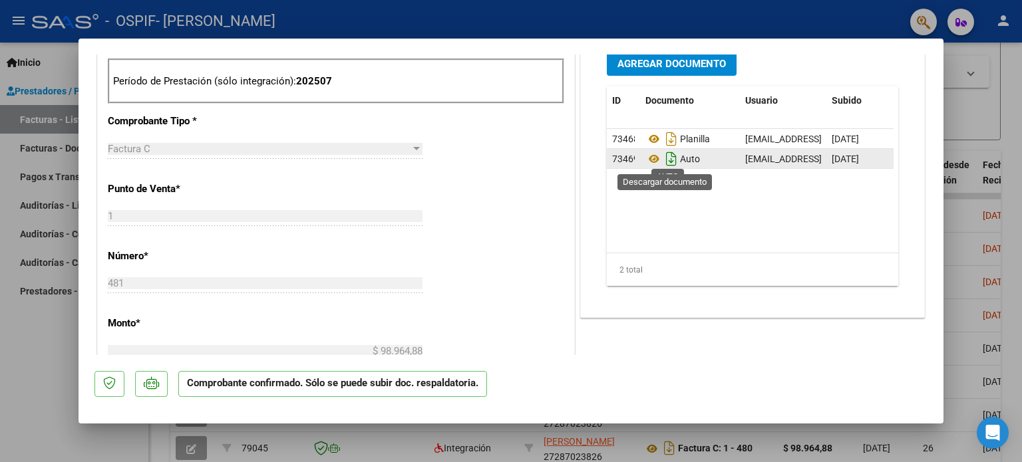
click at [670, 157] on icon "Descargar documento" at bounding box center [671, 158] width 17 height 21
drag, startPoint x: 19, startPoint y: 384, endPoint x: 49, endPoint y: 363, distance: 36.7
click at [19, 384] on div at bounding box center [511, 231] width 1022 height 462
type input "$ 0,00"
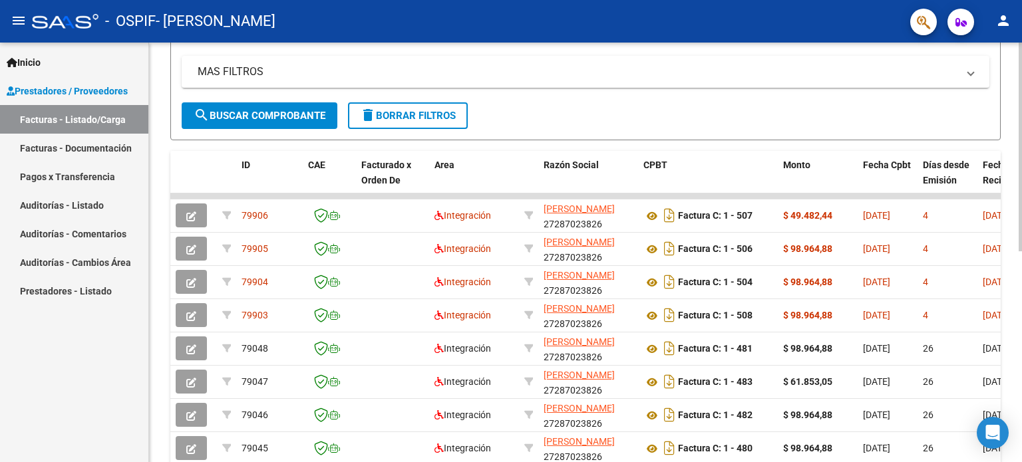
scroll to position [0, 0]
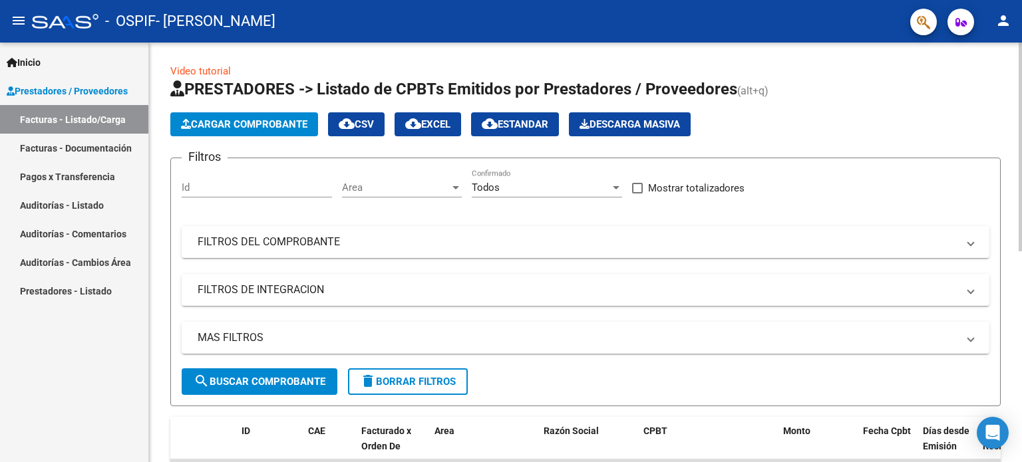
click at [285, 130] on button "Cargar Comprobante" at bounding box center [244, 124] width 148 height 24
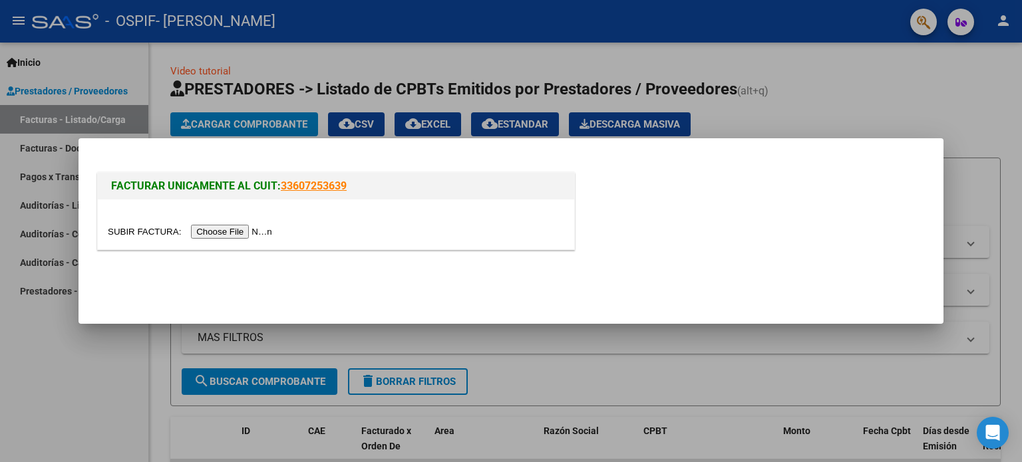
click at [248, 228] on input "file" at bounding box center [192, 232] width 168 height 14
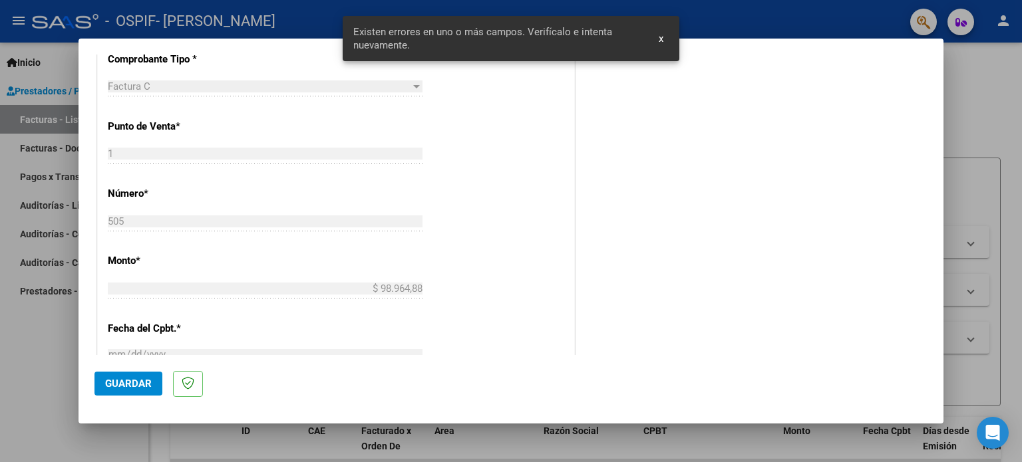
scroll to position [287, 0]
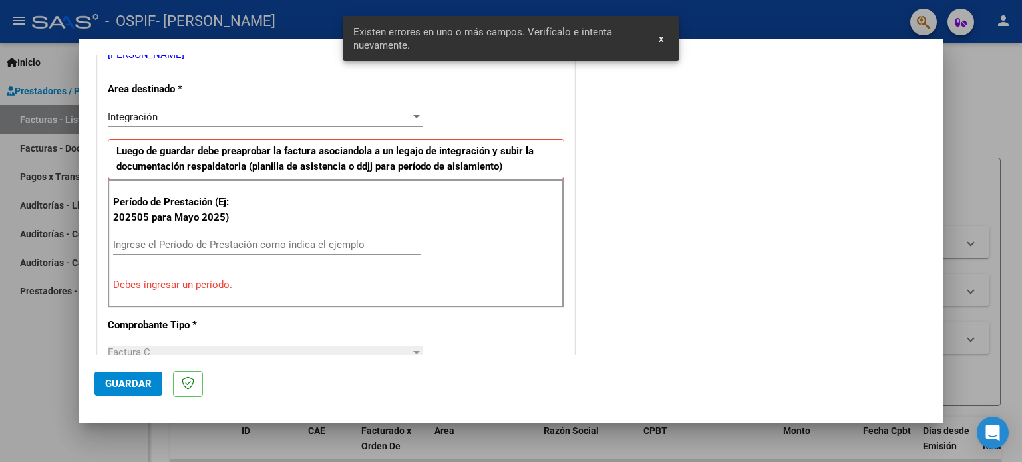
click at [335, 247] on input "Ingrese el Período de Prestación como indica el ejemplo" at bounding box center [266, 245] width 307 height 12
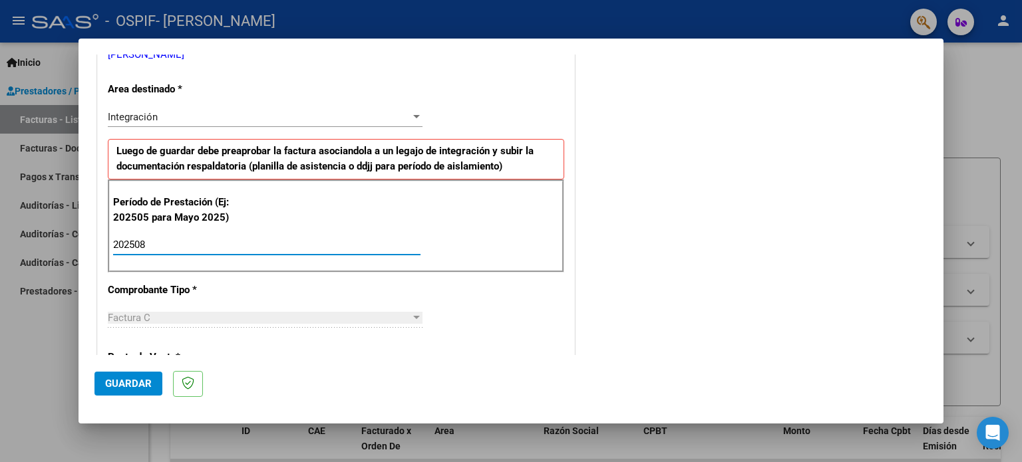
type input "202508"
click at [133, 380] on span "Guardar" at bounding box center [128, 384] width 47 height 12
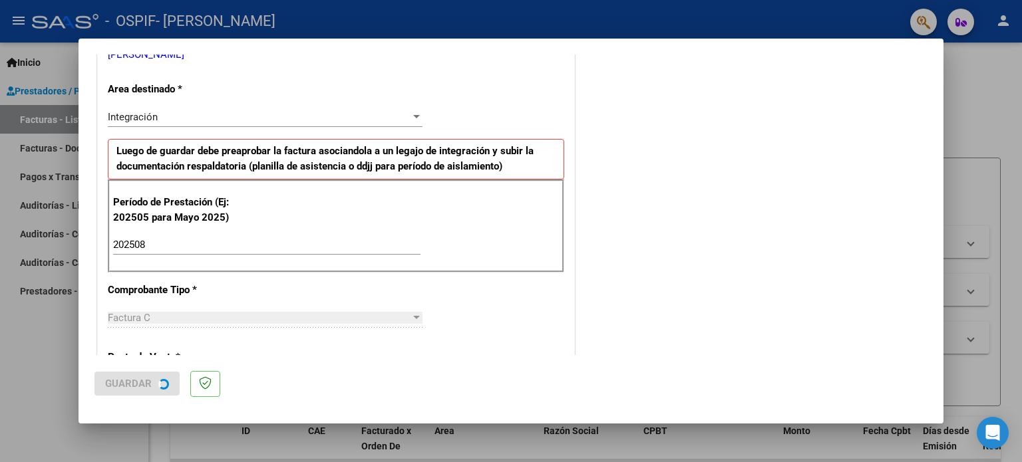
scroll to position [0, 0]
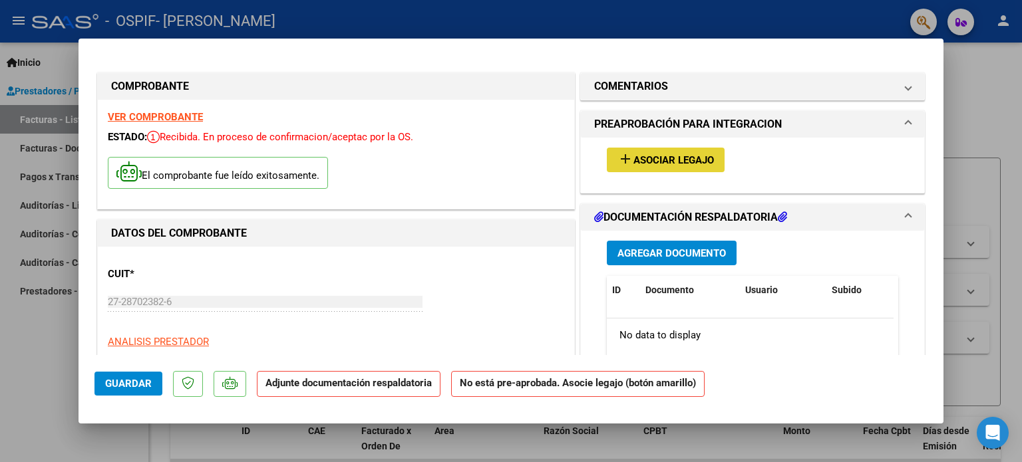
click at [683, 151] on button "add Asociar Legajo" at bounding box center [666, 160] width 118 height 25
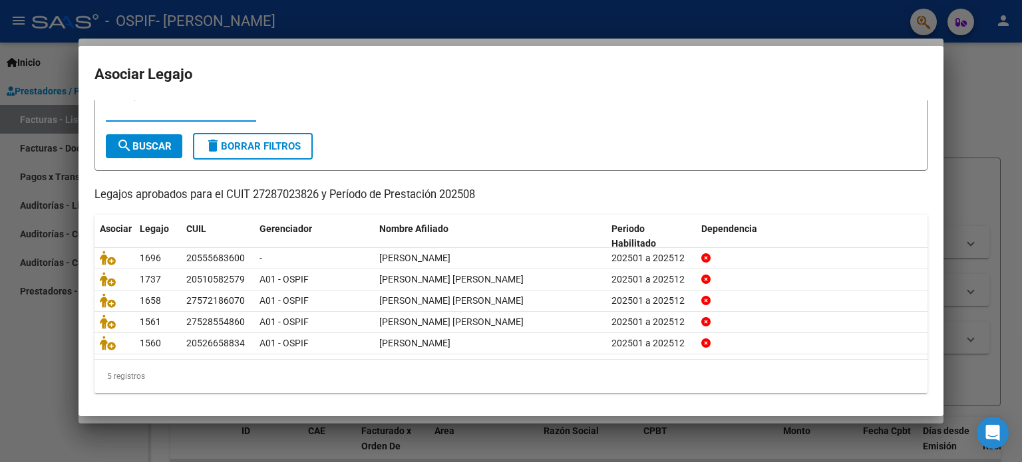
scroll to position [45, 0]
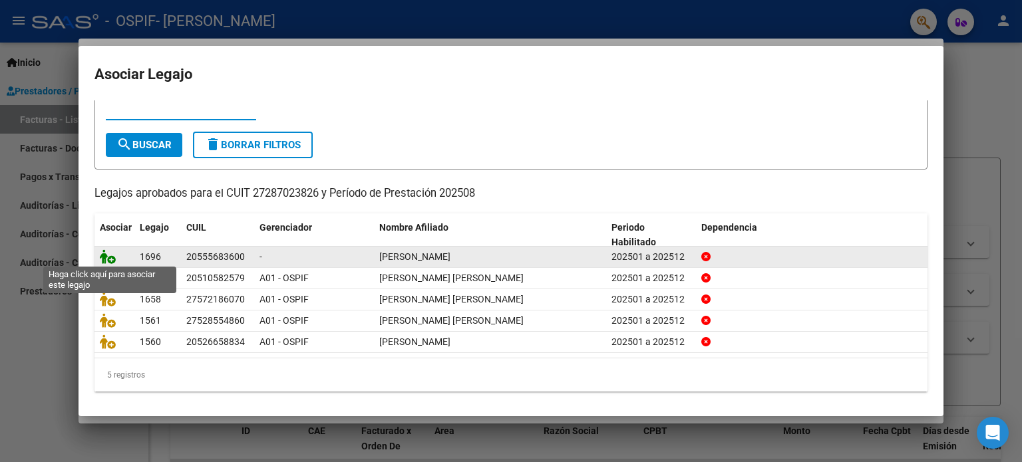
click at [106, 253] on icon at bounding box center [108, 257] width 16 height 15
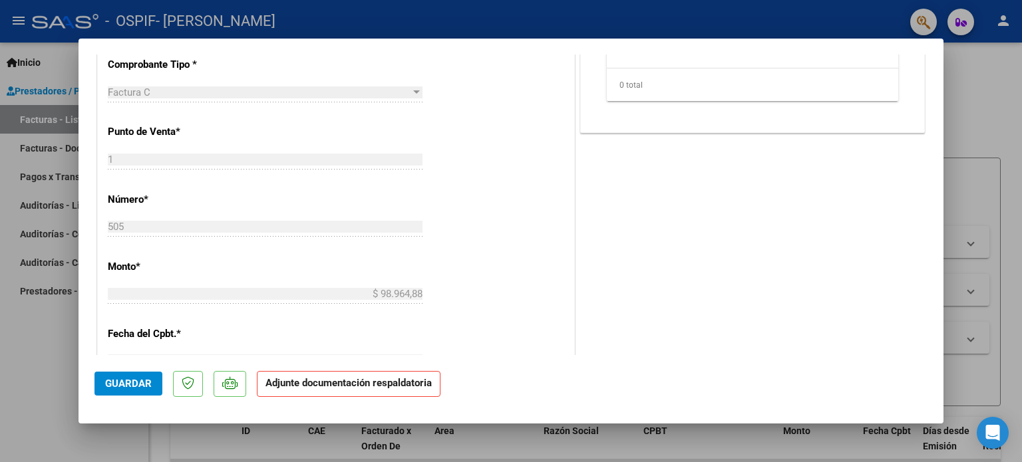
scroll to position [266, 0]
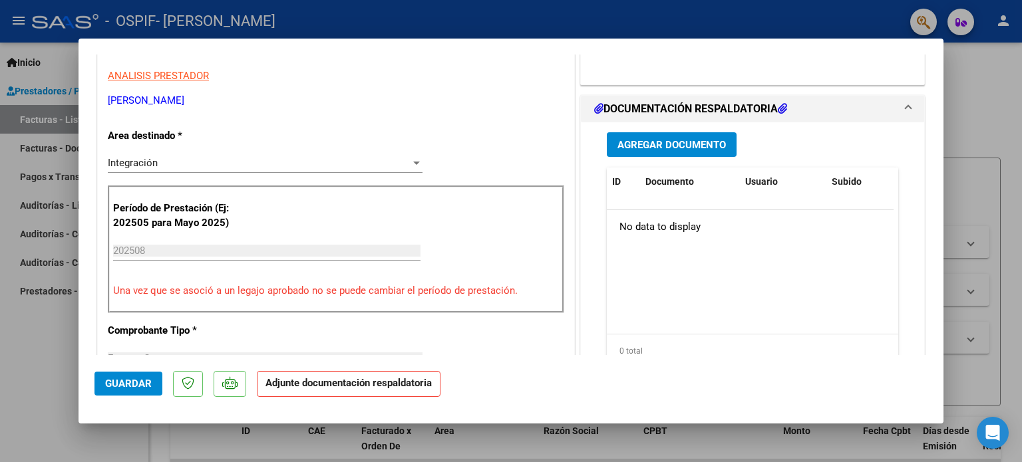
click at [633, 150] on span "Agregar Documento" at bounding box center [671, 145] width 108 height 12
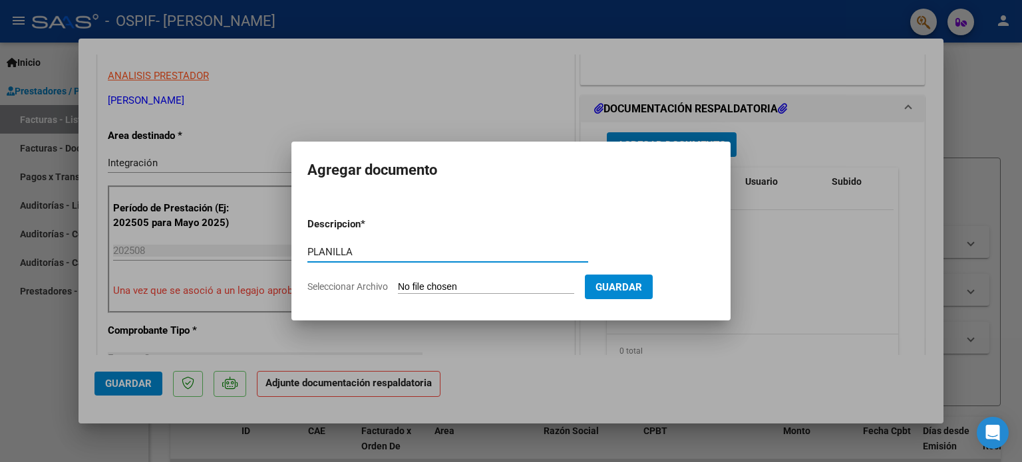
type input "PLANILLA"
click at [495, 285] on input "Seleccionar Archivo" at bounding box center [486, 287] width 176 height 13
type input "C:\fakepath\Planilla Rojas Nehemias TO AGOSTO 25.jpeg"
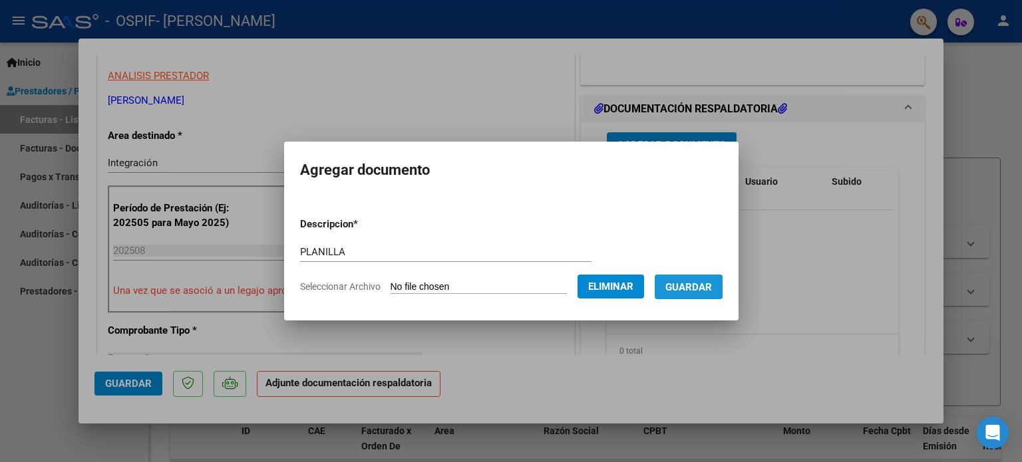
click at [695, 291] on span "Guardar" at bounding box center [688, 287] width 47 height 12
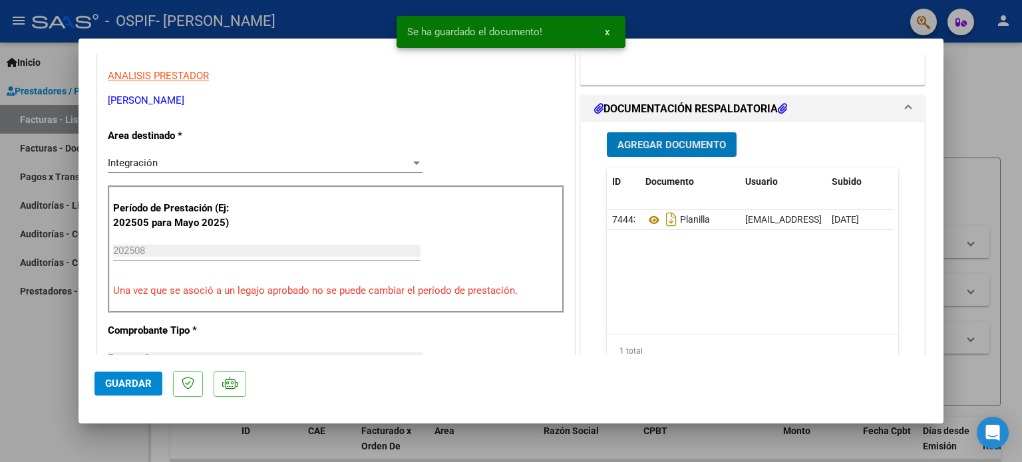
click at [664, 156] on div "Agregar Documento ID Documento Usuario Subido Acción 74443 Planilla merakiatenc…" at bounding box center [752, 254] width 311 height 265
click at [664, 154] on button "Agregar Documento" at bounding box center [672, 144] width 130 height 25
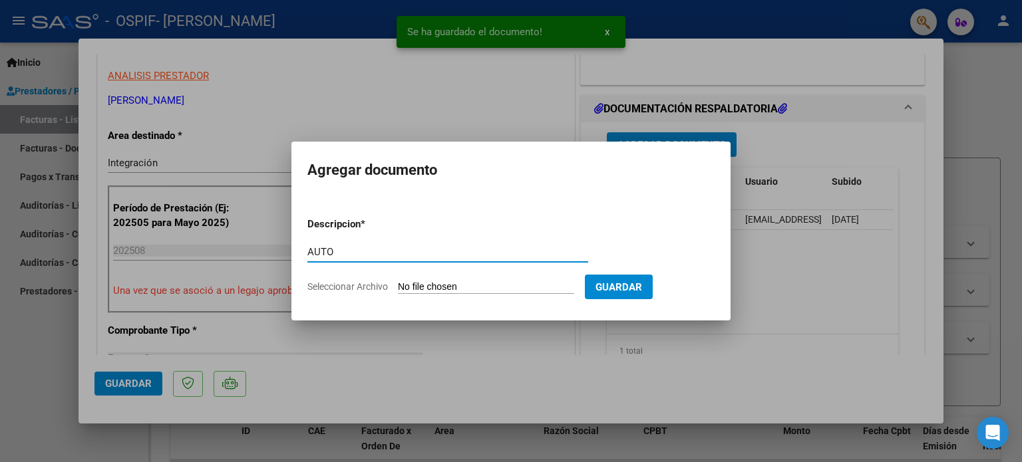
type input "AUTO"
click at [472, 277] on form "Descripcion * AUTO Escriba aquí una descripcion Seleccionar Archivo Guardar" at bounding box center [510, 255] width 407 height 97
click at [476, 288] on input "Seleccionar Archivo" at bounding box center [486, 287] width 176 height 13
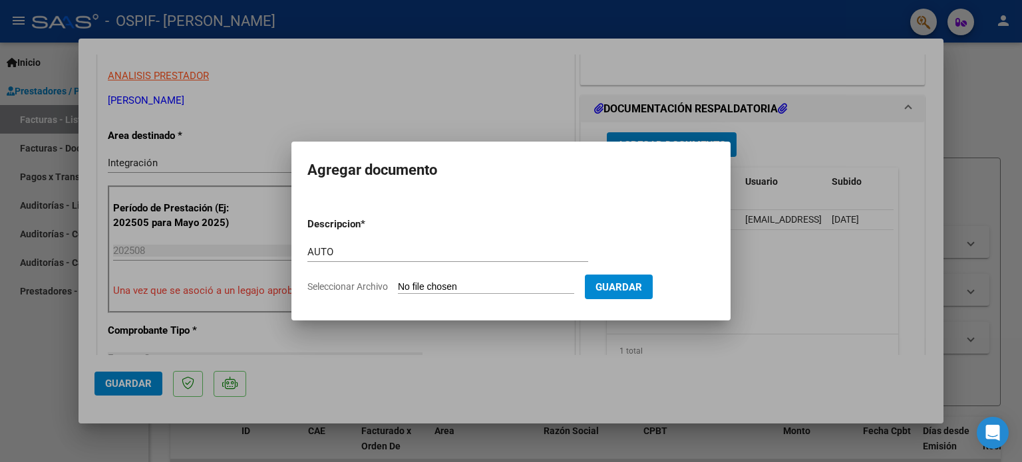
type input "C:\fakepath\27287023826-FACTURA_C-1-481-ANEXO-AUTO.png"
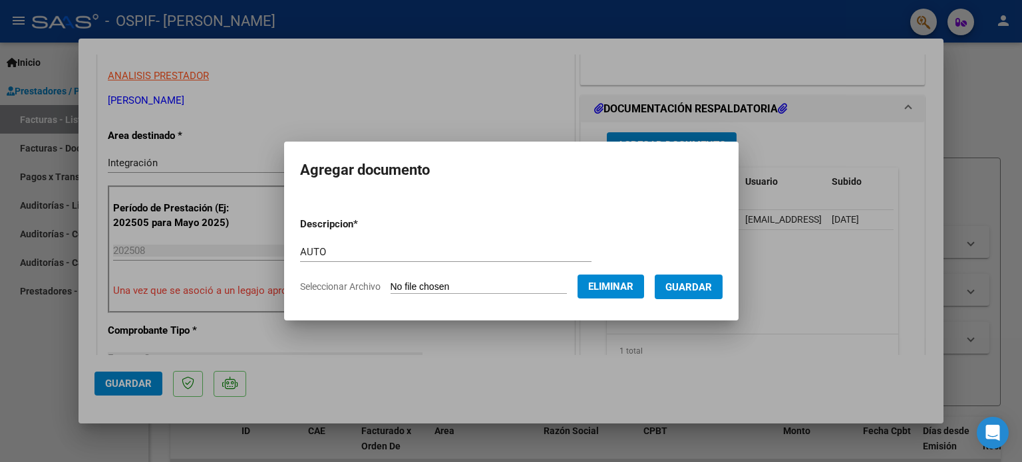
click at [676, 284] on button "Guardar" at bounding box center [689, 287] width 68 height 25
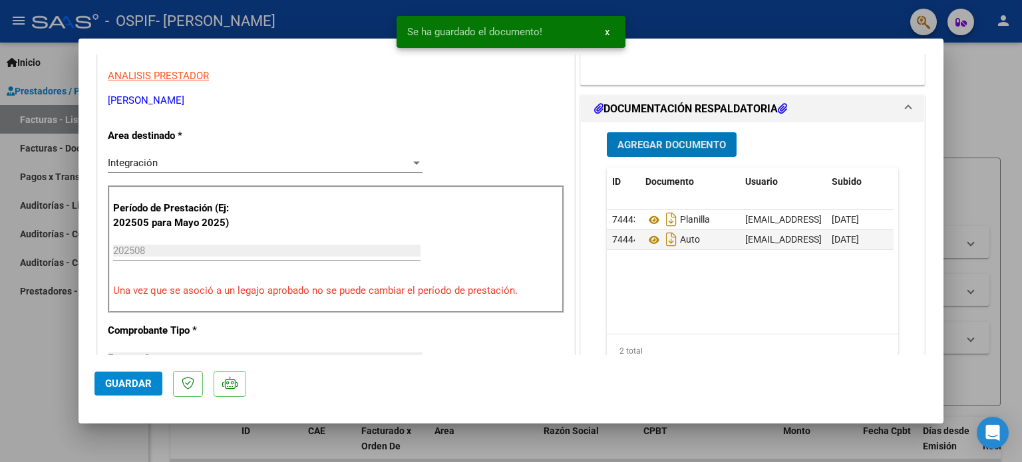
click at [118, 381] on span "Guardar" at bounding box center [128, 384] width 47 height 12
click at [53, 364] on div at bounding box center [511, 231] width 1022 height 462
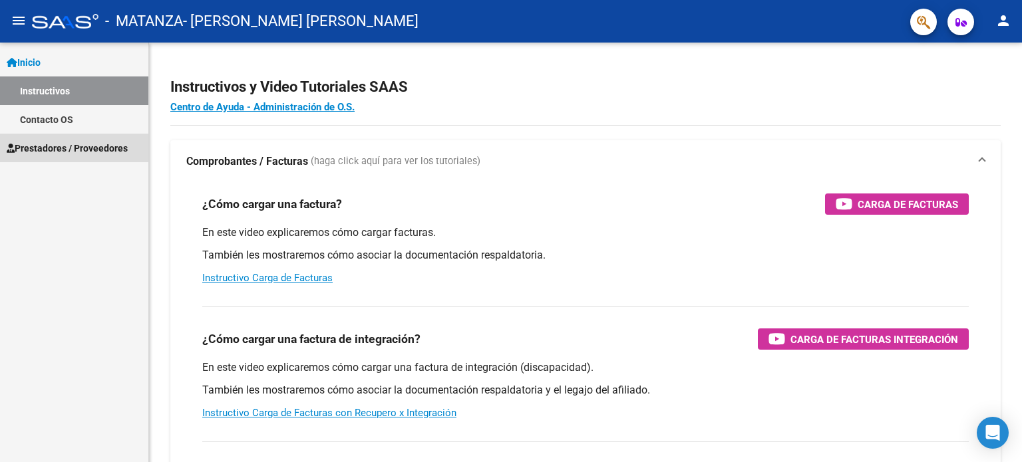
click at [79, 141] on span "Prestadores / Proveedores" at bounding box center [67, 148] width 121 height 15
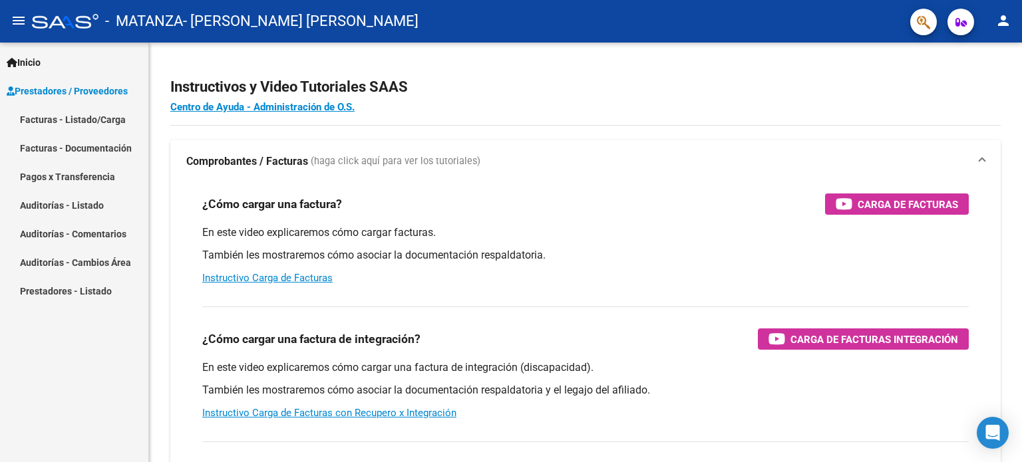
click at [105, 128] on link "Facturas - Listado/Carga" at bounding box center [74, 119] width 148 height 29
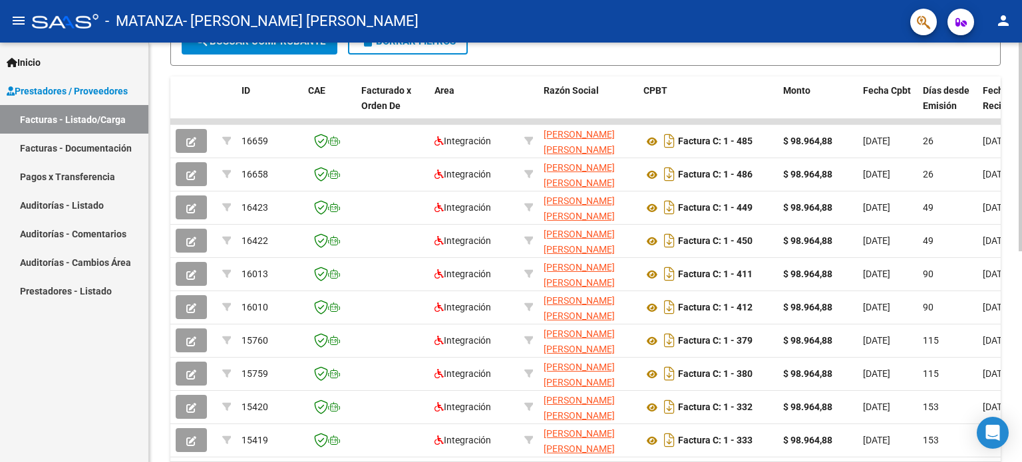
scroll to position [341, 0]
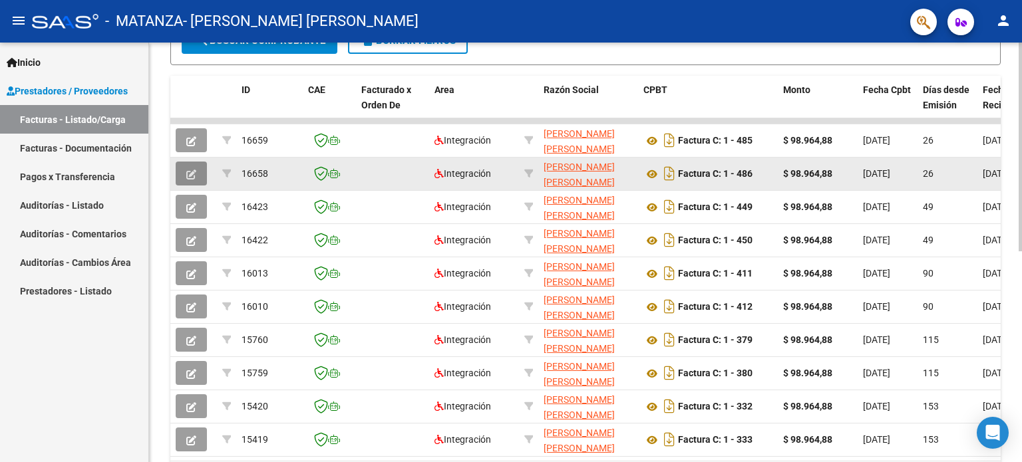
click at [189, 164] on button "button" at bounding box center [191, 174] width 31 height 24
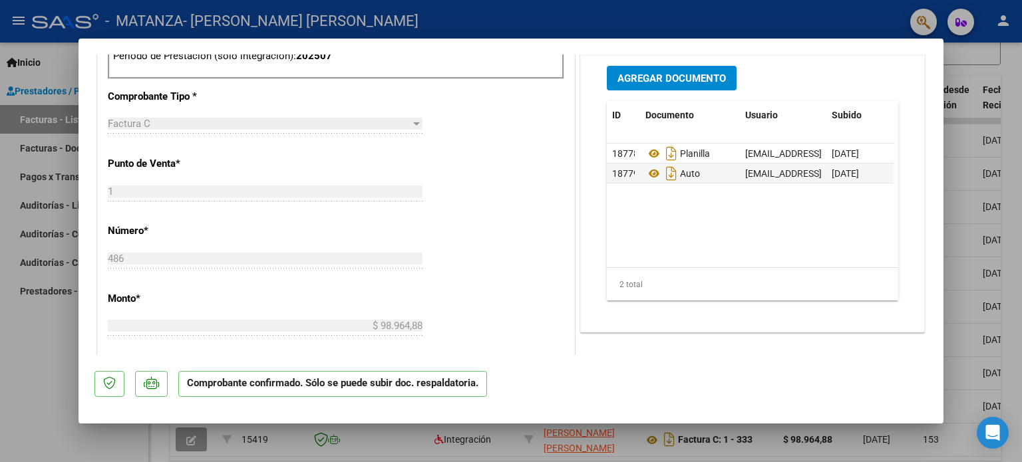
scroll to position [557, 0]
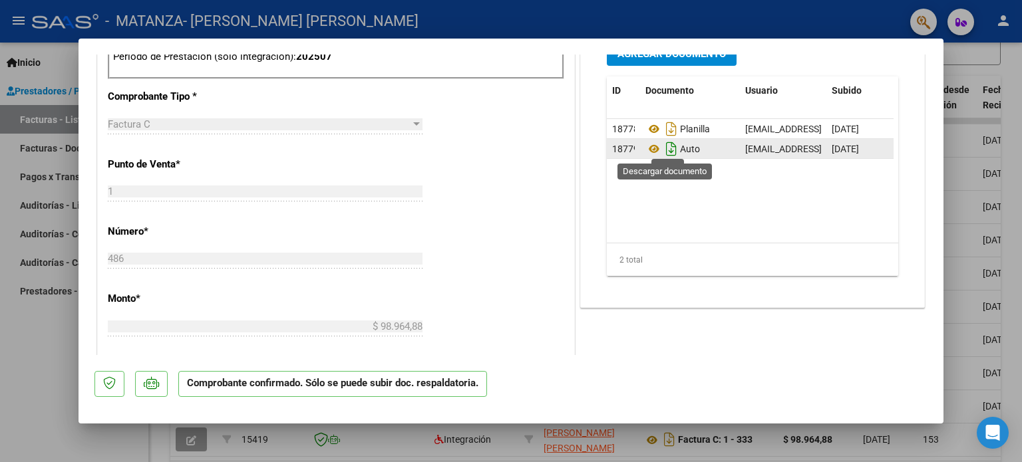
click at [663, 148] on icon "Descargar documento" at bounding box center [671, 148] width 17 height 21
click at [51, 367] on div at bounding box center [511, 231] width 1022 height 462
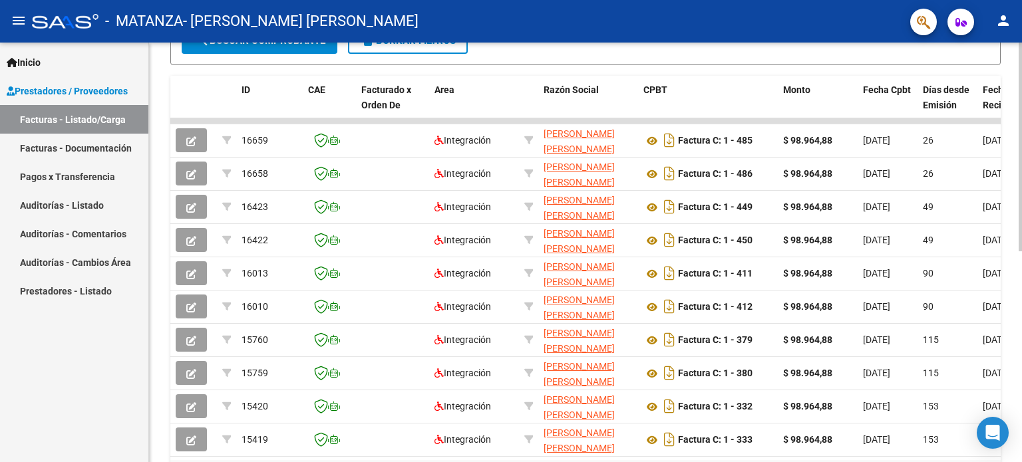
scroll to position [0, 0]
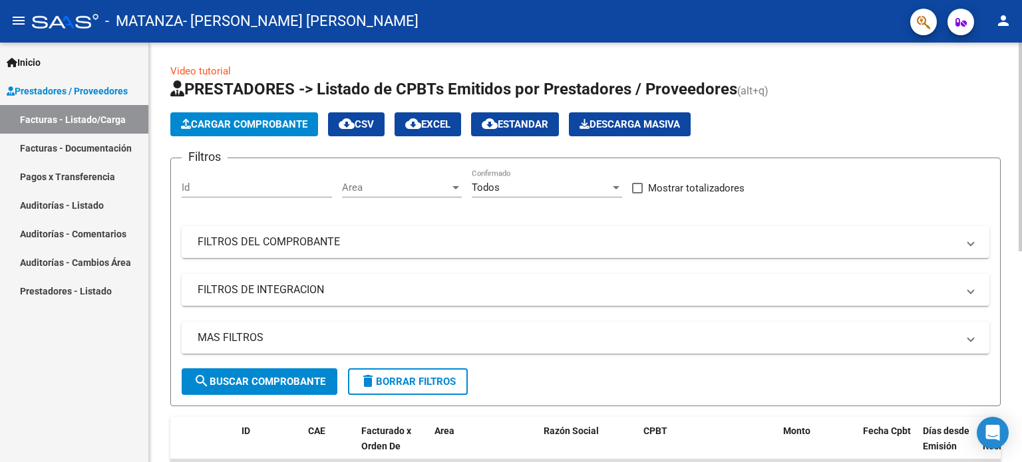
click at [230, 124] on span "Cargar Comprobante" at bounding box center [244, 124] width 126 height 12
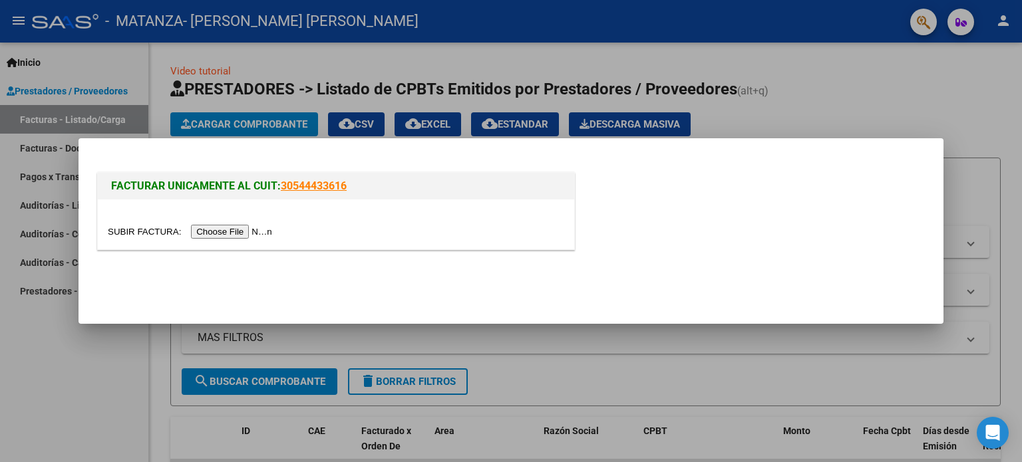
click at [239, 232] on input "file" at bounding box center [192, 232] width 168 height 14
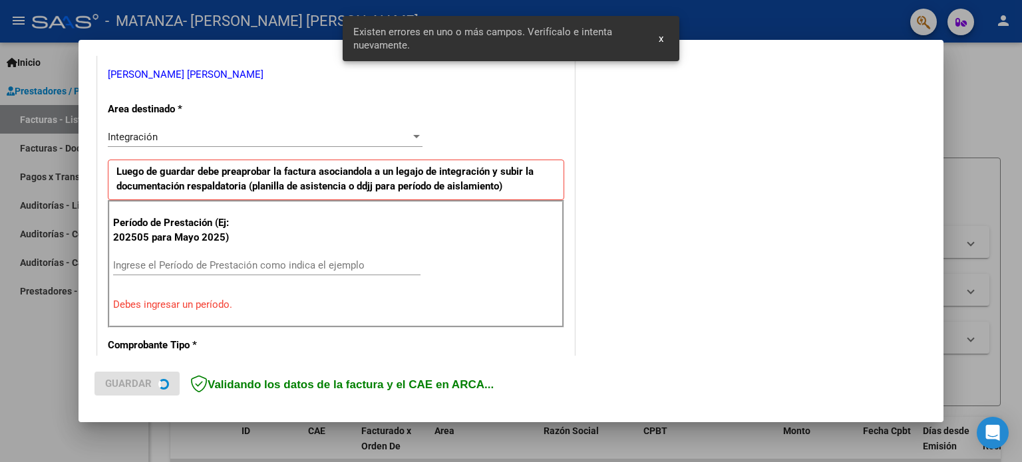
scroll to position [287, 0]
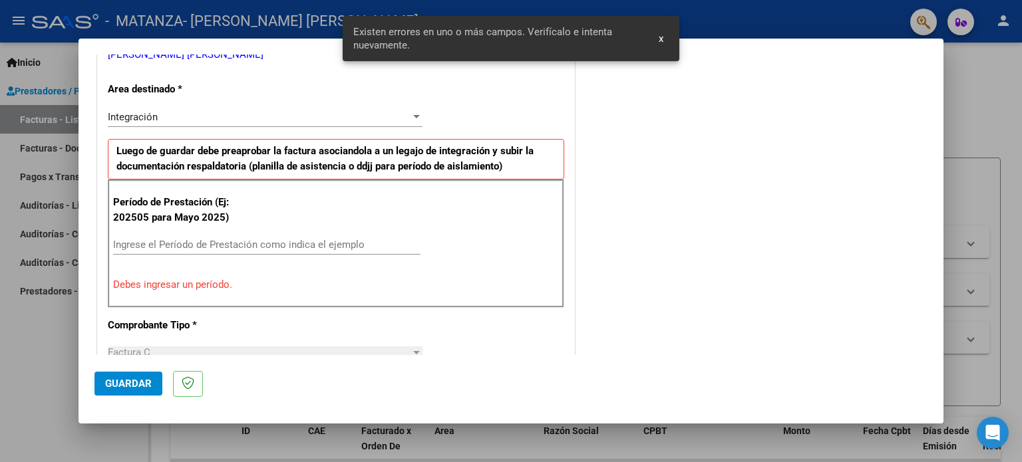
click at [301, 254] on div "Ingrese el Período de Prestación como indica el ejemplo" at bounding box center [266, 245] width 307 height 20
click at [301, 242] on input "Ingrese el Período de Prestación como indica el ejemplo" at bounding box center [266, 245] width 307 height 12
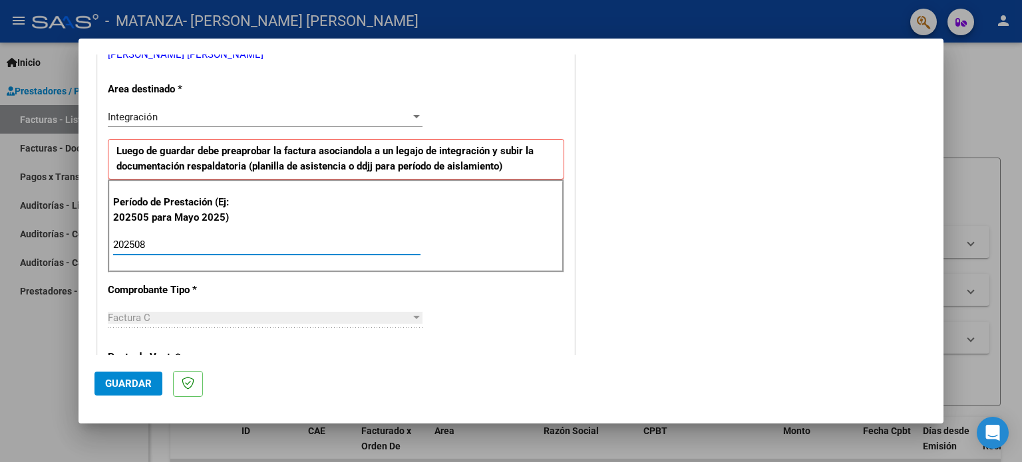
type input "202508"
click at [141, 377] on button "Guardar" at bounding box center [128, 384] width 68 height 24
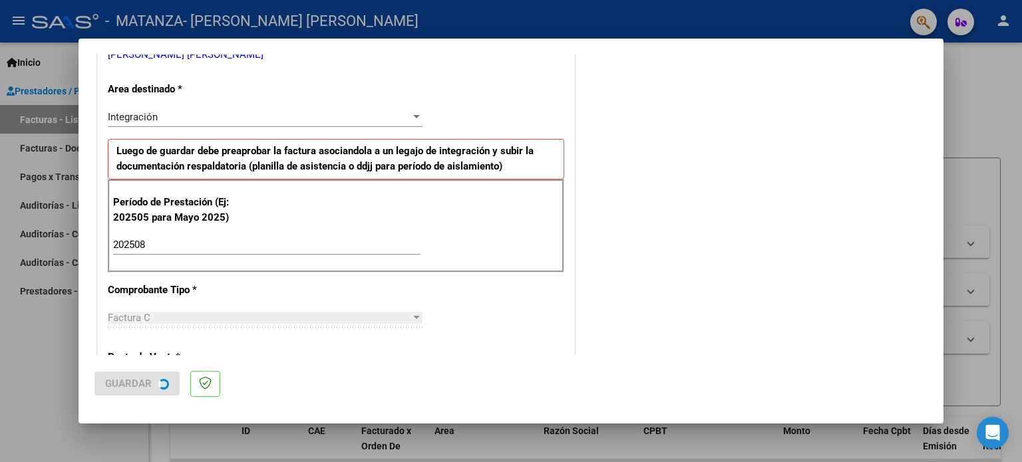
scroll to position [0, 0]
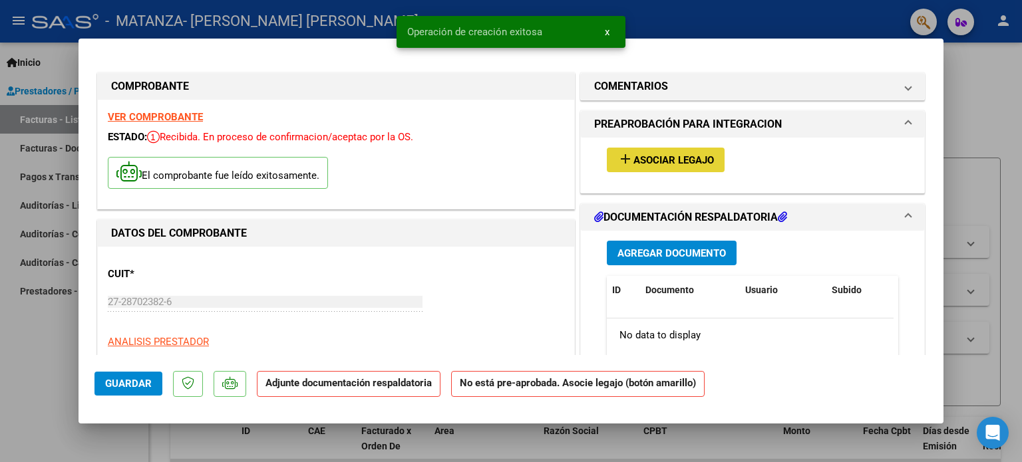
click at [712, 158] on button "add Asociar Legajo" at bounding box center [666, 160] width 118 height 25
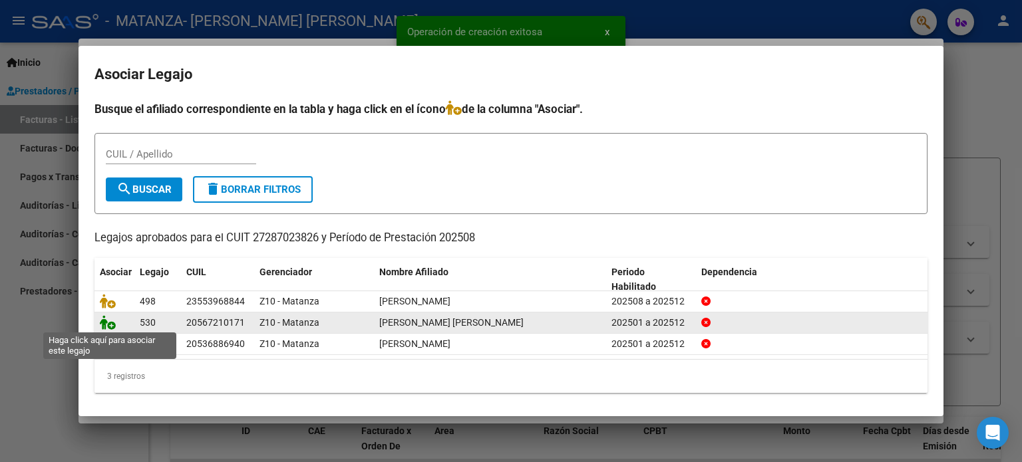
click at [103, 321] on icon at bounding box center [108, 322] width 16 height 15
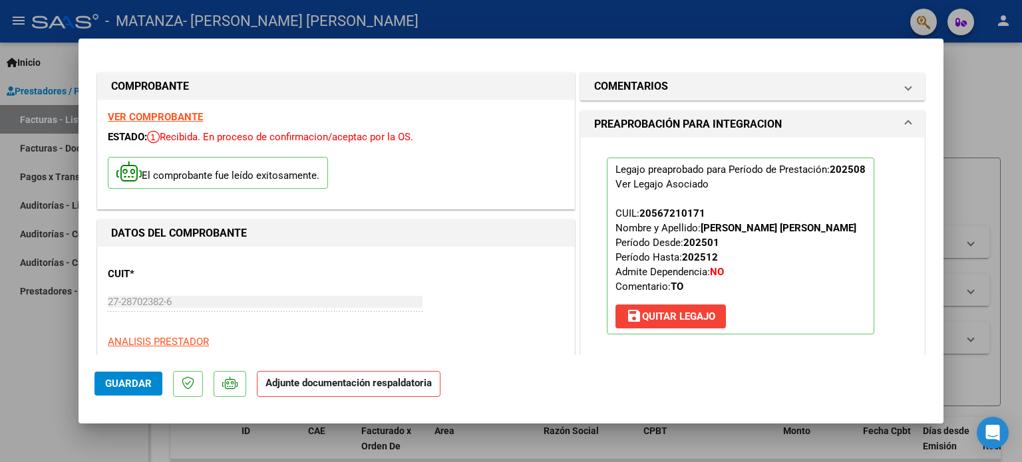
scroll to position [266, 0]
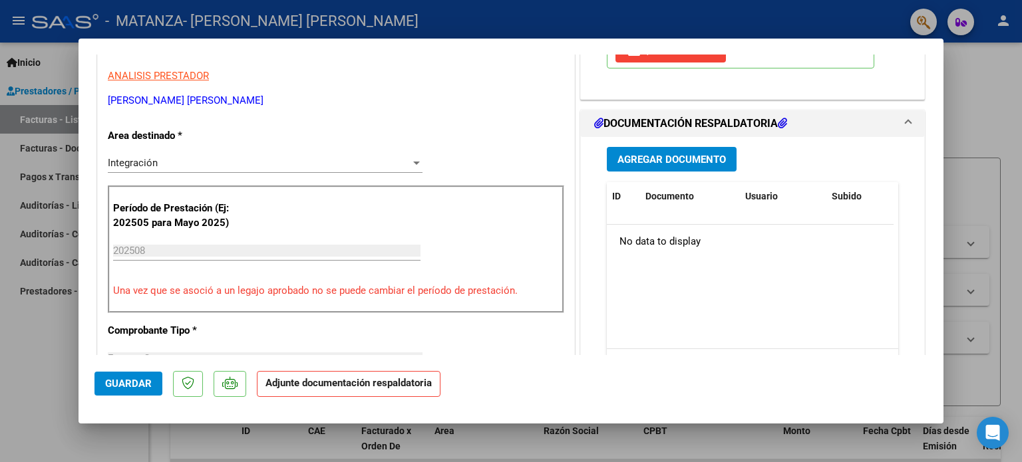
click at [659, 164] on span "Agregar Documento" at bounding box center [671, 160] width 108 height 12
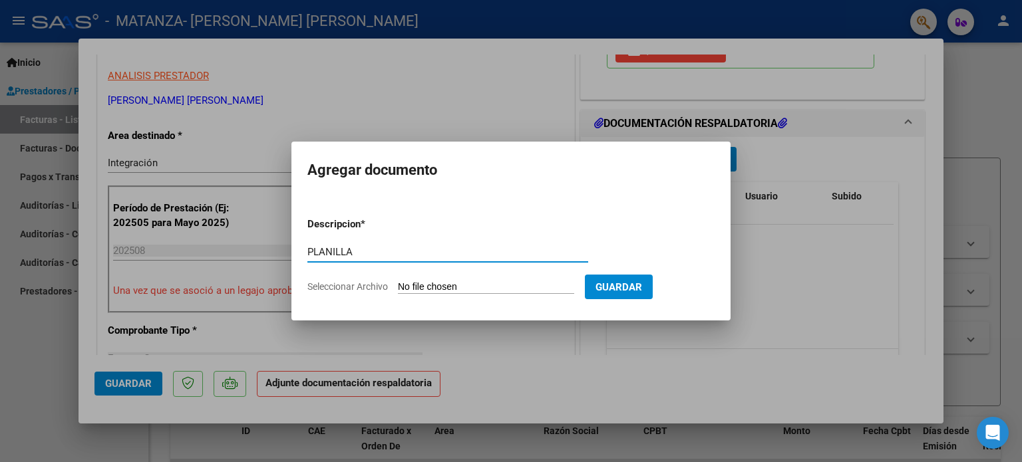
type input "PLANILLA"
click at [487, 284] on input "Seleccionar Archivo" at bounding box center [486, 287] width 176 height 13
type input "C:\fakepath\Planilla [PERSON_NAME] TO [PERSON_NAME] 25.jpeg"
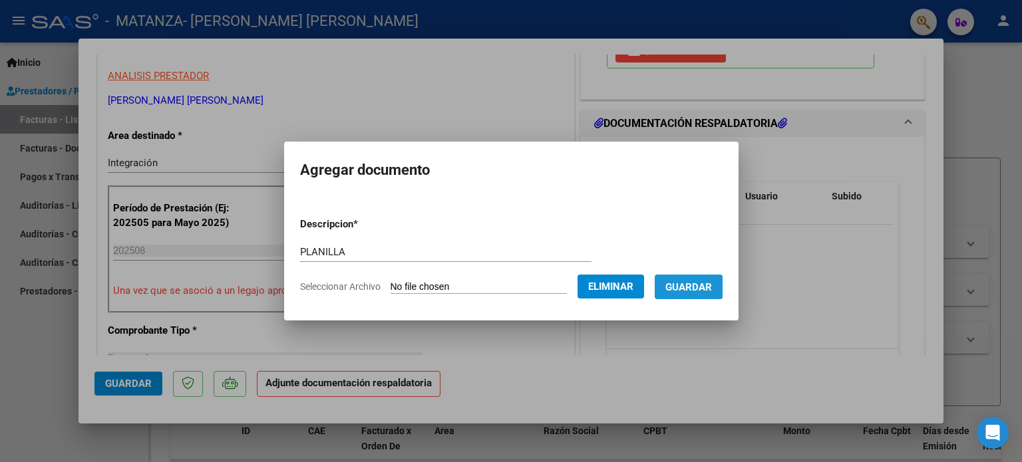
click at [701, 294] on button "Guardar" at bounding box center [689, 287] width 68 height 25
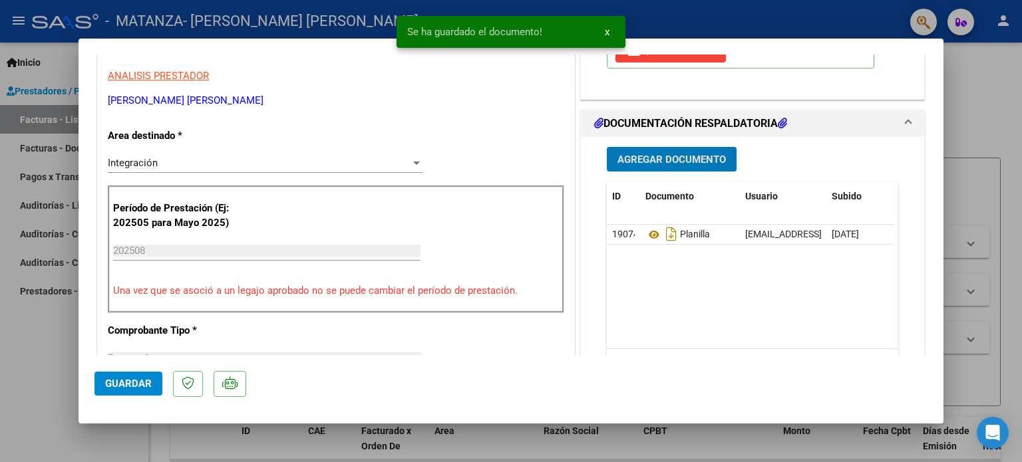
click at [687, 160] on span "Agregar Documento" at bounding box center [671, 160] width 108 height 12
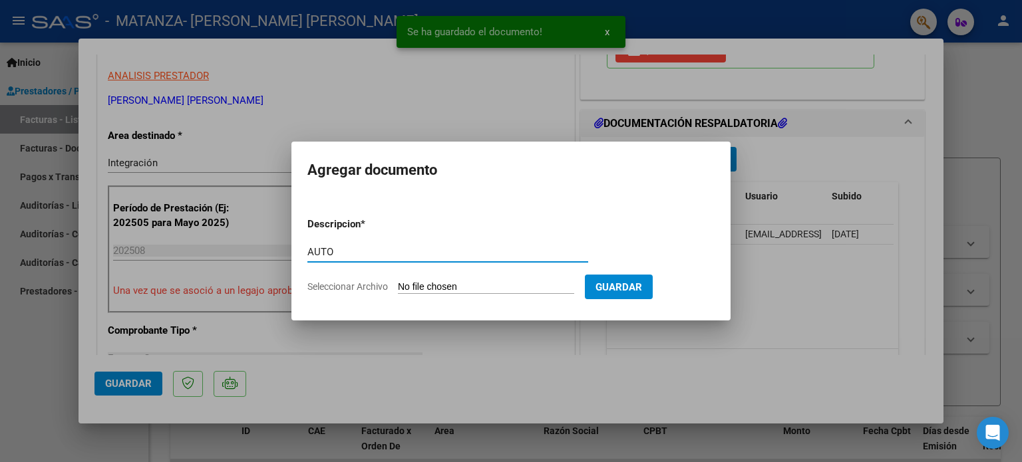
type input "AUTO"
click at [494, 284] on input "Seleccionar Archivo" at bounding box center [486, 287] width 176 height 13
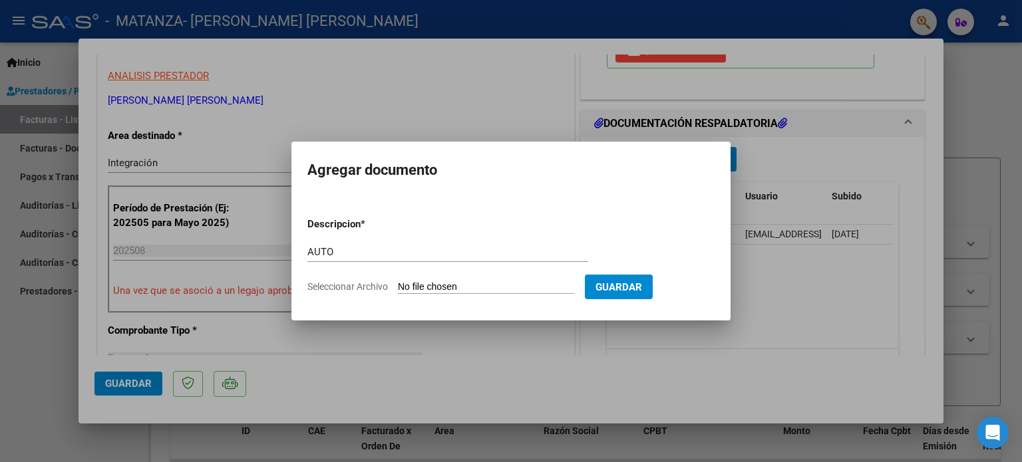
type input "C:\fakepath\27287023826-FACTURA_C-1-486-ANEXO-AUTO.pdf"
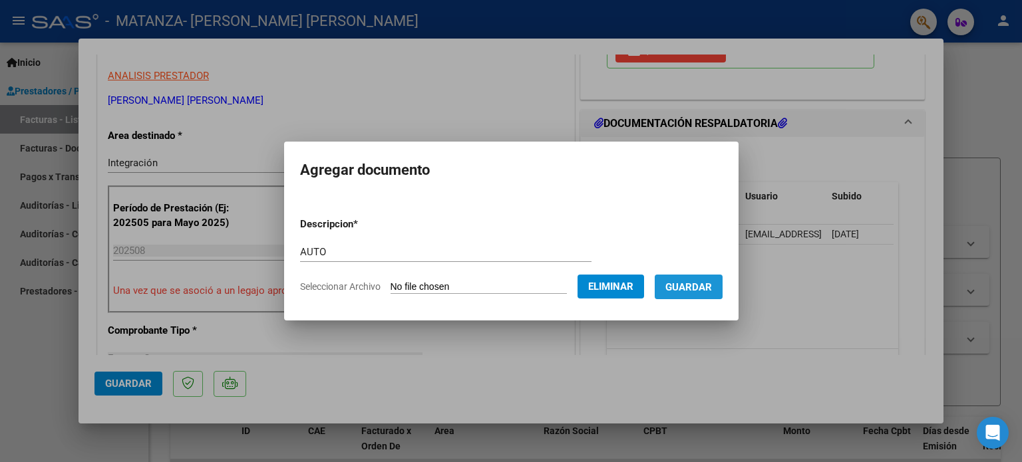
click at [693, 281] on span "Guardar" at bounding box center [688, 287] width 47 height 12
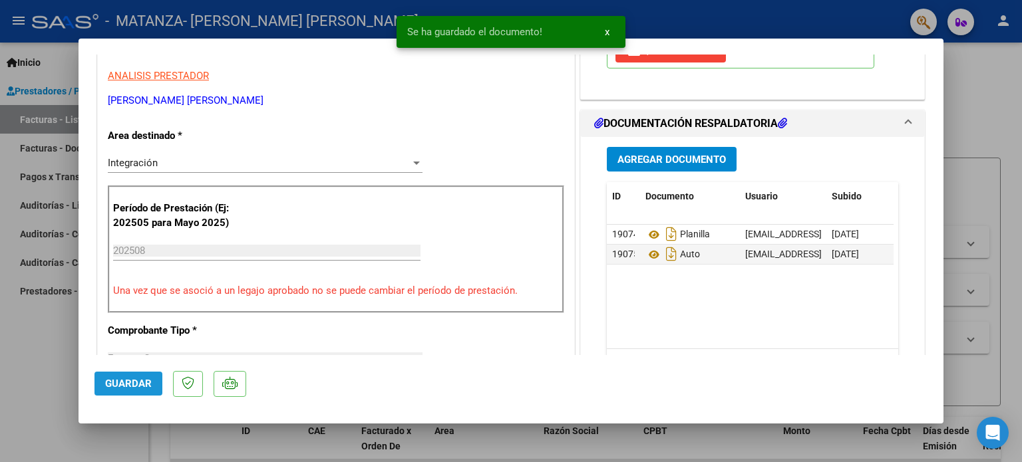
click at [124, 383] on span "Guardar" at bounding box center [128, 384] width 47 height 12
click at [44, 371] on div at bounding box center [511, 231] width 1022 height 462
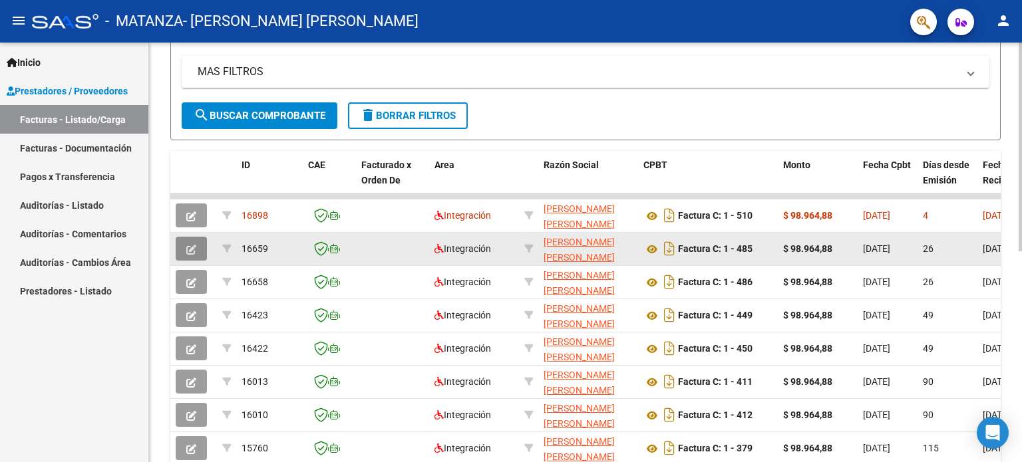
click at [190, 248] on icon "button" at bounding box center [191, 250] width 10 height 10
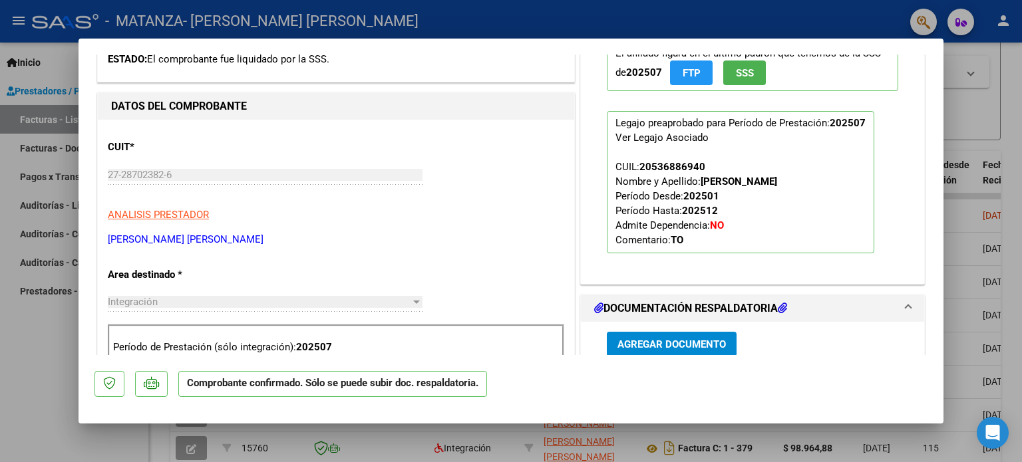
scroll to position [532, 0]
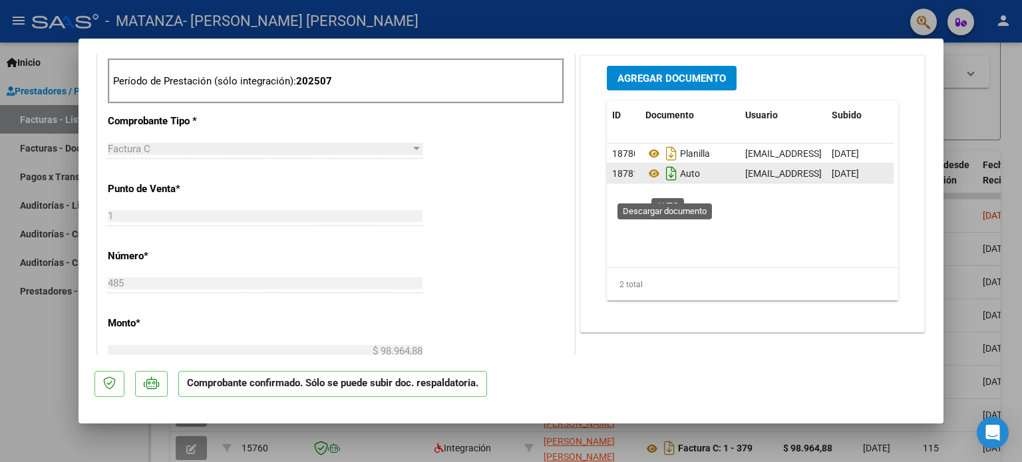
click at [663, 184] on icon "Descargar documento" at bounding box center [671, 173] width 17 height 21
click at [38, 365] on div at bounding box center [511, 231] width 1022 height 462
type input "$ 0,00"
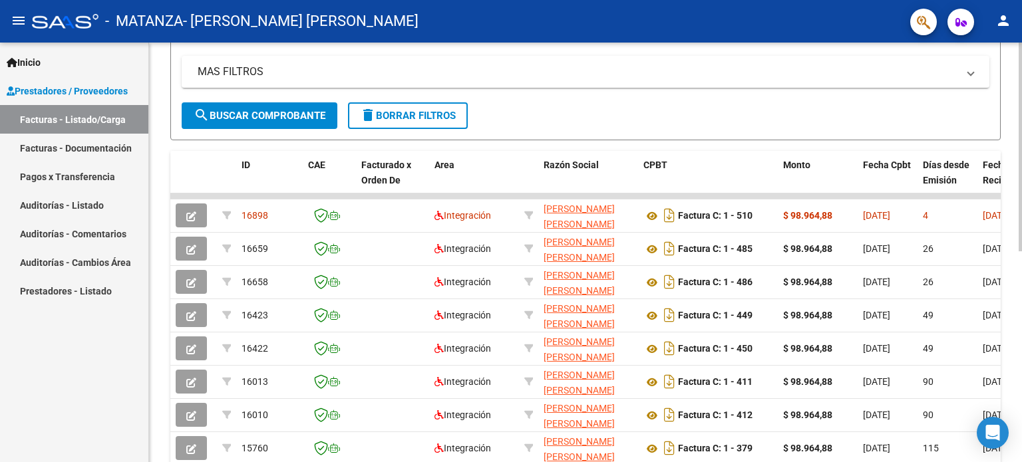
scroll to position [0, 0]
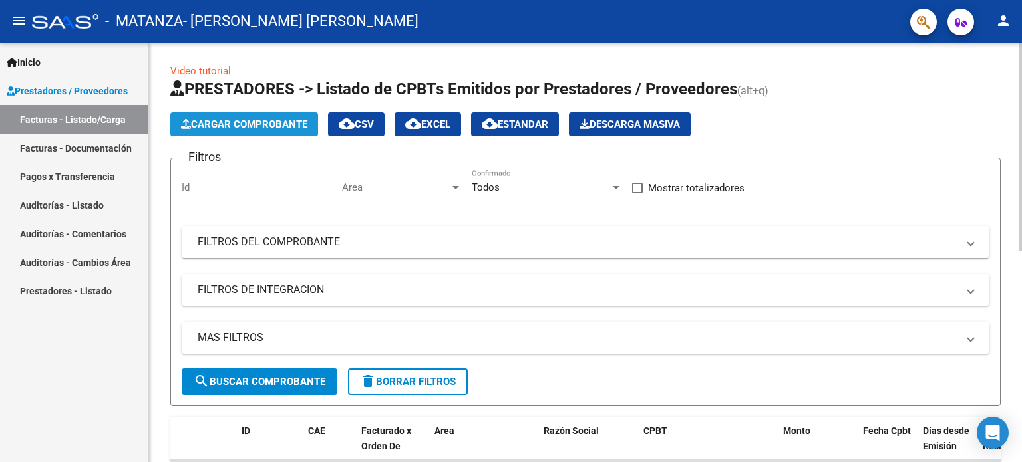
click at [265, 124] on span "Cargar Comprobante" at bounding box center [244, 124] width 126 height 12
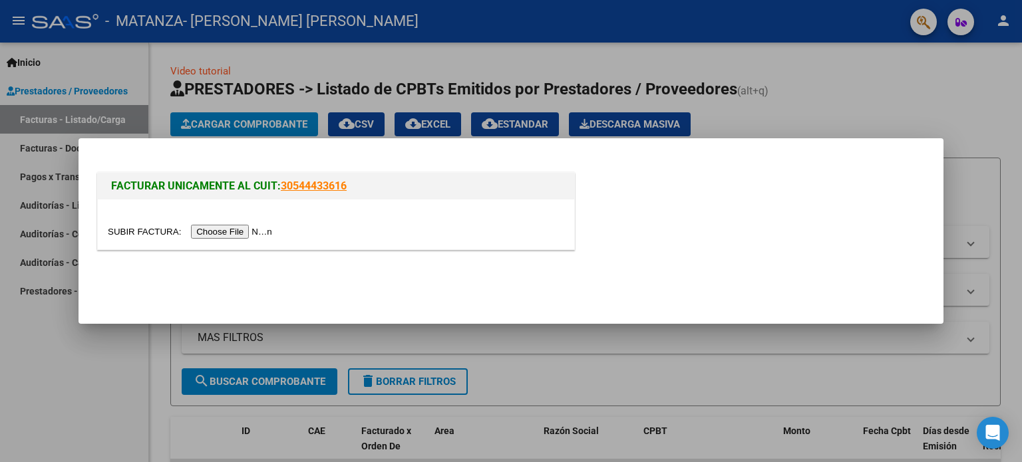
click at [250, 228] on input "file" at bounding box center [192, 232] width 168 height 14
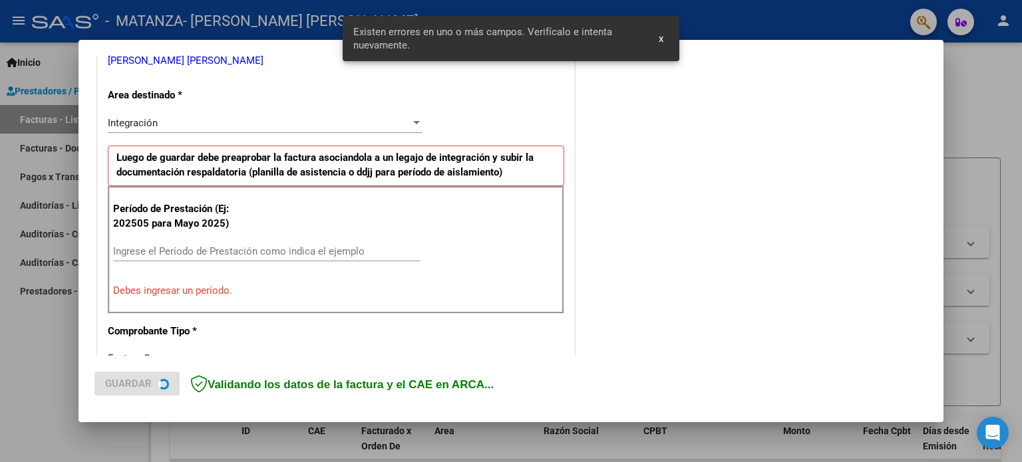
scroll to position [287, 0]
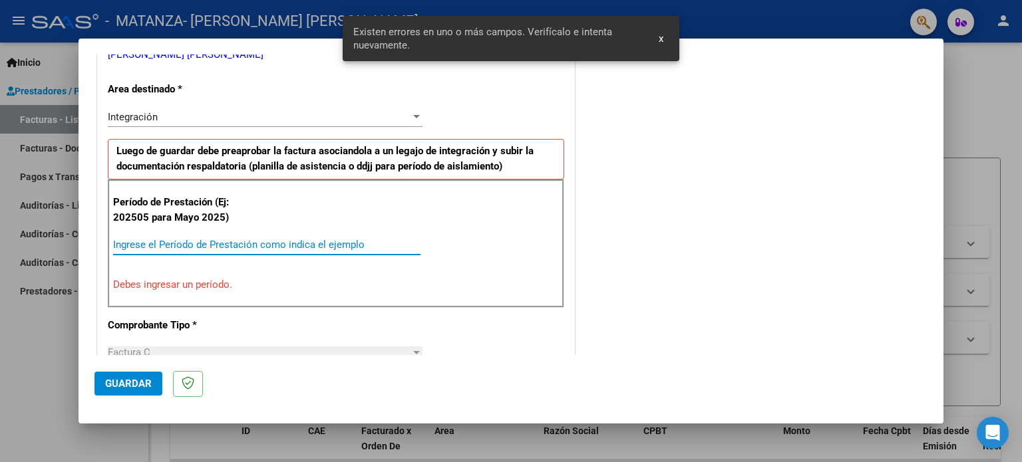
click at [354, 242] on input "Ingrese el Período de Prestación como indica el ejemplo" at bounding box center [266, 245] width 307 height 12
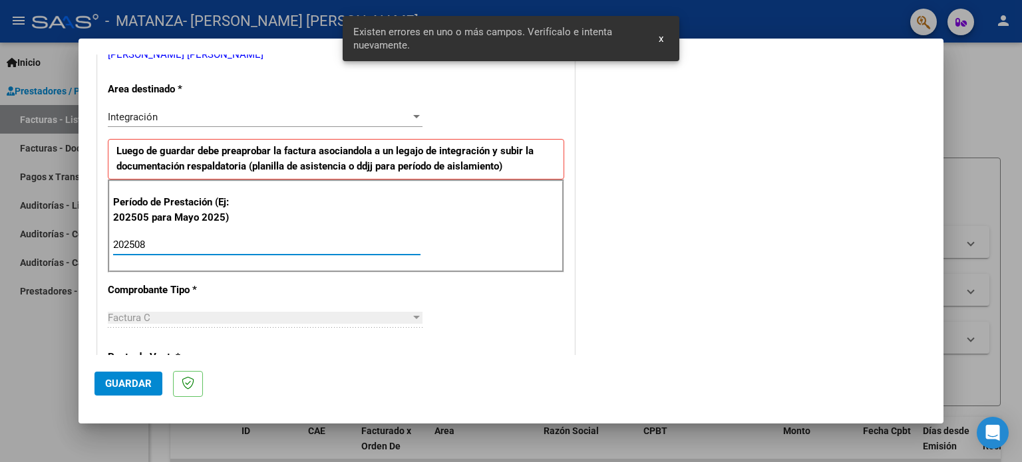
type input "202508"
click at [130, 391] on button "Guardar" at bounding box center [128, 384] width 68 height 24
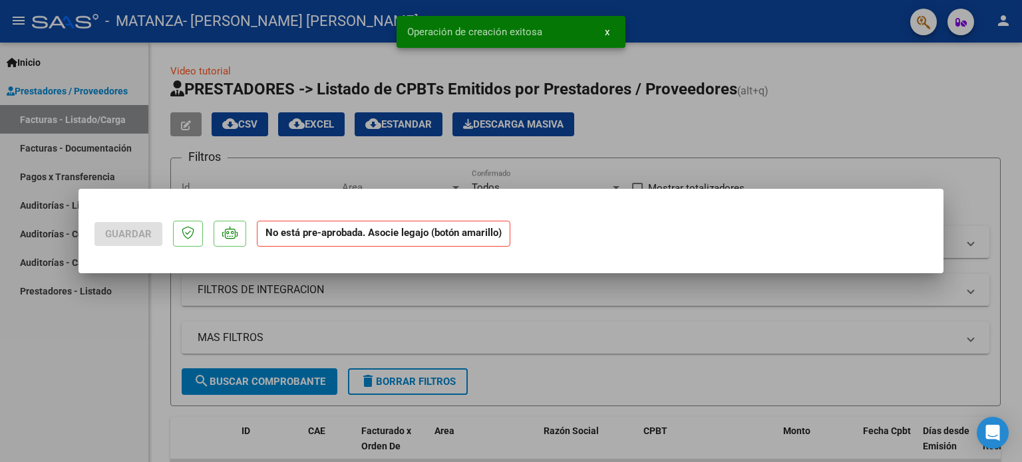
scroll to position [0, 0]
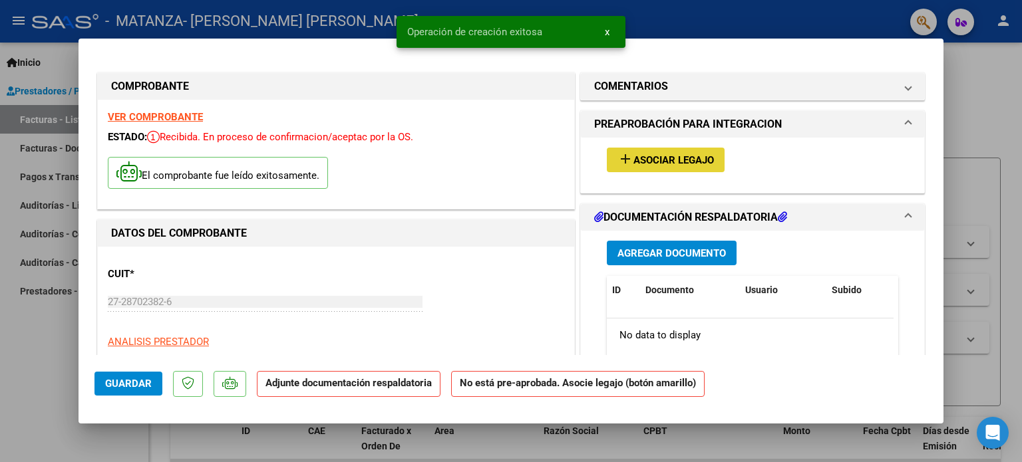
click at [660, 165] on span "Asociar Legajo" at bounding box center [673, 160] width 81 height 12
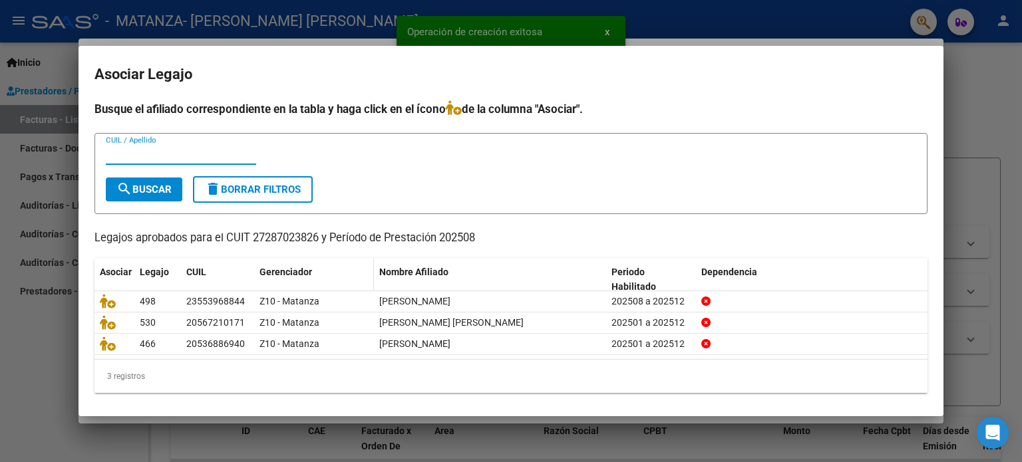
scroll to position [2, 0]
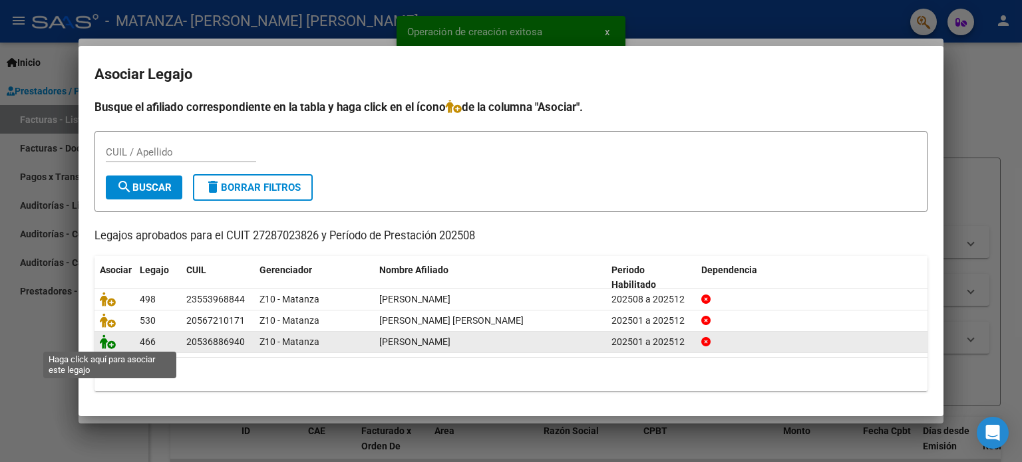
click at [111, 343] on icon at bounding box center [108, 342] width 16 height 15
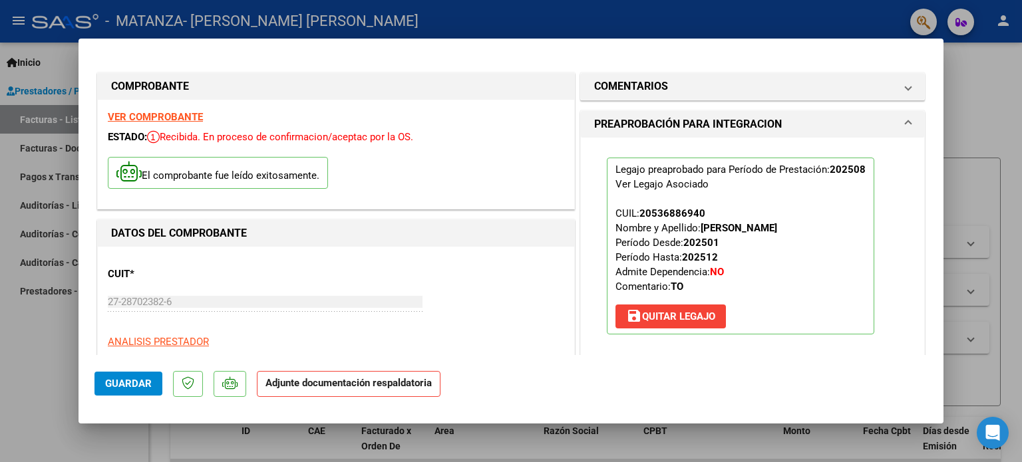
scroll to position [266, 0]
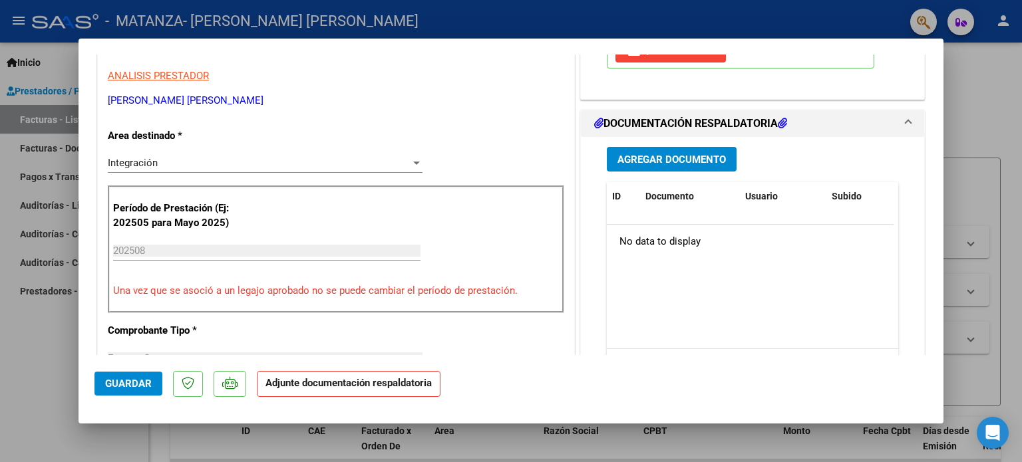
click at [700, 166] on span "Agregar Documento" at bounding box center [671, 160] width 108 height 12
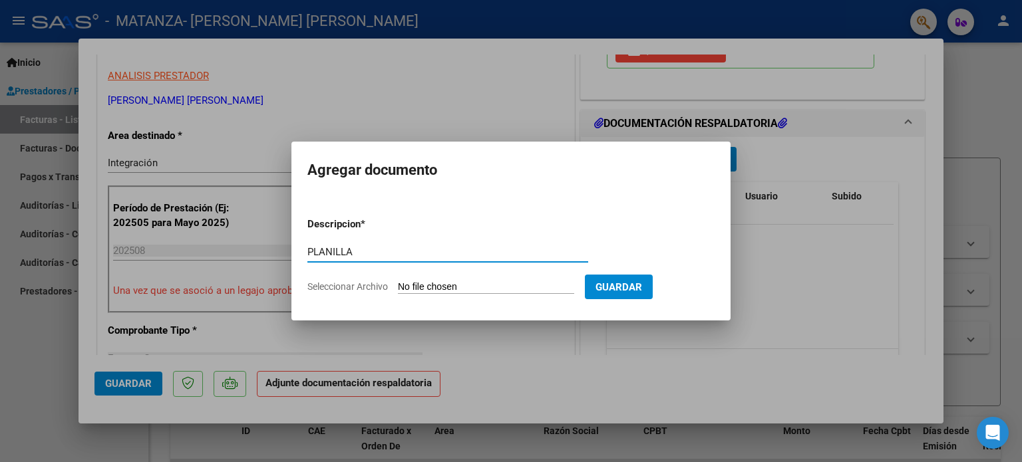
type input "PLANILLA"
click at [446, 289] on input "Seleccionar Archivo" at bounding box center [486, 287] width 176 height 13
type input "C:\fakepath\Planilla [PERSON_NAME] TO [PERSON_NAME] 25.jpeg"
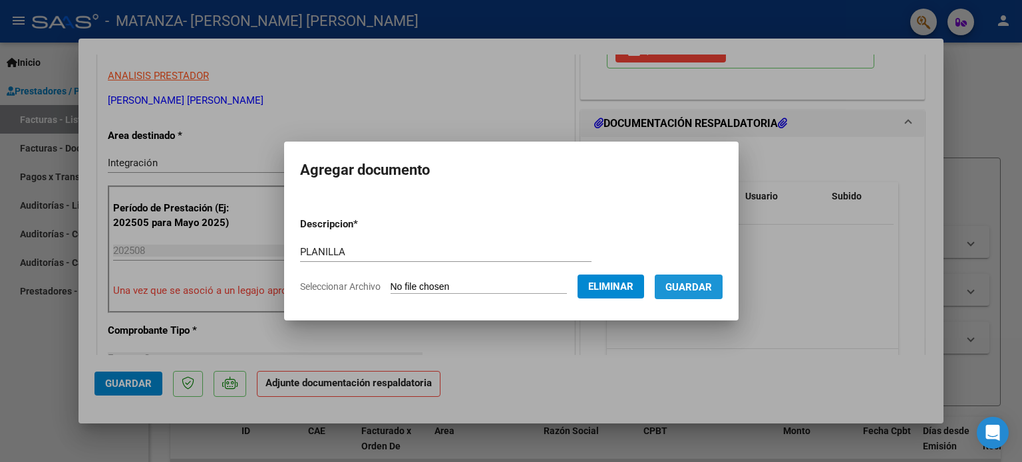
click at [697, 288] on span "Guardar" at bounding box center [688, 287] width 47 height 12
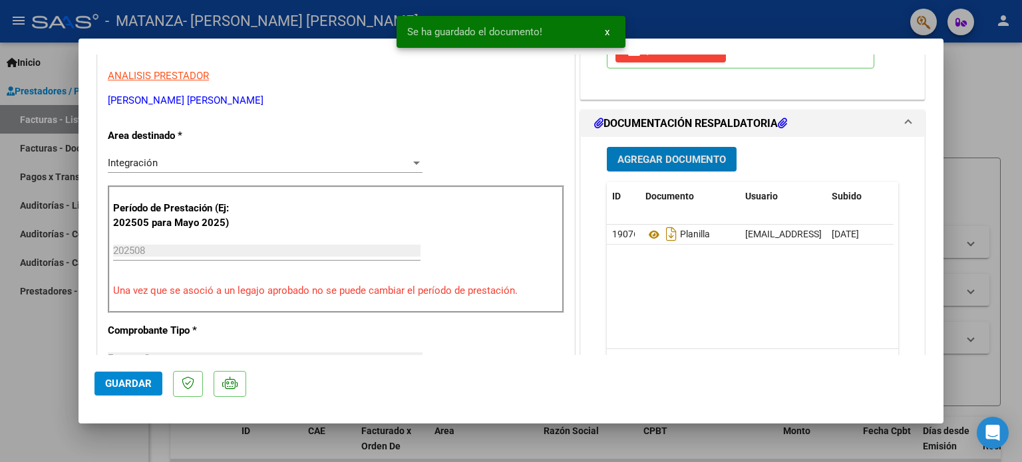
click at [705, 166] on span "Agregar Documento" at bounding box center [671, 160] width 108 height 12
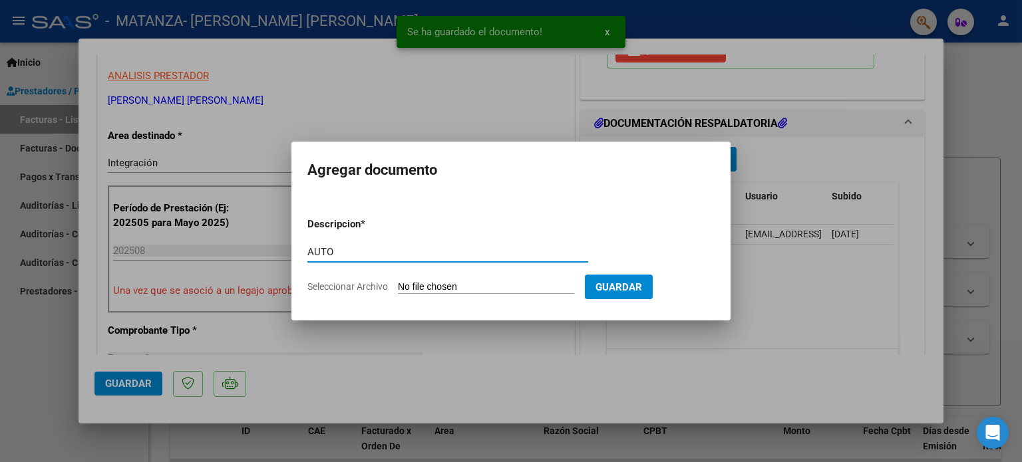
type input "AUTO"
click at [460, 281] on input "Seleccionar Archivo" at bounding box center [486, 287] width 176 height 13
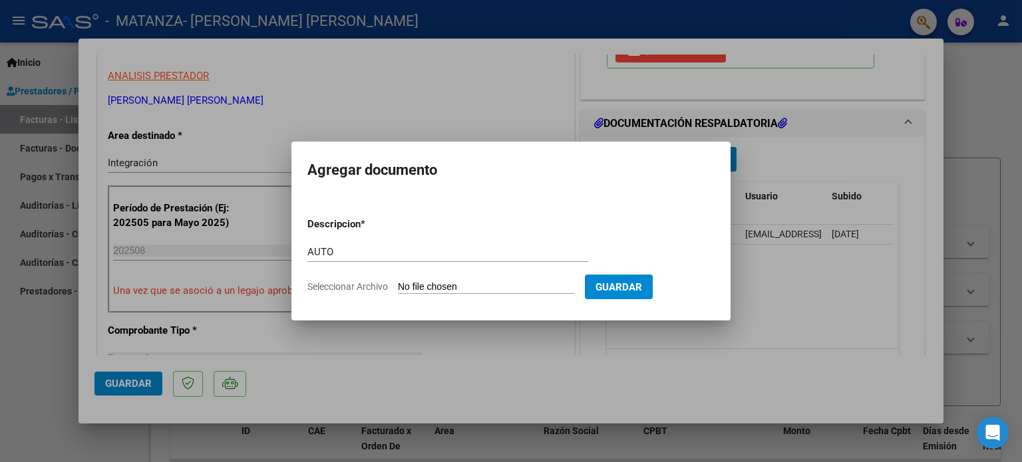
type input "C:\fakepath\27287023826-FACTURA_C-1-485-ANEXO-AUTO.pdf"
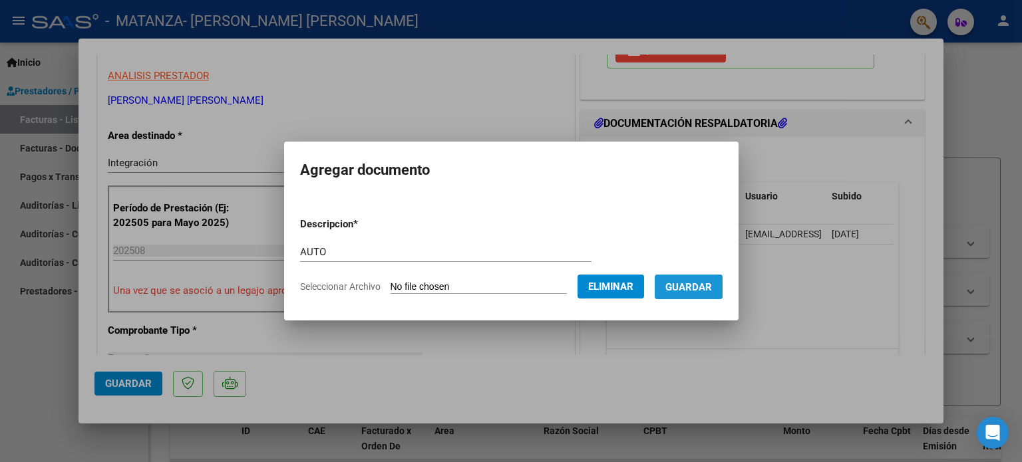
click at [709, 283] on span "Guardar" at bounding box center [688, 287] width 47 height 12
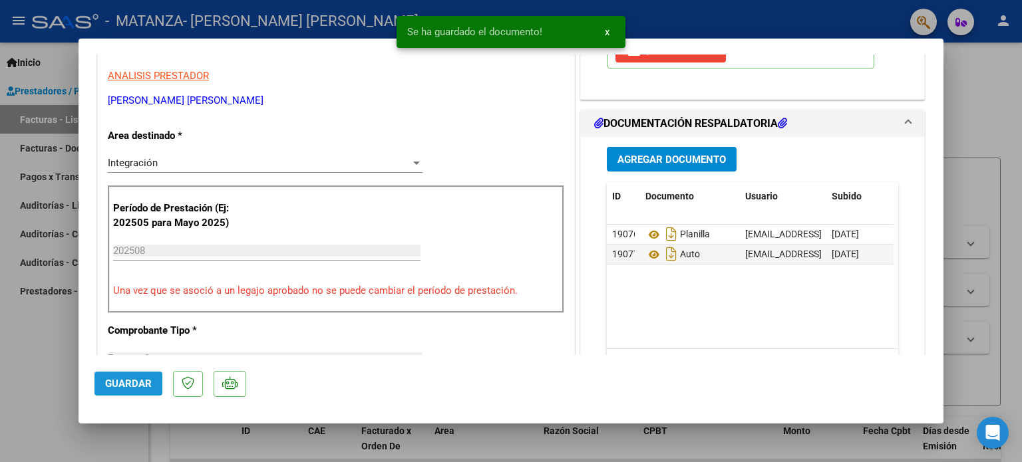
click at [116, 381] on span "Guardar" at bounding box center [128, 384] width 47 height 12
click at [39, 359] on div at bounding box center [511, 231] width 1022 height 462
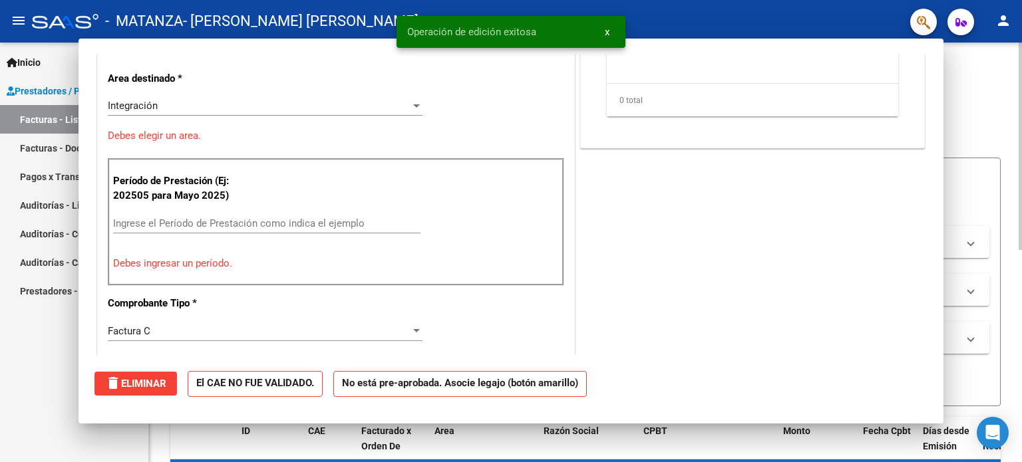
scroll to position [0, 0]
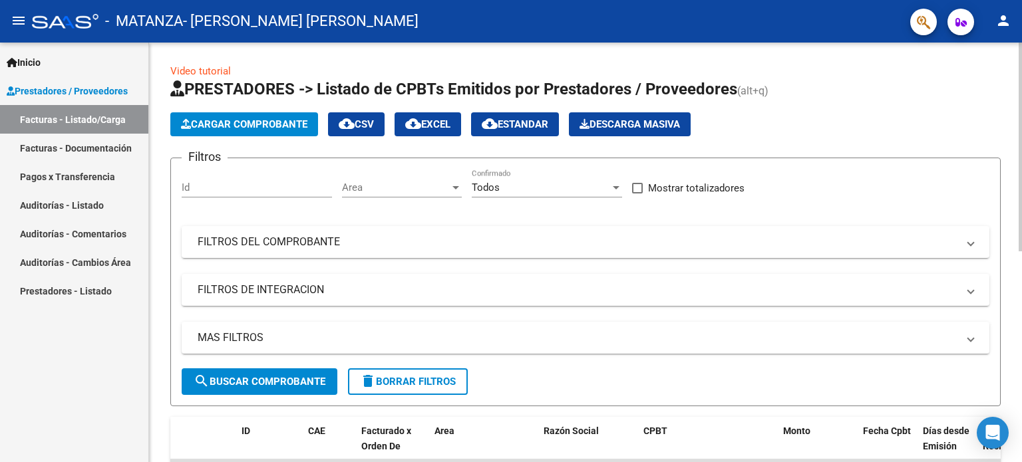
click at [237, 108] on app-list-header "PRESTADORES -> Listado de CPBTs Emitidos por Prestadores / Proveedores (alt+q) …" at bounding box center [585, 243] width 830 height 328
click at [237, 122] on span "Cargar Comprobante" at bounding box center [244, 124] width 126 height 12
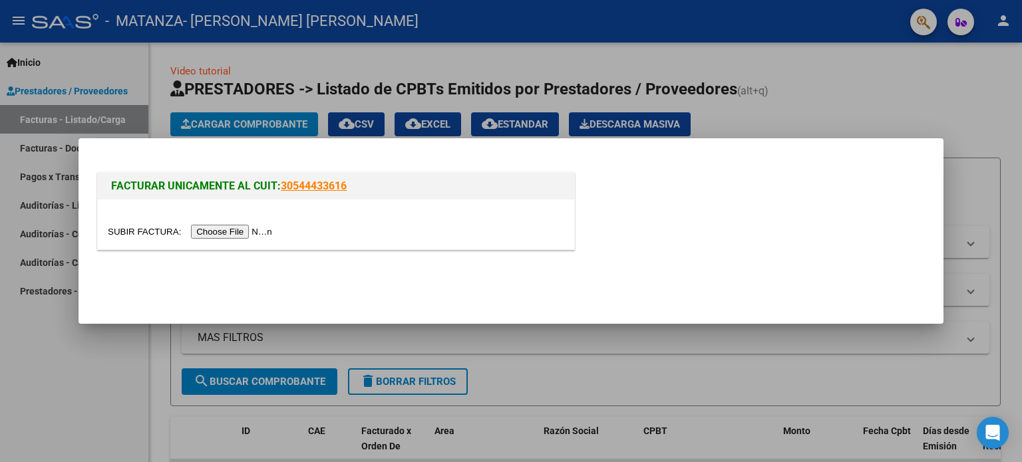
click at [230, 230] on input "file" at bounding box center [192, 232] width 168 height 14
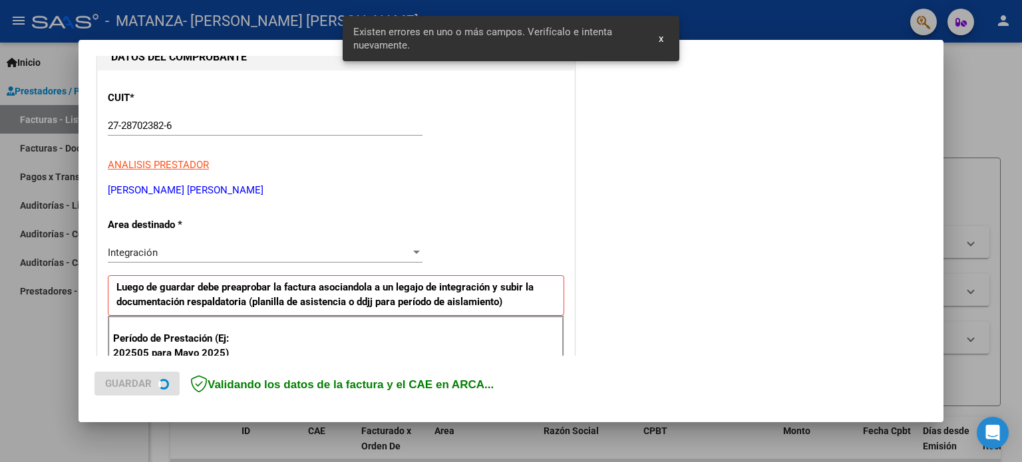
scroll to position [287, 0]
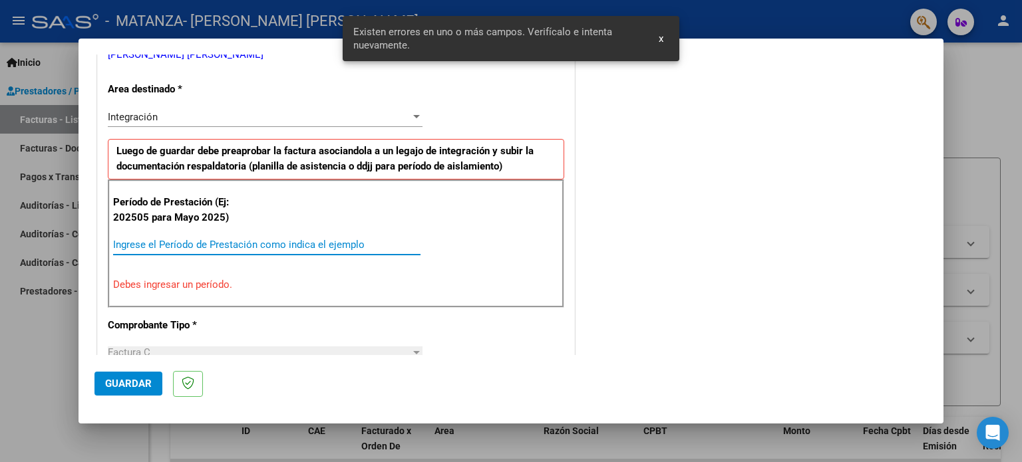
click at [292, 240] on input "Ingrese el Período de Prestación como indica el ejemplo" at bounding box center [266, 245] width 307 height 12
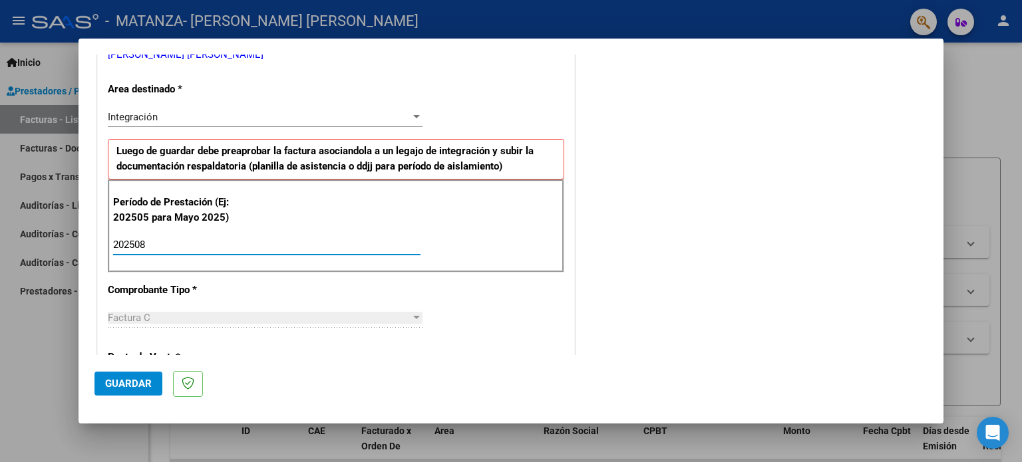
type input "202508"
click at [114, 393] on button "Guardar" at bounding box center [128, 384] width 68 height 24
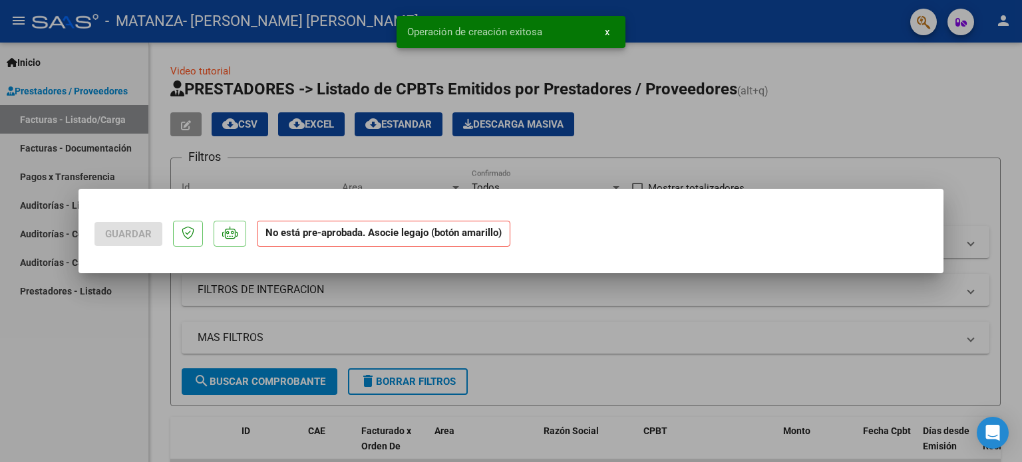
scroll to position [0, 0]
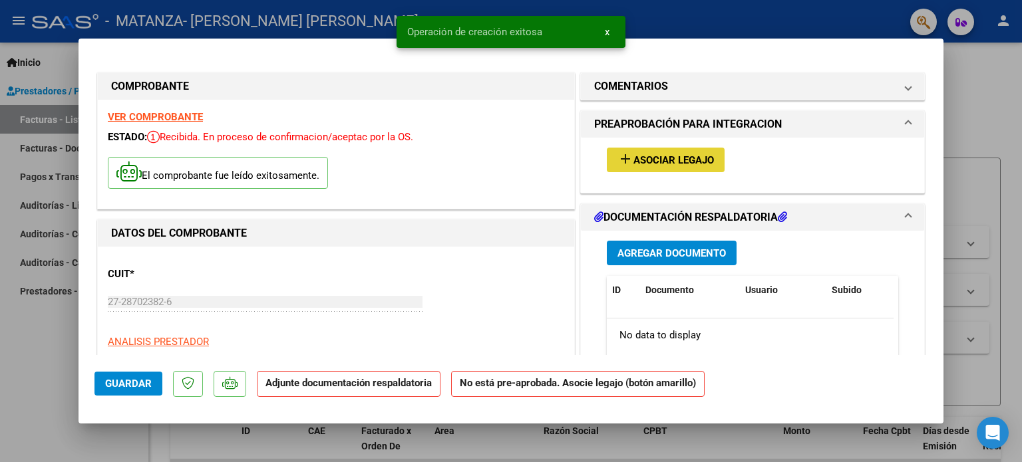
click at [673, 154] on span "add Asociar Legajo" at bounding box center [665, 160] width 96 height 12
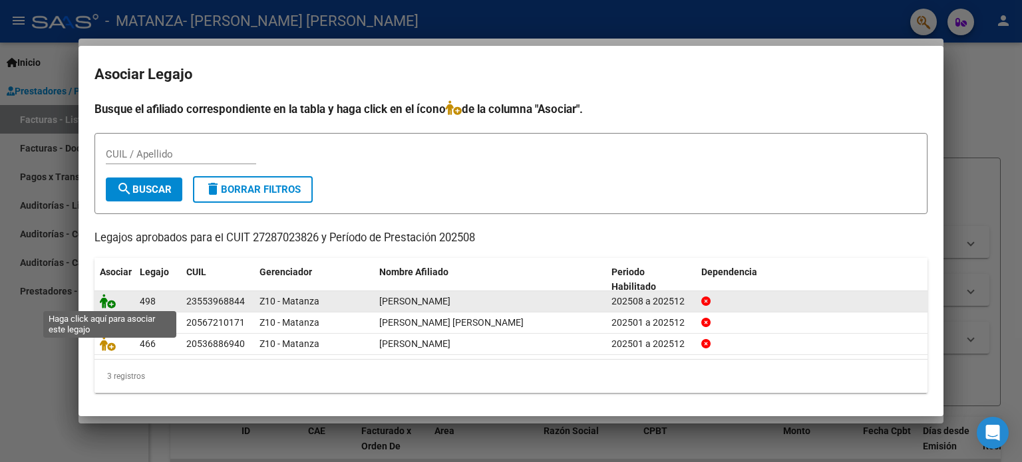
click at [104, 295] on icon at bounding box center [108, 301] width 16 height 15
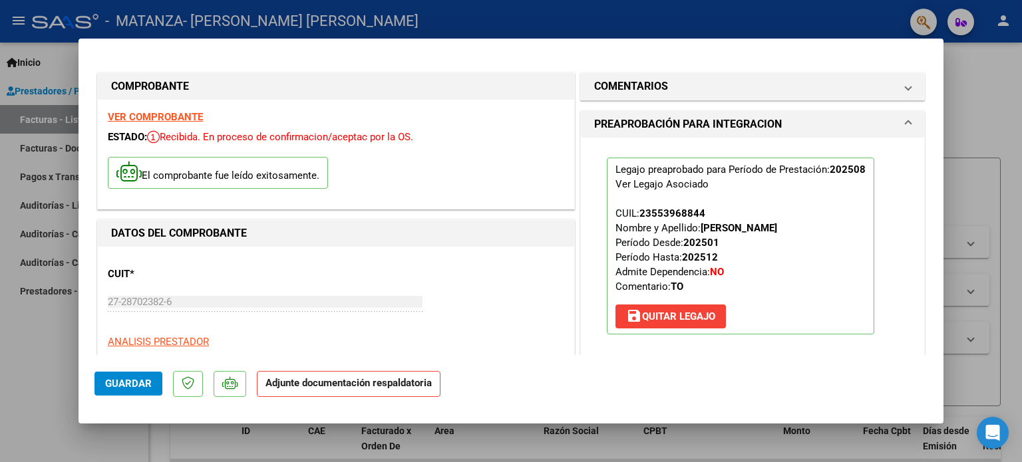
scroll to position [266, 0]
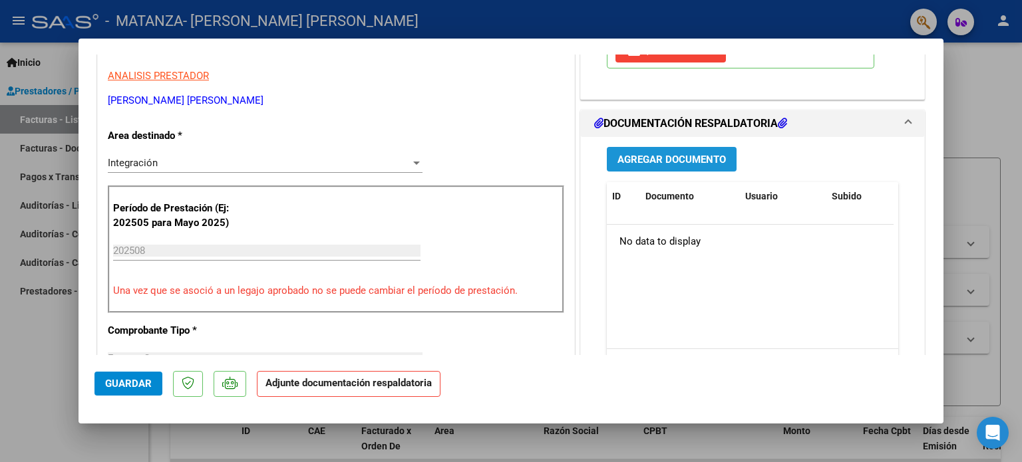
click at [647, 158] on span "Agregar Documento" at bounding box center [671, 160] width 108 height 12
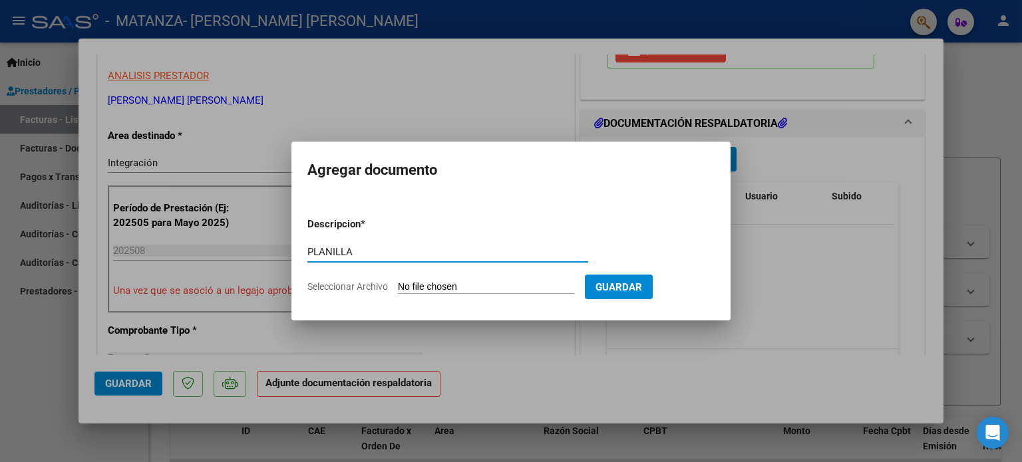
type input "PLANILLA"
click at [480, 287] on input "Seleccionar Archivo" at bounding box center [486, 287] width 176 height 13
type input "C:\fakepath\Planilla [PERSON_NAME] TO [PERSON_NAME] 25.jpeg"
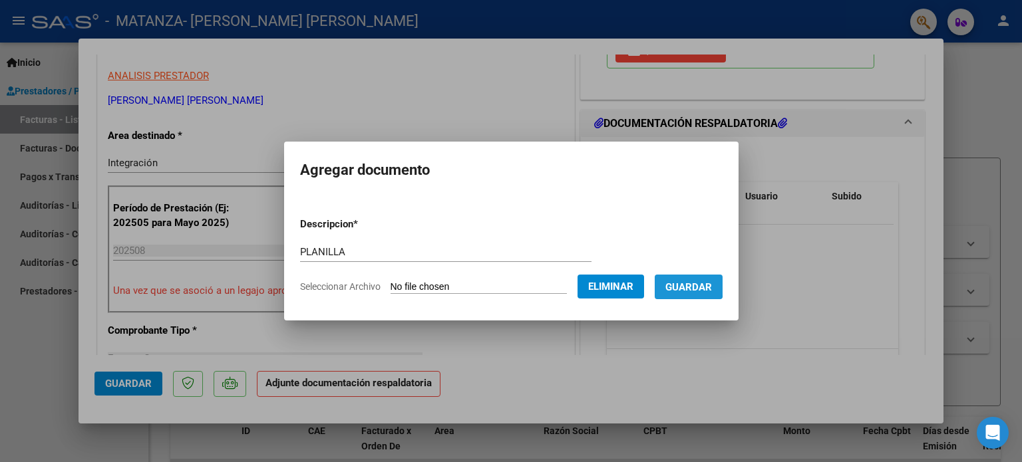
click at [679, 283] on button "Guardar" at bounding box center [689, 287] width 68 height 25
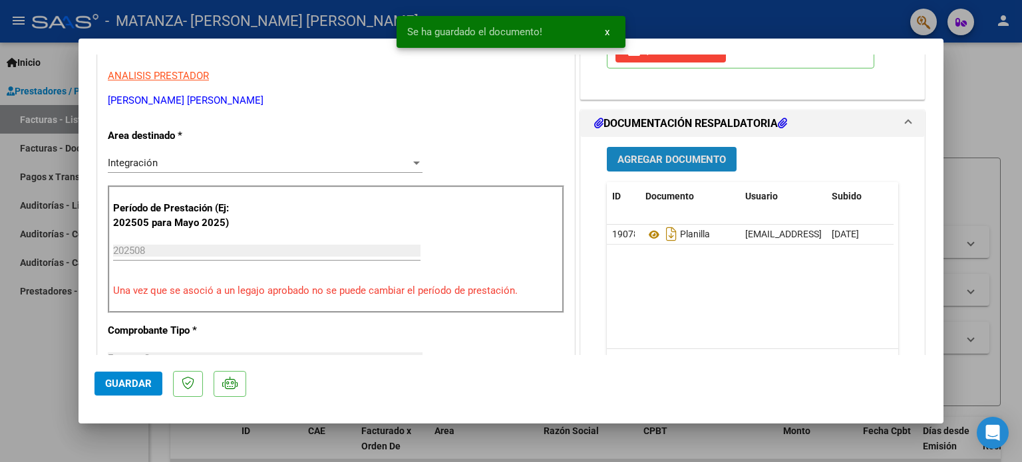
click at [700, 156] on span "Agregar Documento" at bounding box center [671, 160] width 108 height 12
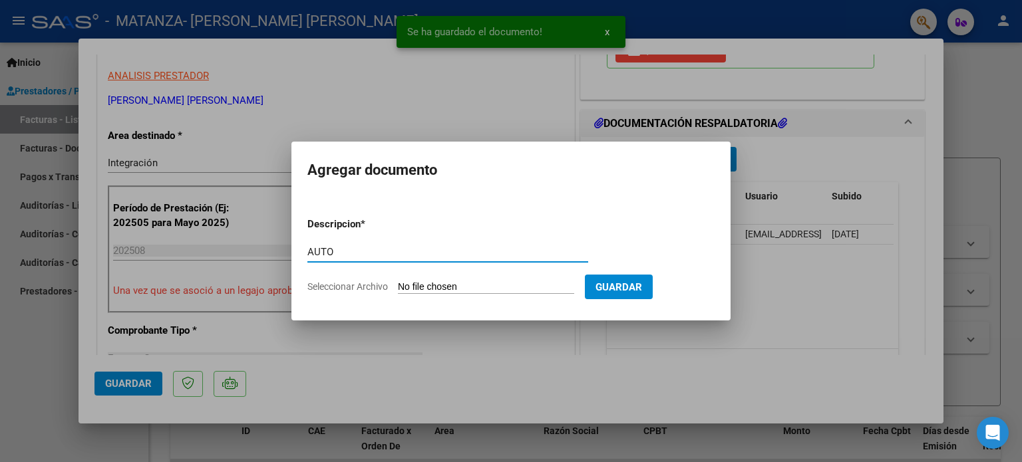
type input "AUTO"
click at [448, 286] on input "Seleccionar Archivo" at bounding box center [486, 287] width 176 height 13
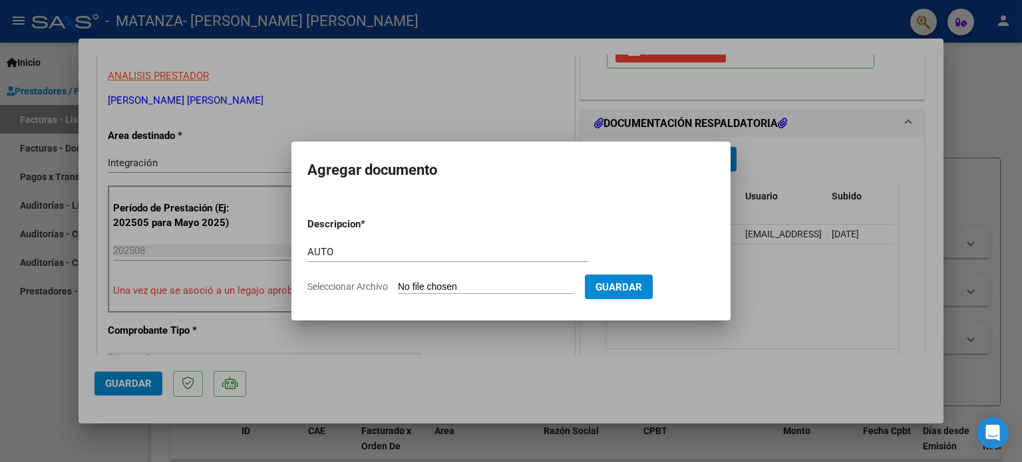
type input "C:\fakepath\AUTO-TERAPIAS.pdf"
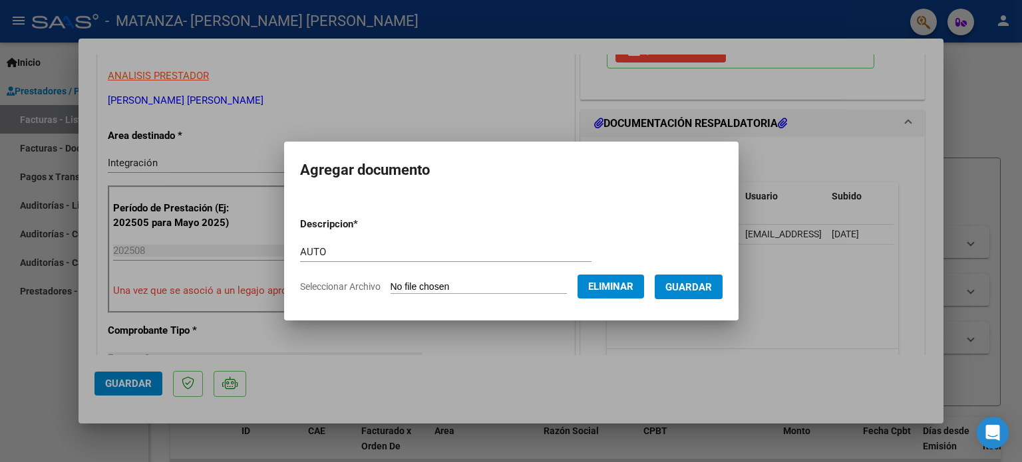
drag, startPoint x: 709, startPoint y: 292, endPoint x: 530, endPoint y: 285, distance: 179.1
click at [709, 292] on span "Guardar" at bounding box center [688, 287] width 47 height 12
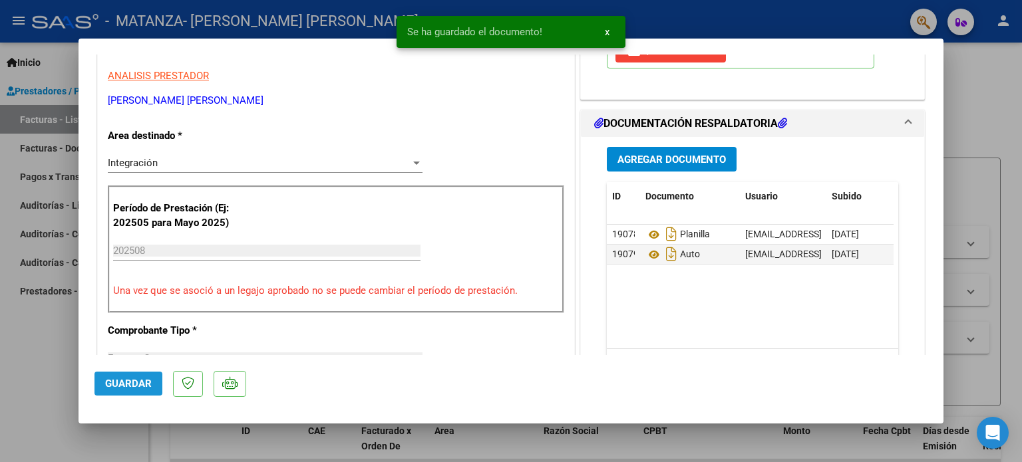
click at [120, 377] on button "Guardar" at bounding box center [128, 384] width 68 height 24
click at [32, 347] on div at bounding box center [511, 231] width 1022 height 462
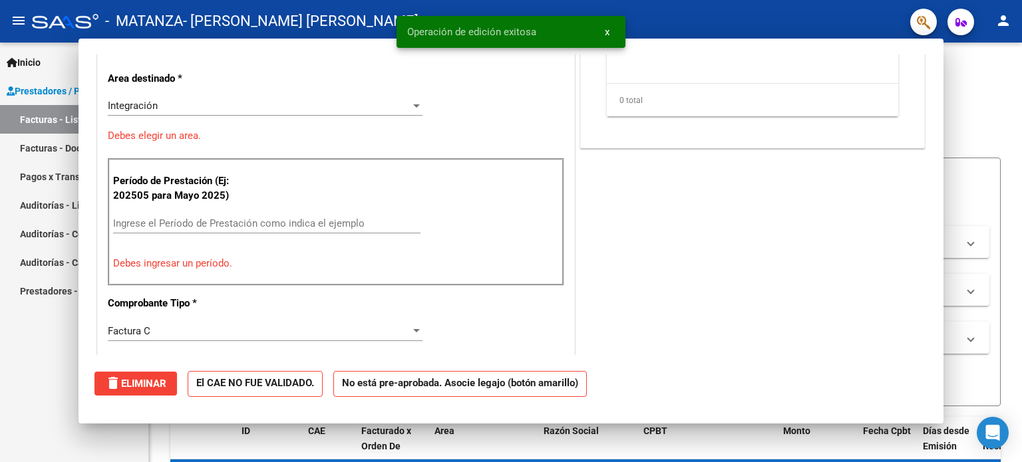
scroll to position [0, 0]
